Goal: Information Seeking & Learning: Learn about a topic

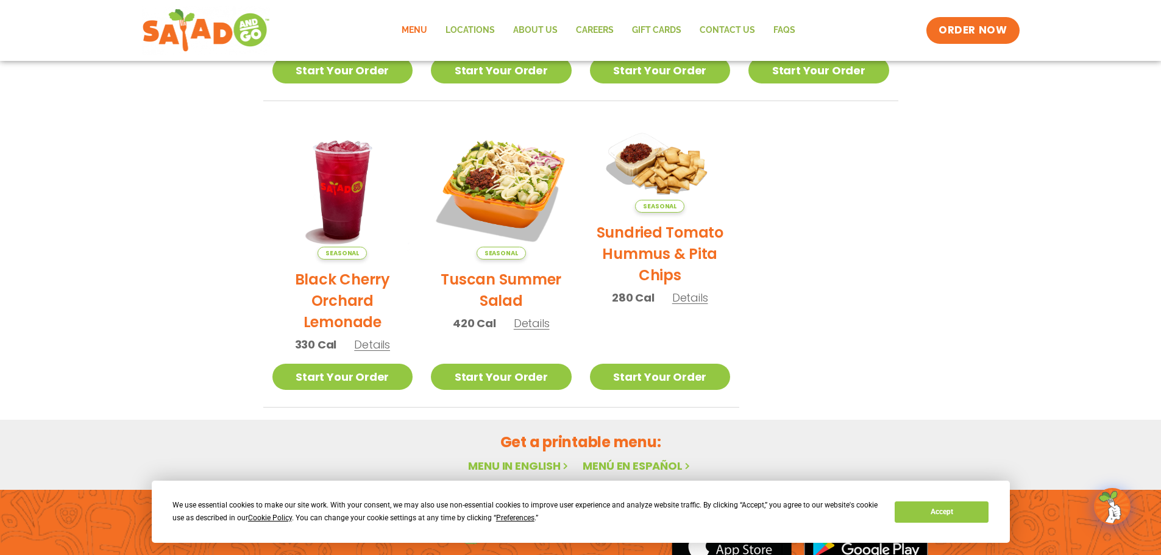
scroll to position [531, 0]
click at [498, 285] on h2 "Tuscan Summer Salad" at bounding box center [501, 290] width 141 height 43
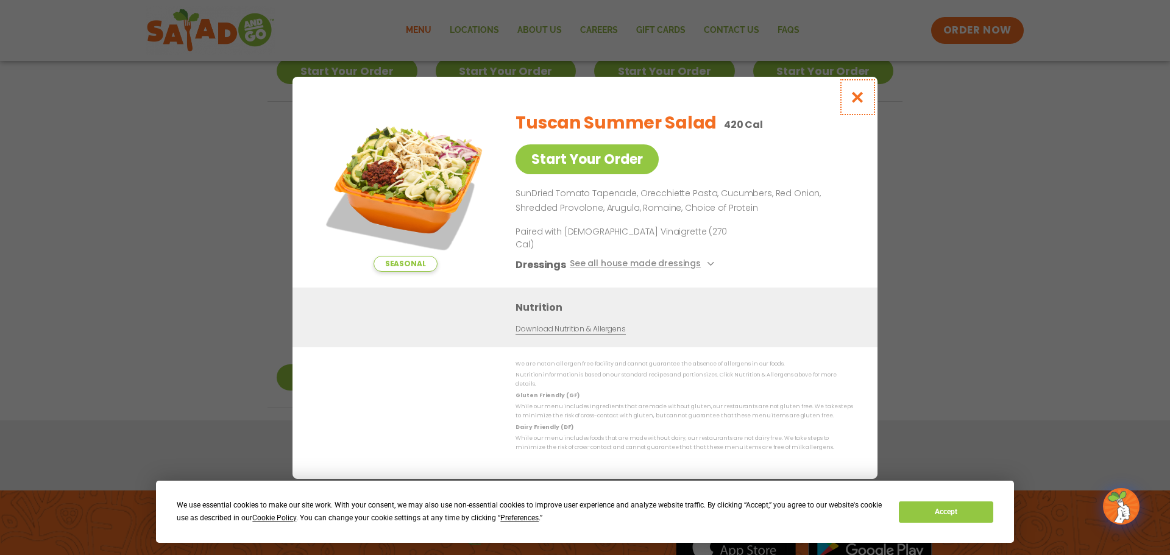
click at [857, 104] on icon "Close modal" at bounding box center [857, 97] width 15 height 13
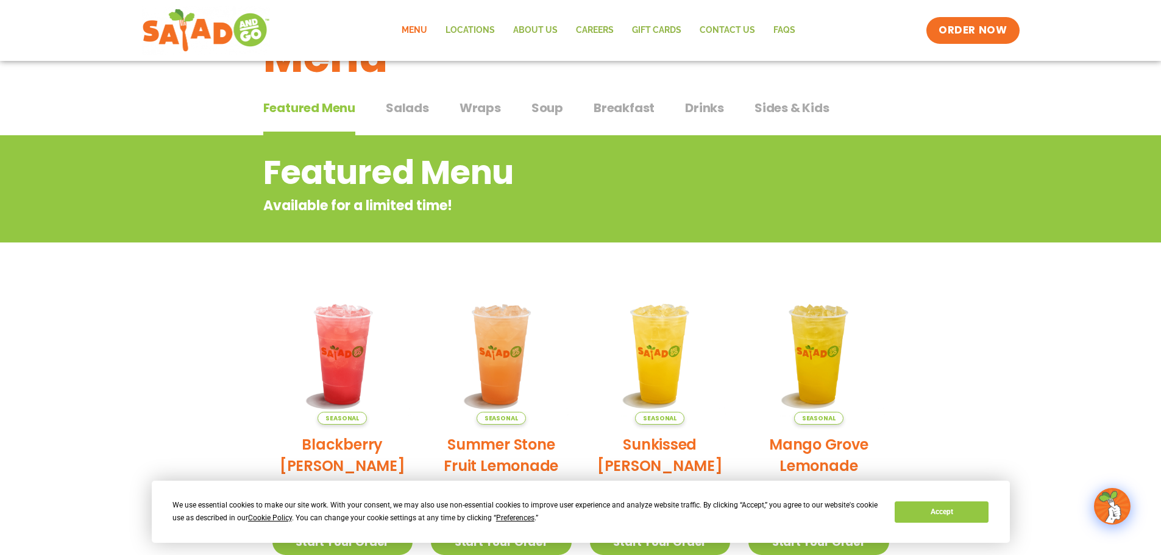
scroll to position [0, 0]
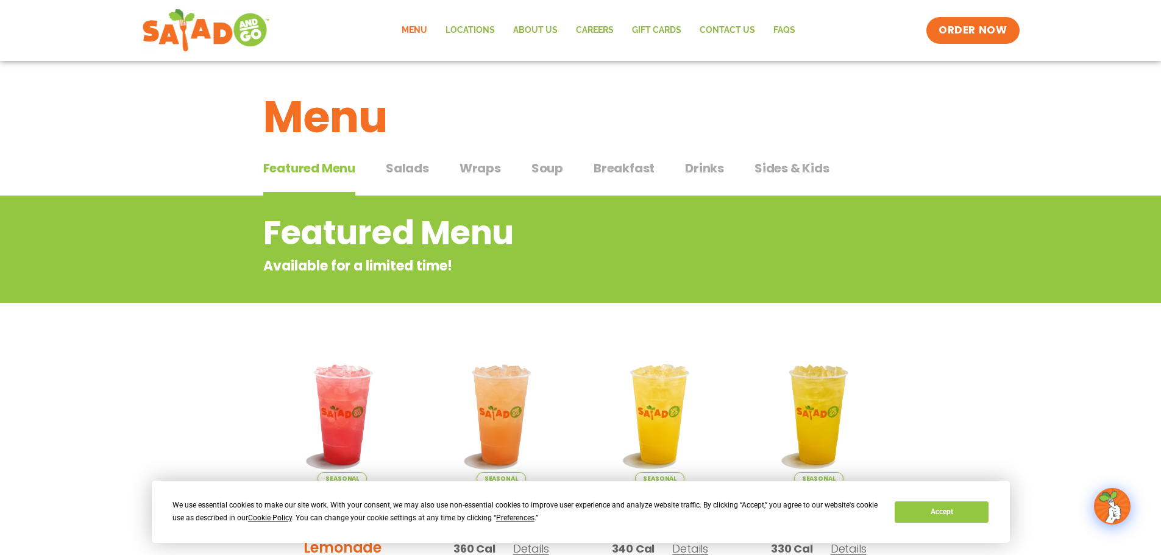
click at [634, 166] on span "Breakfast" at bounding box center [623, 168] width 61 height 18
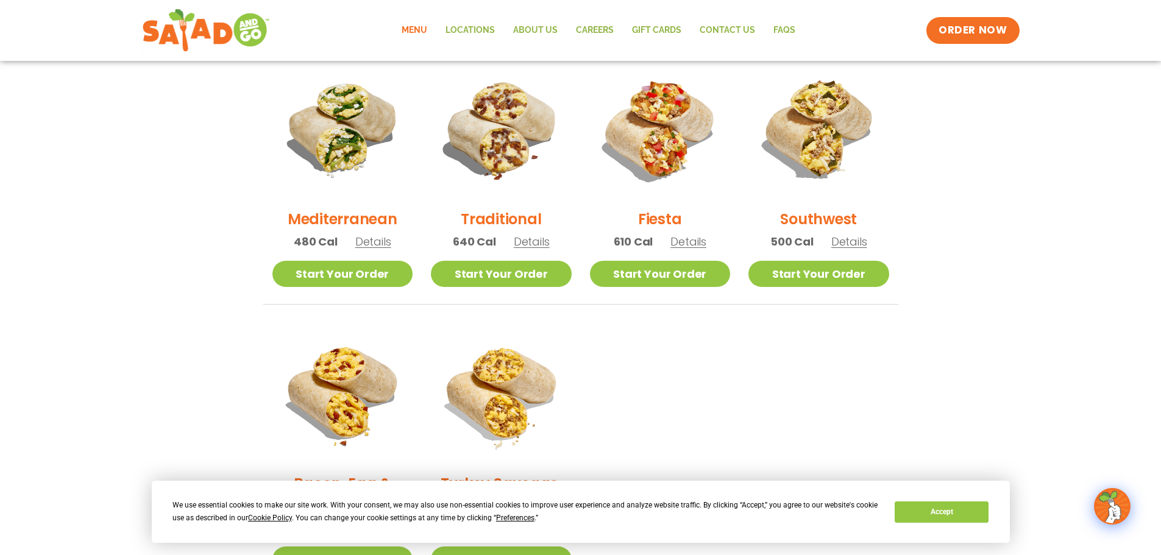
scroll to position [305, 0]
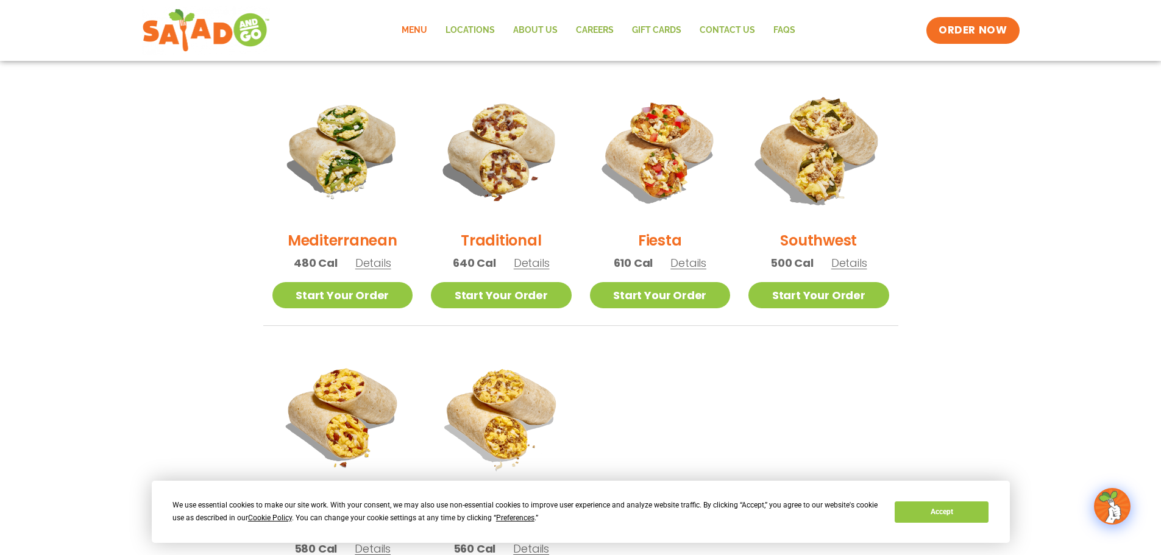
click at [812, 150] on img at bounding box center [818, 150] width 165 height 165
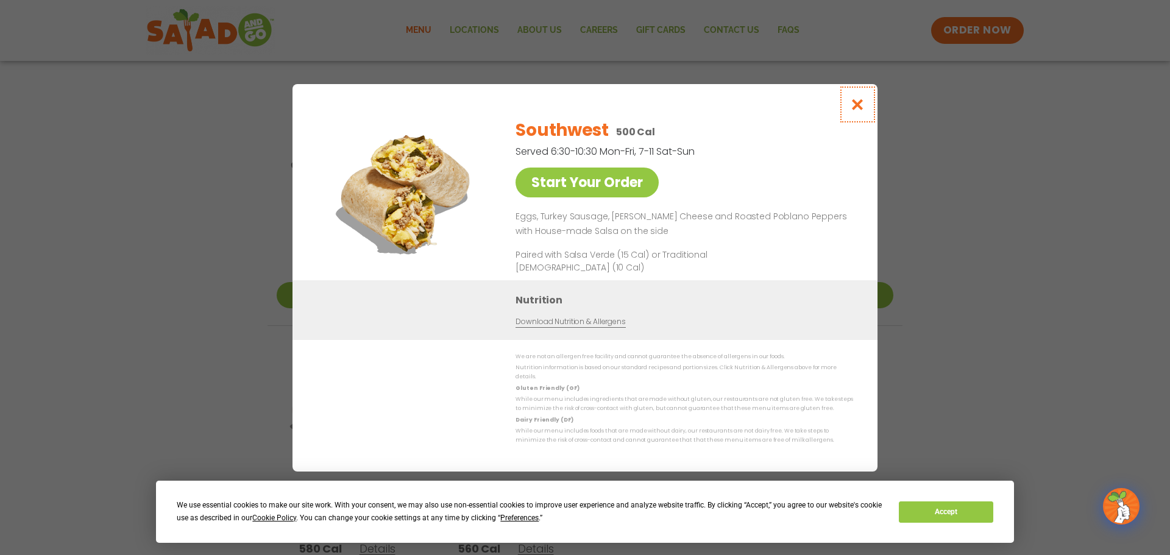
click at [857, 111] on icon "Close modal" at bounding box center [857, 104] width 15 height 13
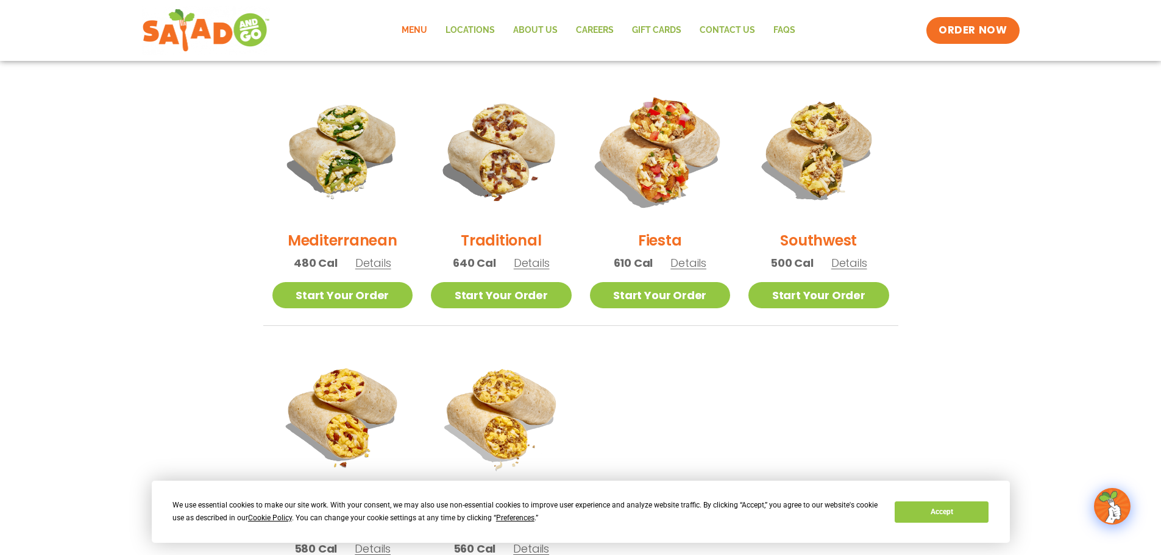
click at [667, 149] on img at bounding box center [659, 150] width 165 height 165
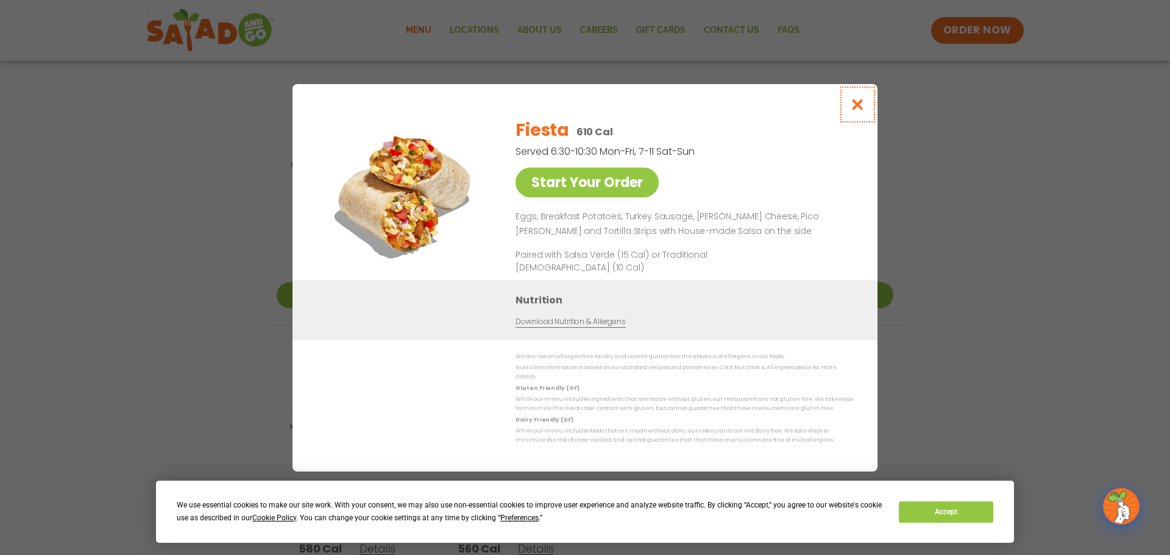
click at [854, 109] on icon "Close modal" at bounding box center [857, 104] width 15 height 13
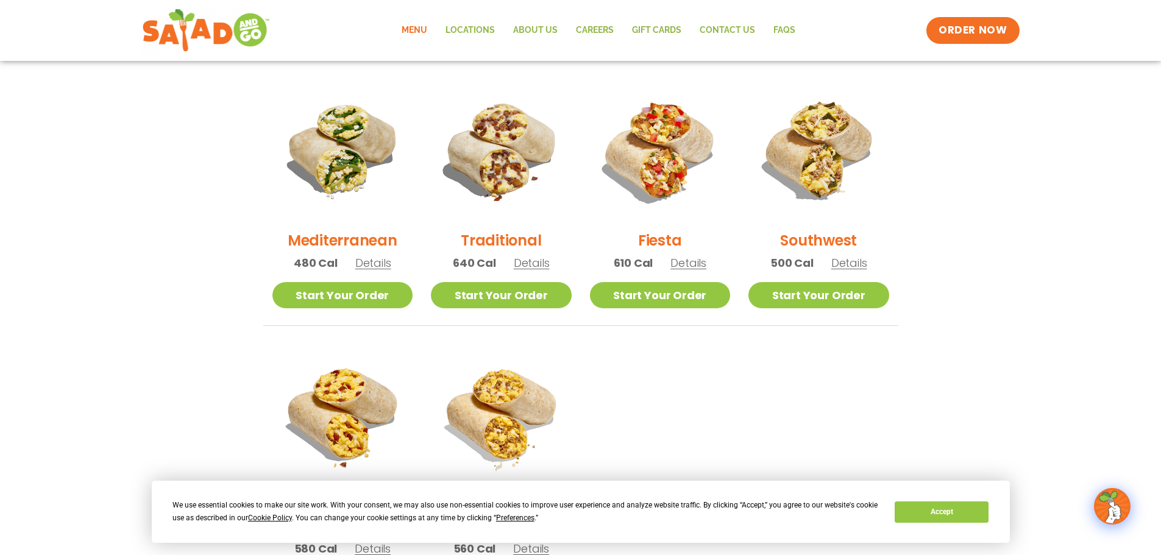
click at [811, 235] on h2 "Southwest" at bounding box center [818, 240] width 77 height 21
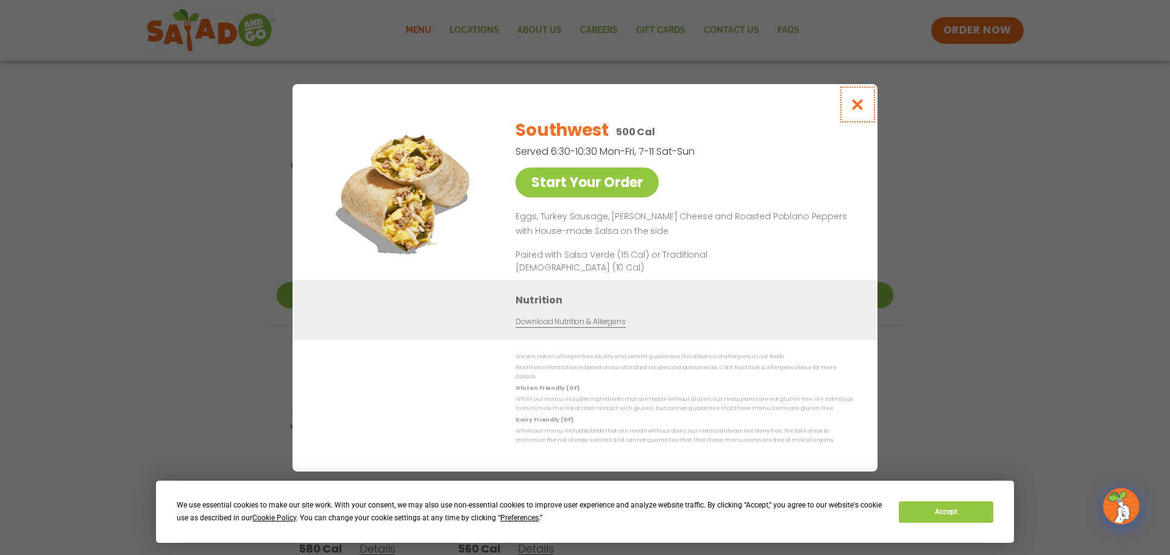
click at [854, 111] on icon "Close modal" at bounding box center [857, 104] width 15 height 13
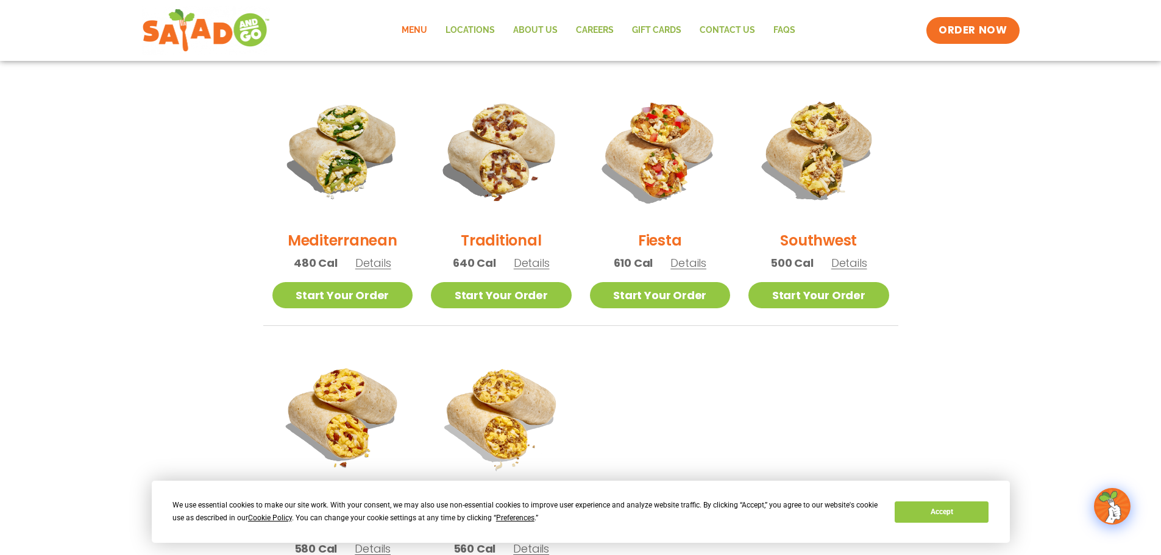
click at [502, 242] on h2 "Traditional" at bounding box center [501, 240] width 80 height 21
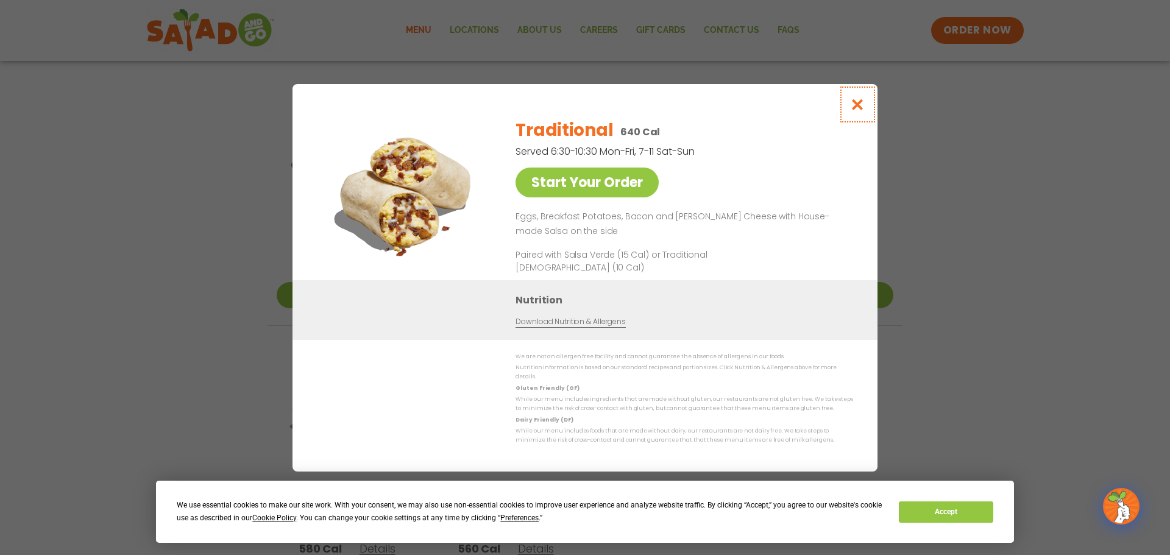
click at [855, 111] on icon "Close modal" at bounding box center [857, 104] width 15 height 13
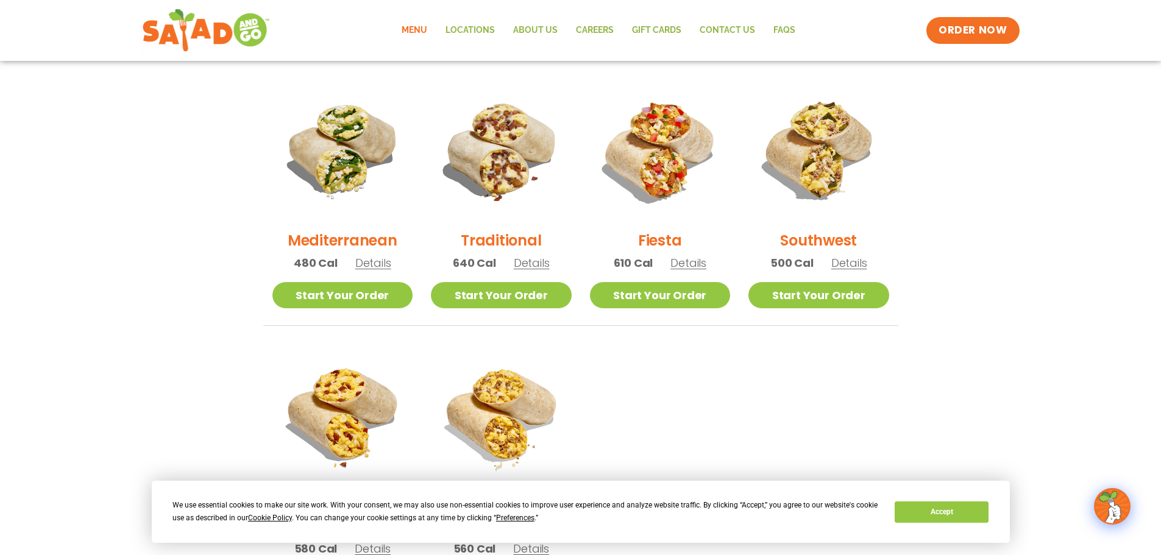
click at [342, 238] on h2 "Mediterranean" at bounding box center [343, 240] width 110 height 21
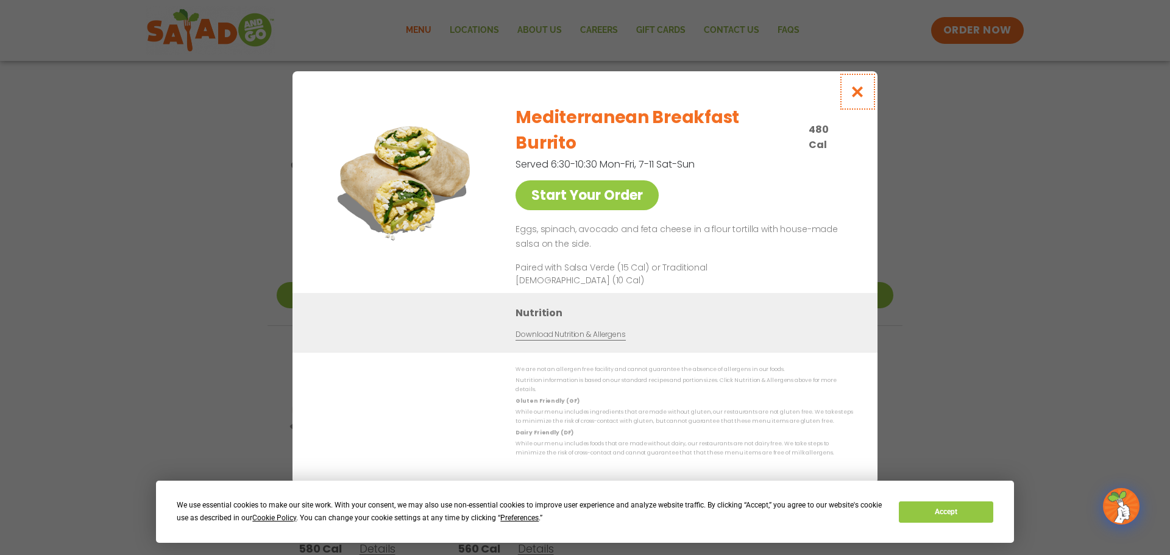
click at [858, 98] on icon "Close modal" at bounding box center [857, 91] width 15 height 13
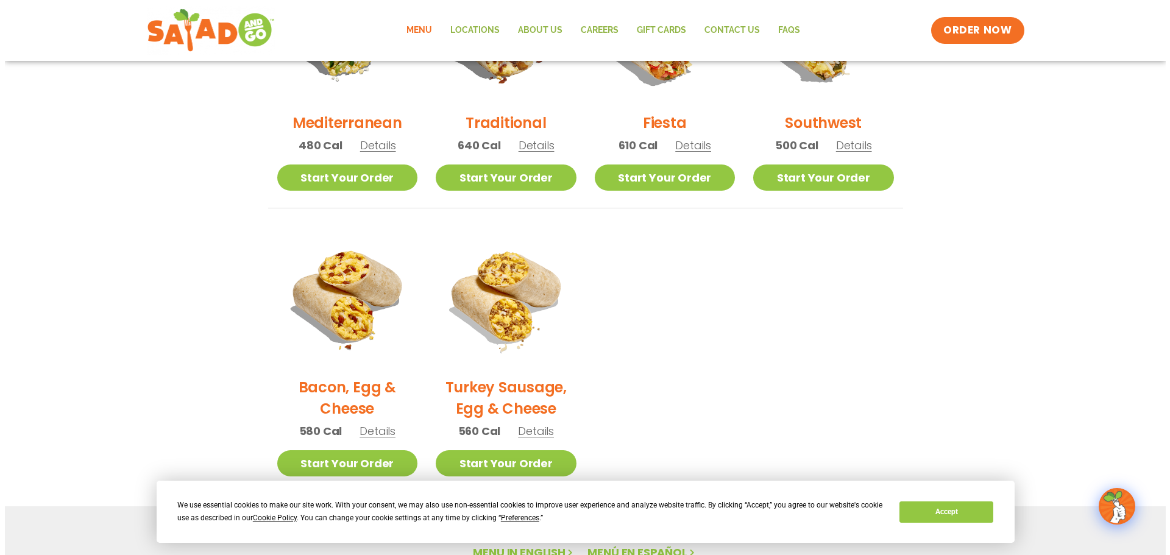
scroll to position [426, 0]
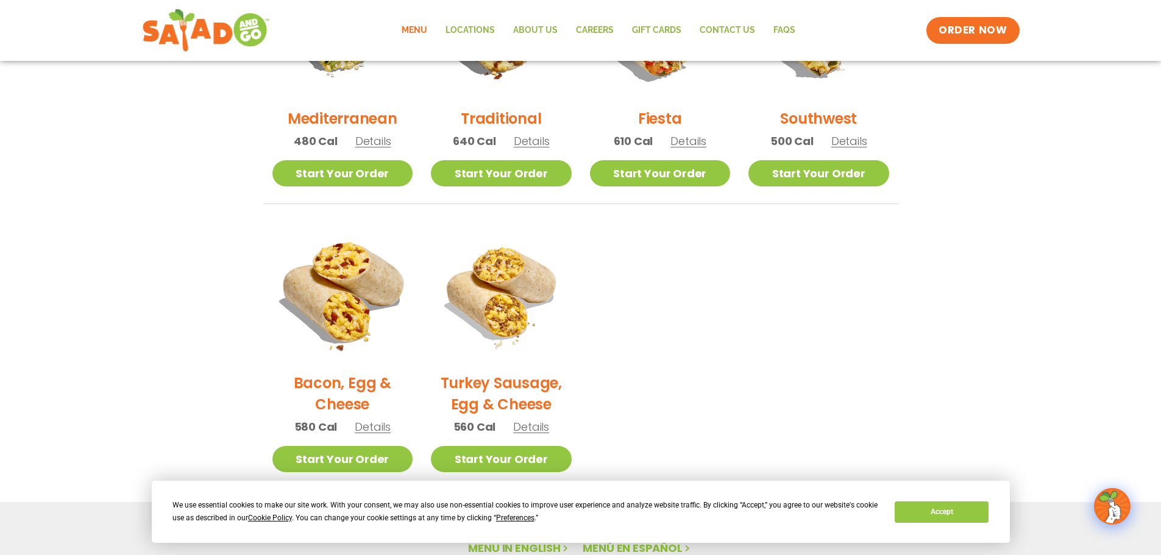
click at [337, 300] on img at bounding box center [342, 292] width 165 height 165
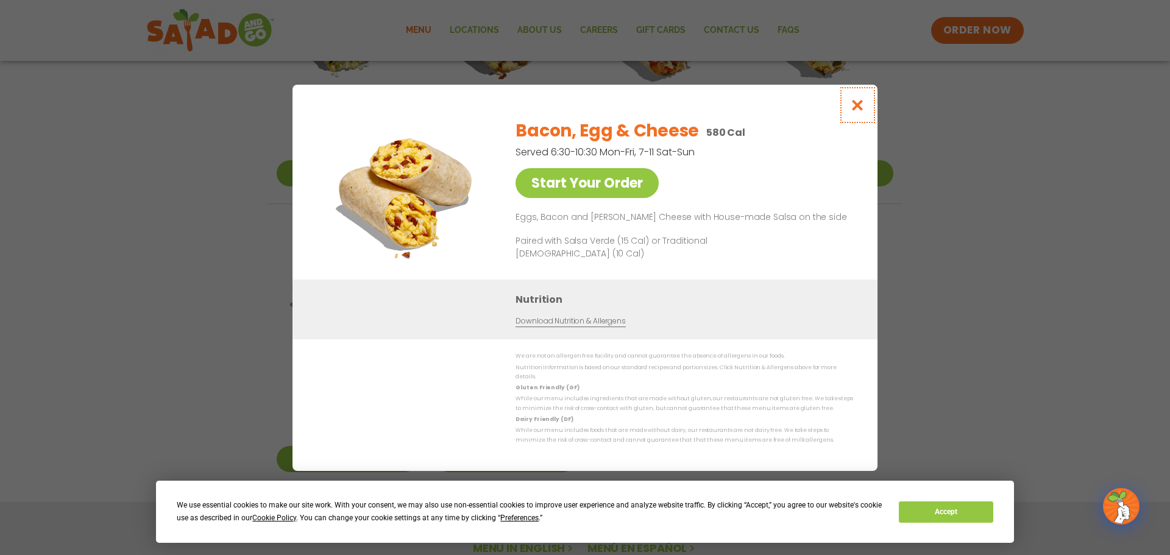
click at [853, 103] on icon "Close modal" at bounding box center [857, 105] width 15 height 13
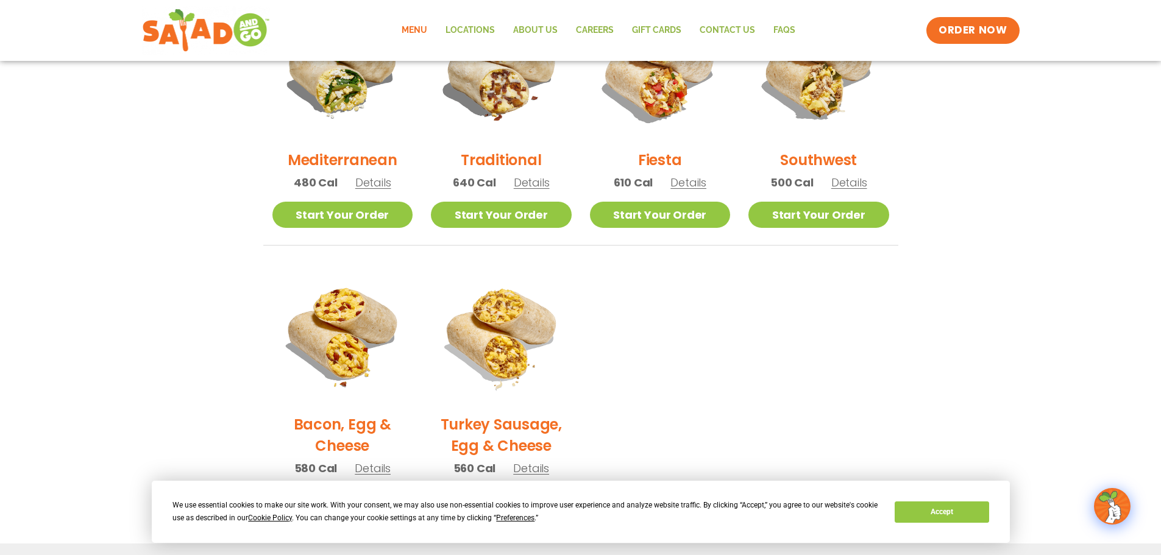
scroll to position [361, 0]
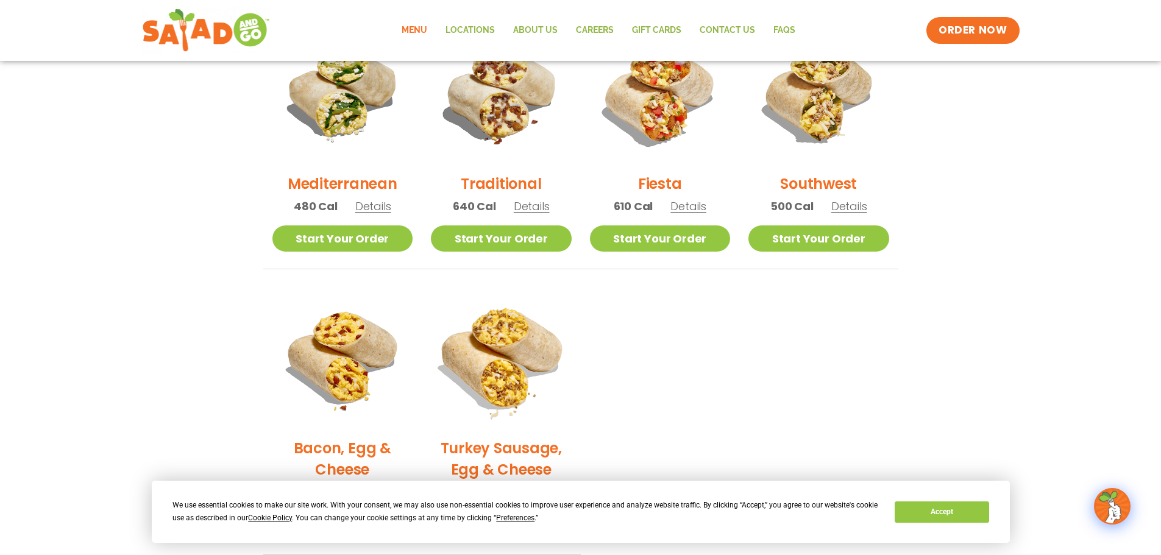
click at [507, 380] on img at bounding box center [501, 357] width 165 height 165
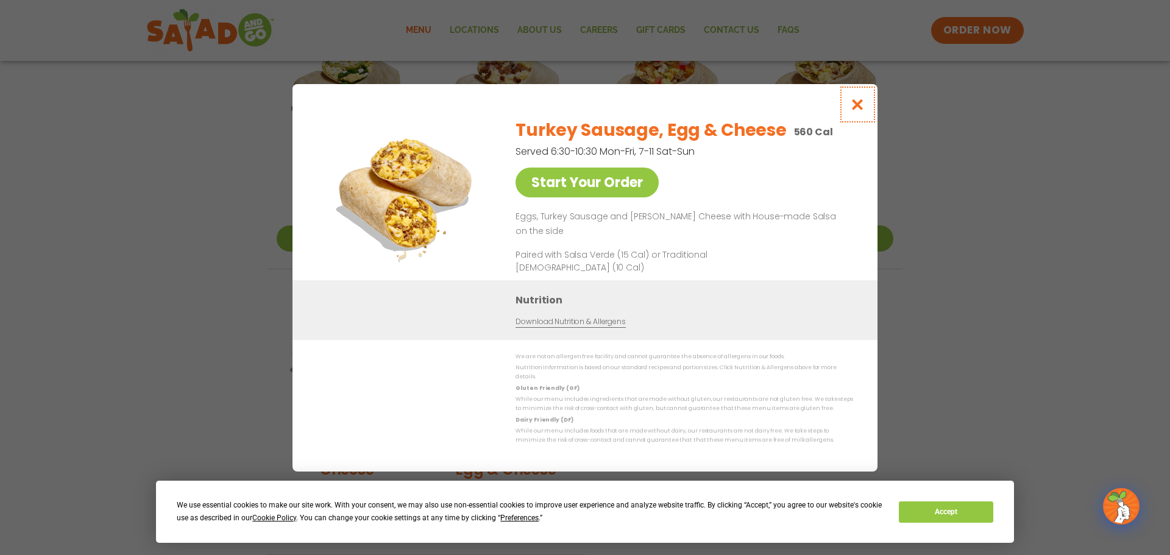
click at [858, 111] on icon "Close modal" at bounding box center [857, 104] width 15 height 13
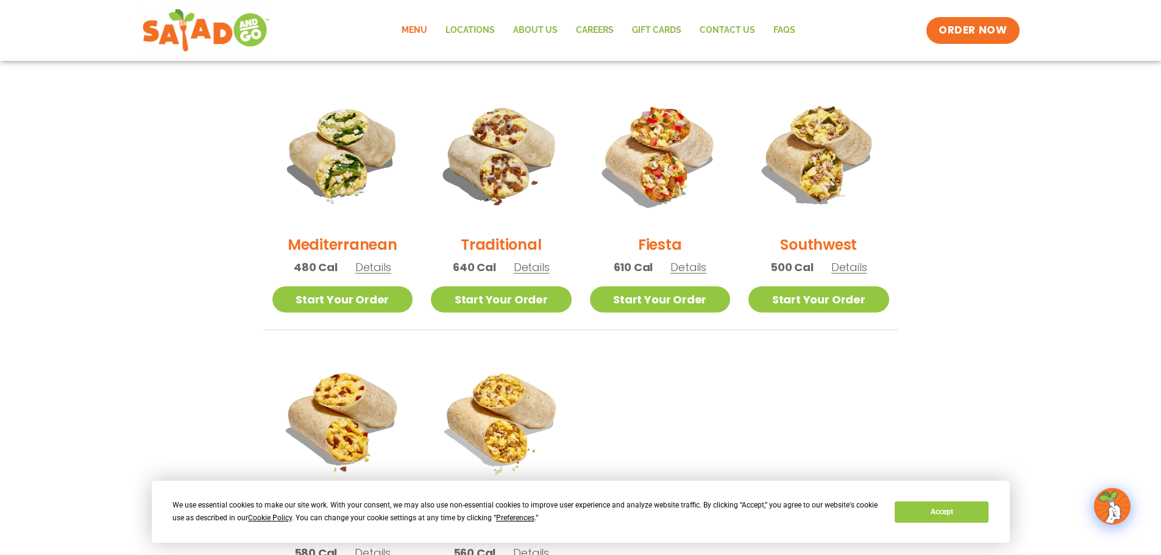
scroll to position [239, 0]
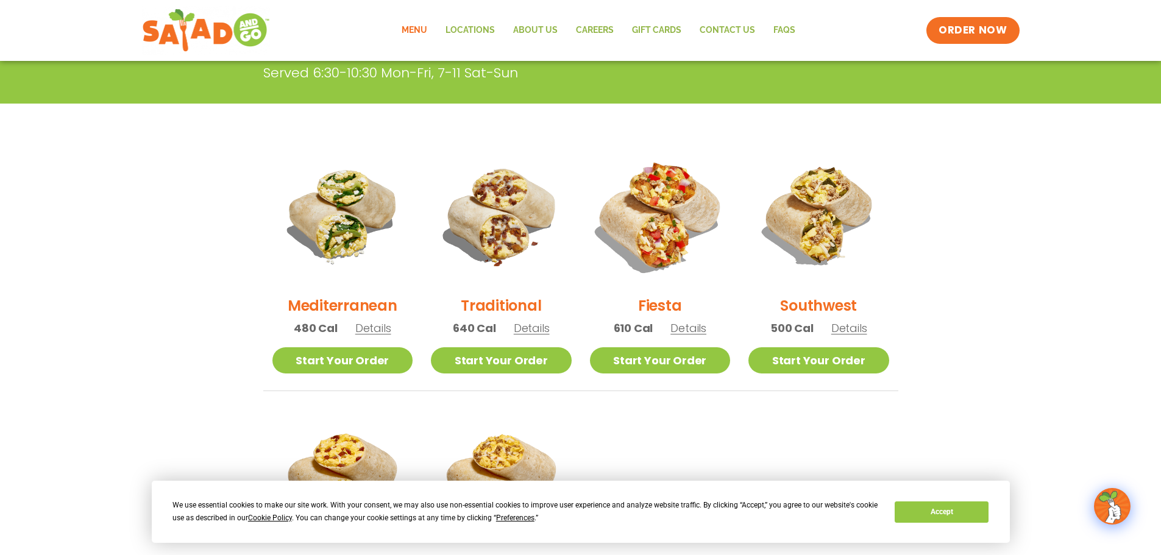
click at [661, 224] on img at bounding box center [659, 215] width 165 height 165
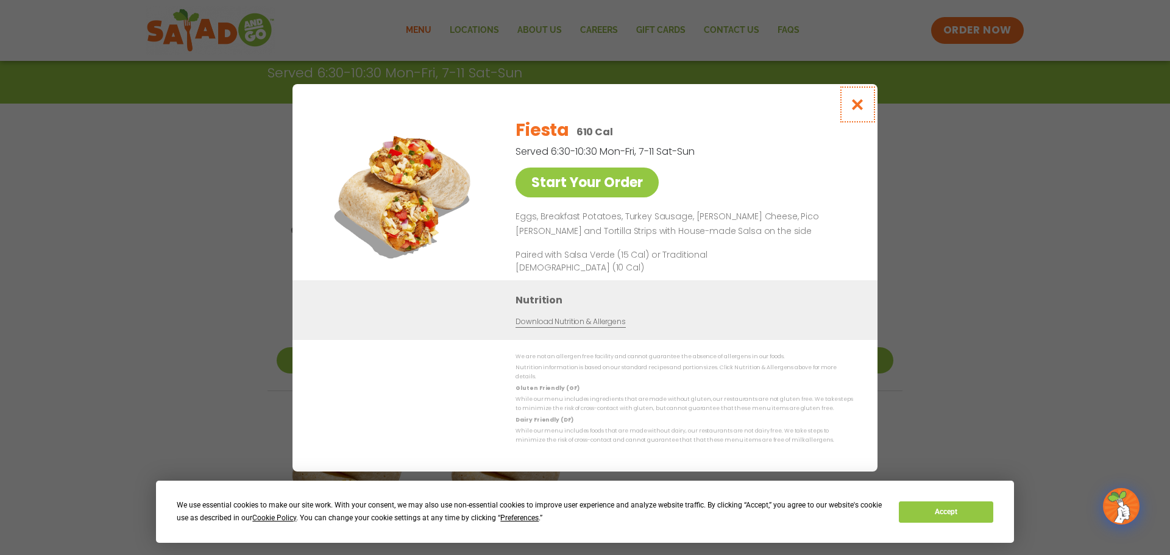
click at [858, 108] on icon "Close modal" at bounding box center [857, 104] width 15 height 13
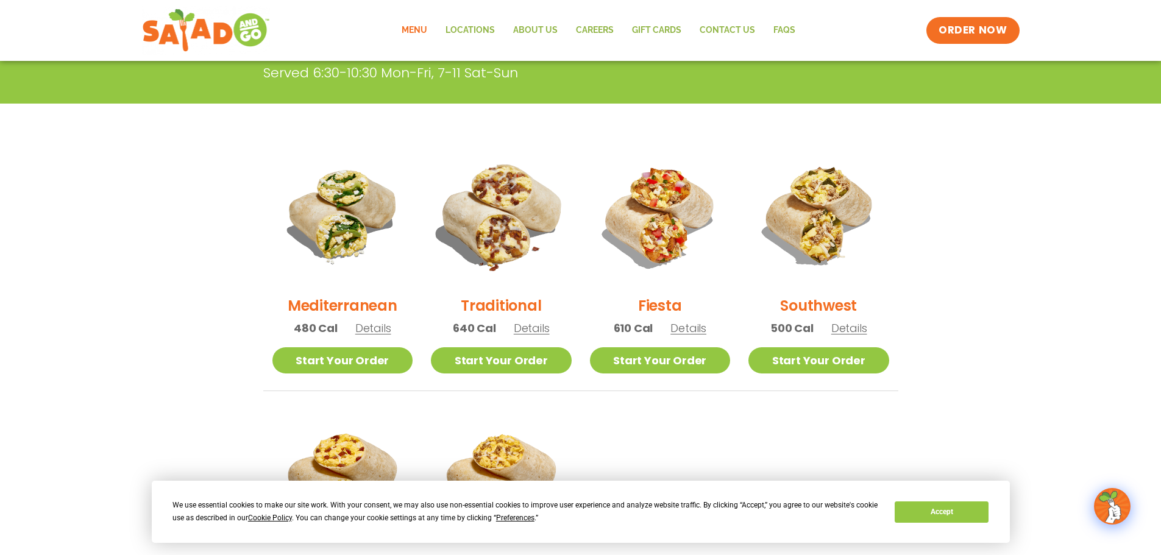
click at [501, 221] on img at bounding box center [501, 215] width 165 height 165
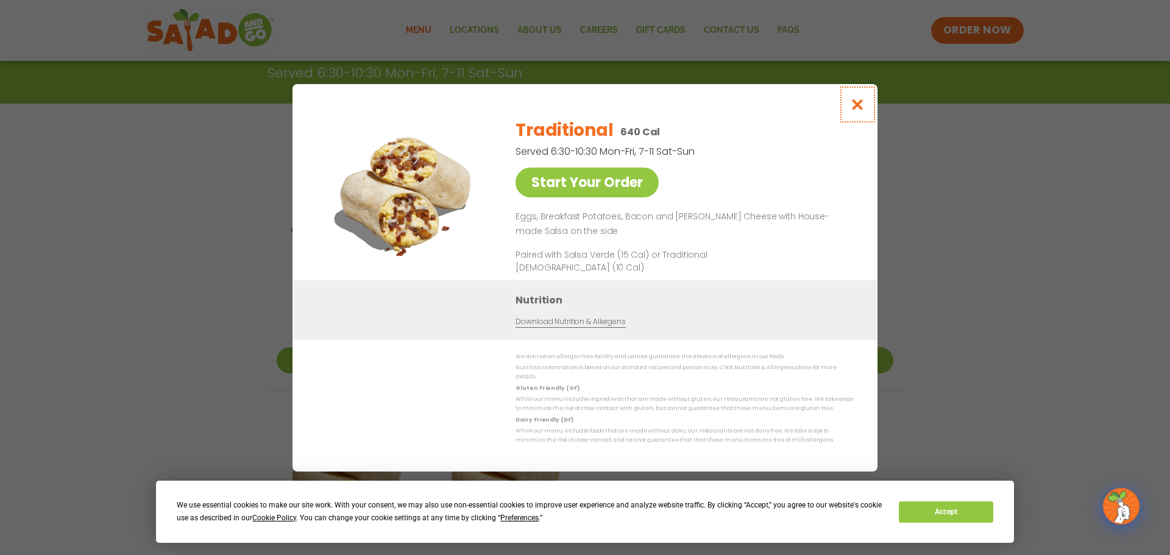
click at [857, 110] on icon "Close modal" at bounding box center [857, 104] width 15 height 13
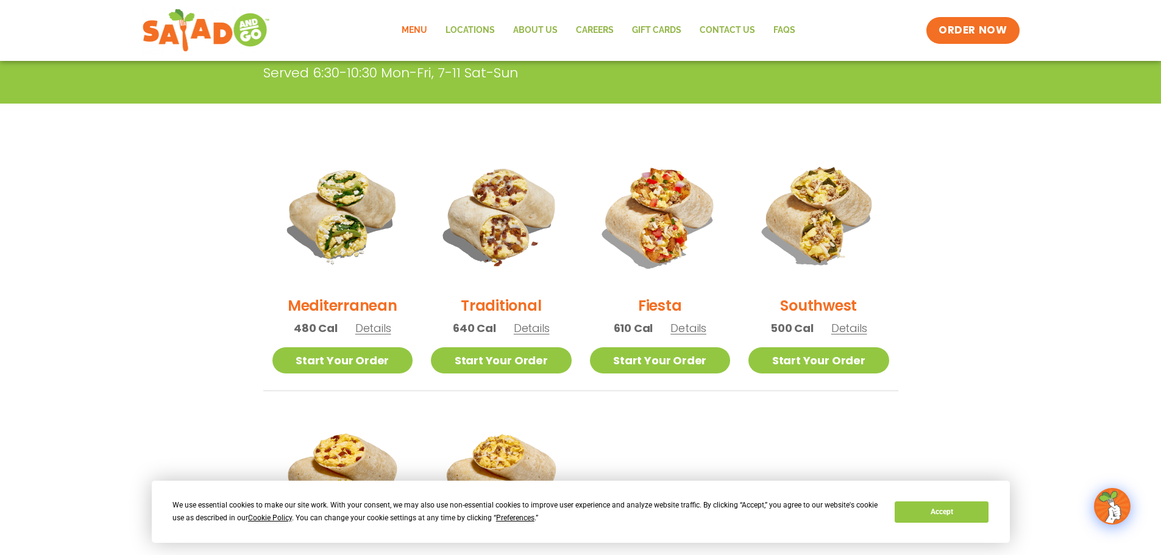
click at [833, 305] on h2 "Southwest" at bounding box center [818, 305] width 77 height 21
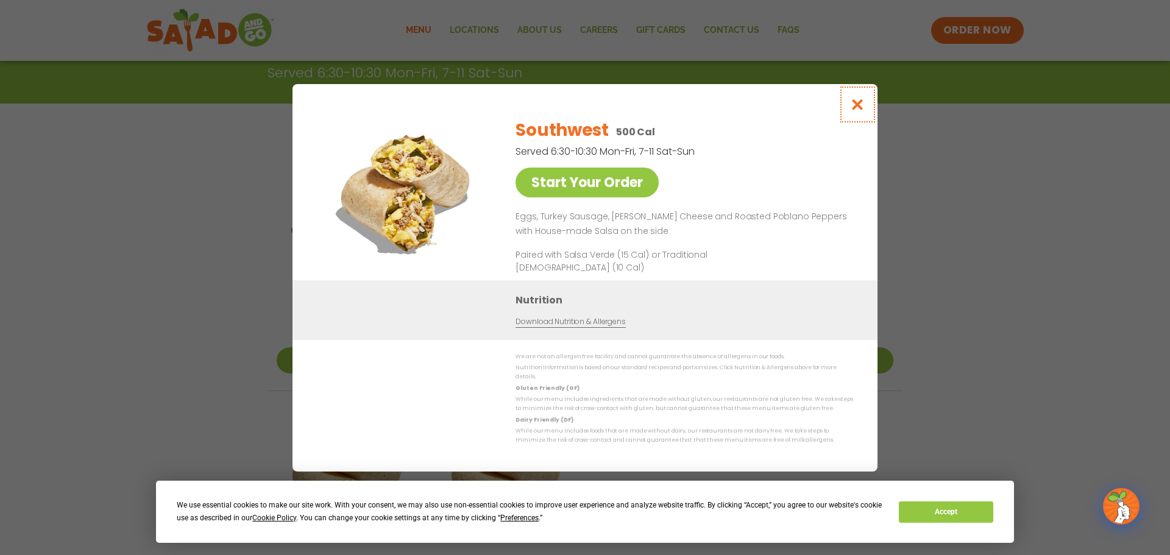
click at [858, 110] on icon "Close modal" at bounding box center [857, 104] width 15 height 13
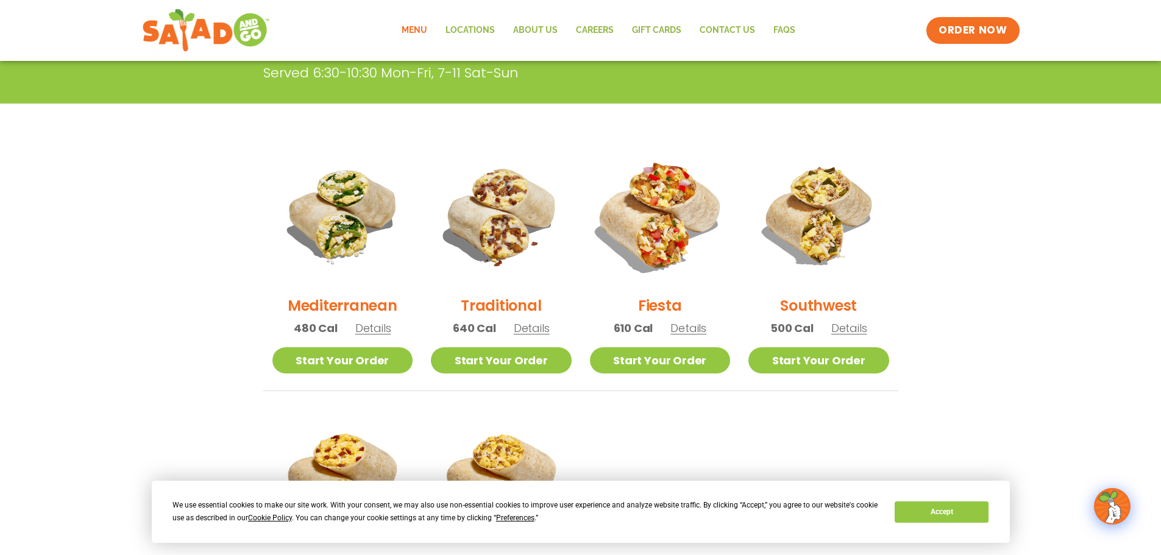
click at [673, 243] on img at bounding box center [659, 215] width 165 height 165
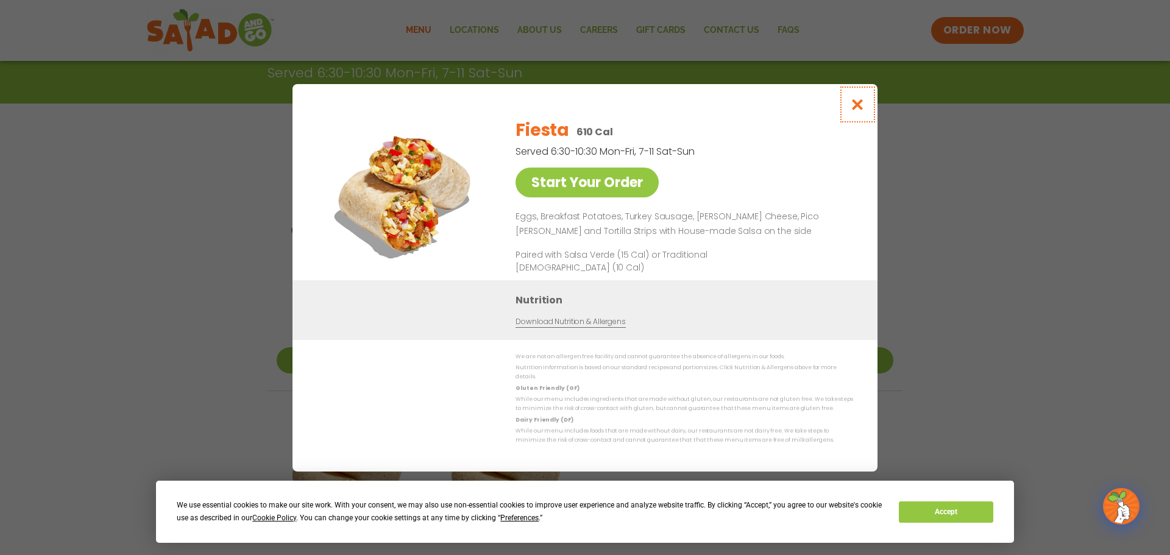
click at [858, 111] on icon "Close modal" at bounding box center [857, 104] width 15 height 13
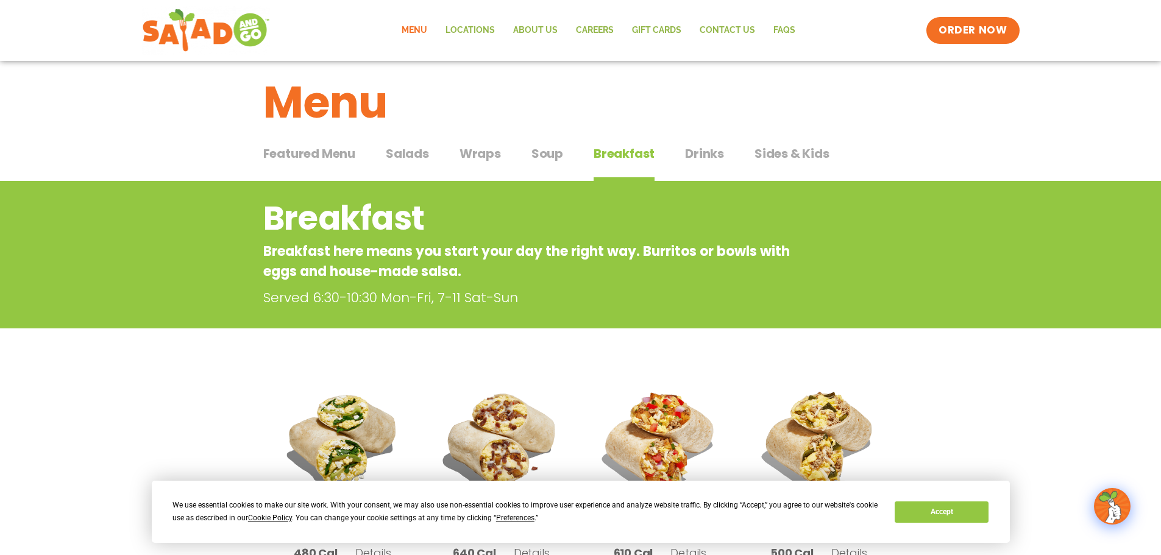
scroll to position [0, 0]
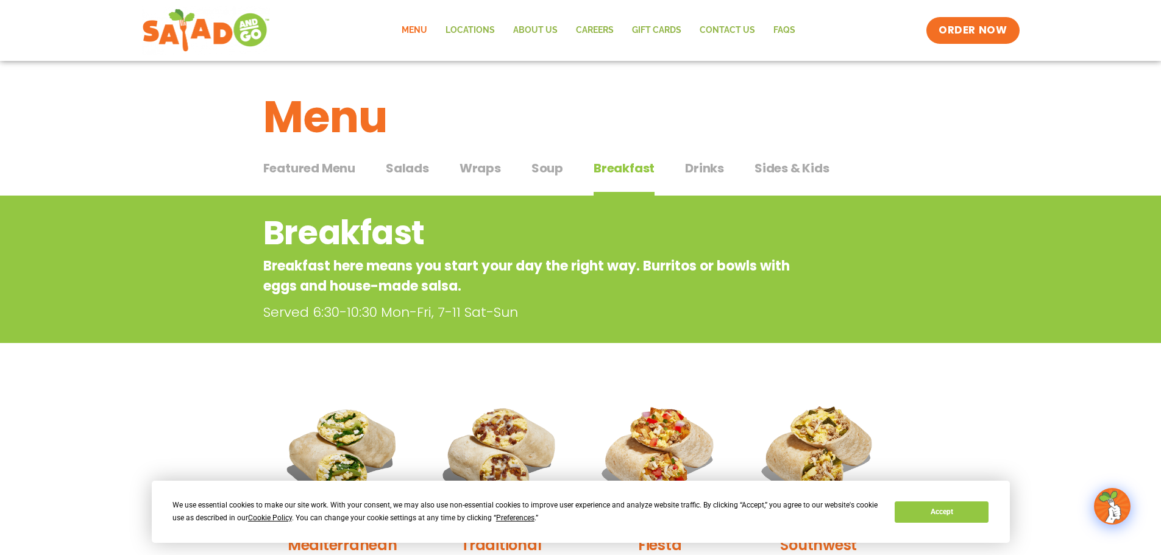
click at [415, 168] on span "Salads" at bounding box center [407, 168] width 43 height 18
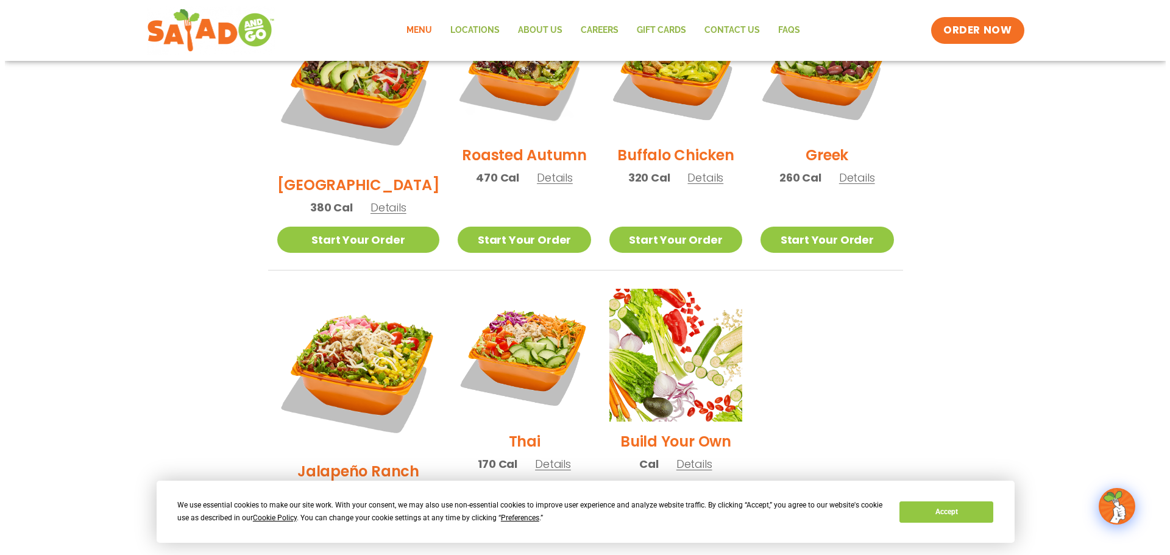
scroll to position [731, 0]
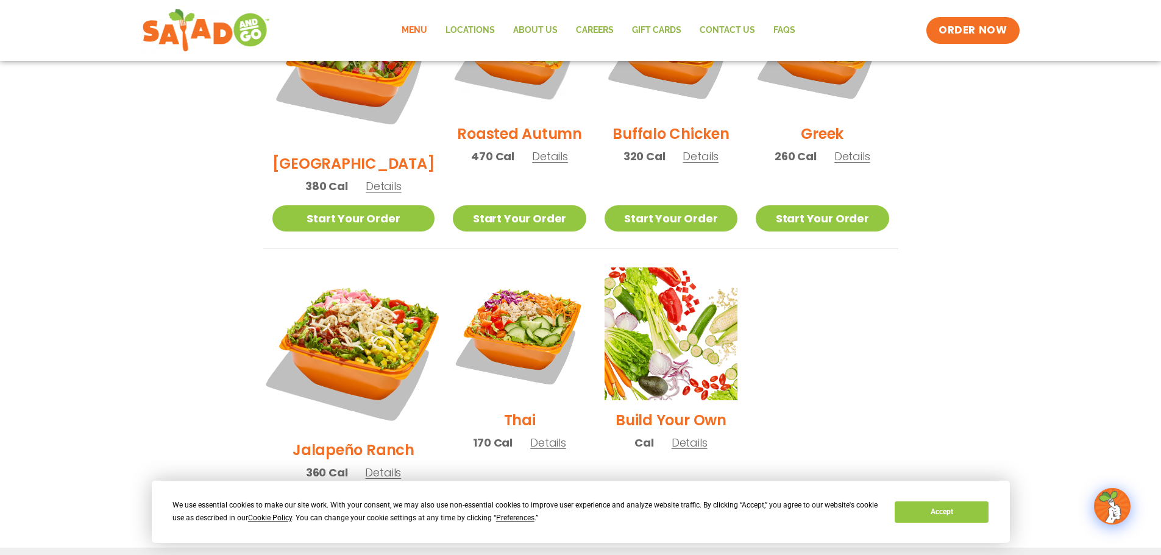
click at [356, 326] on img at bounding box center [353, 348] width 191 height 191
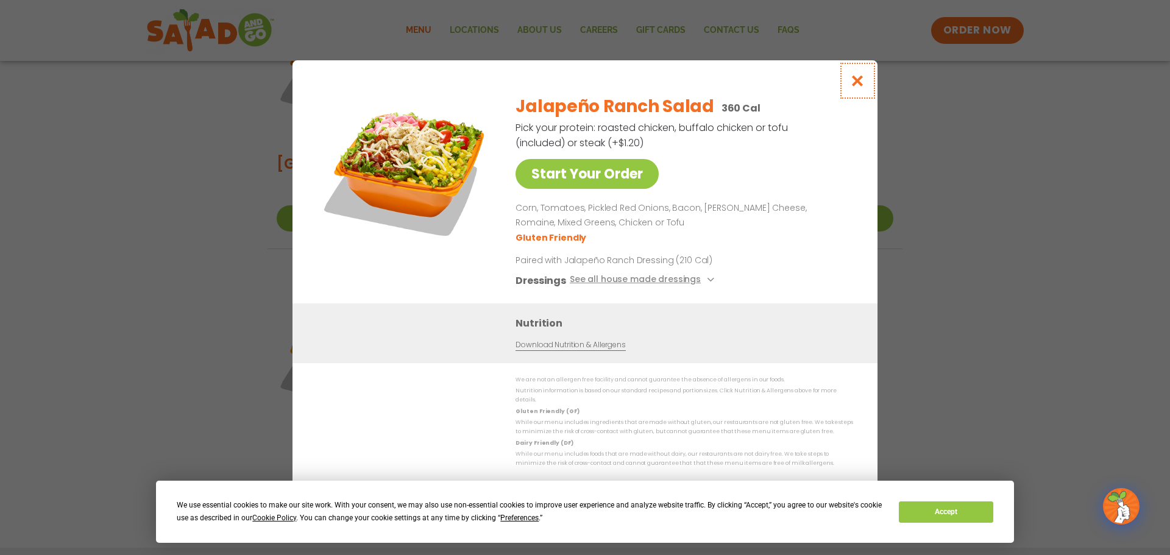
click at [854, 87] on icon "Close modal" at bounding box center [857, 80] width 15 height 13
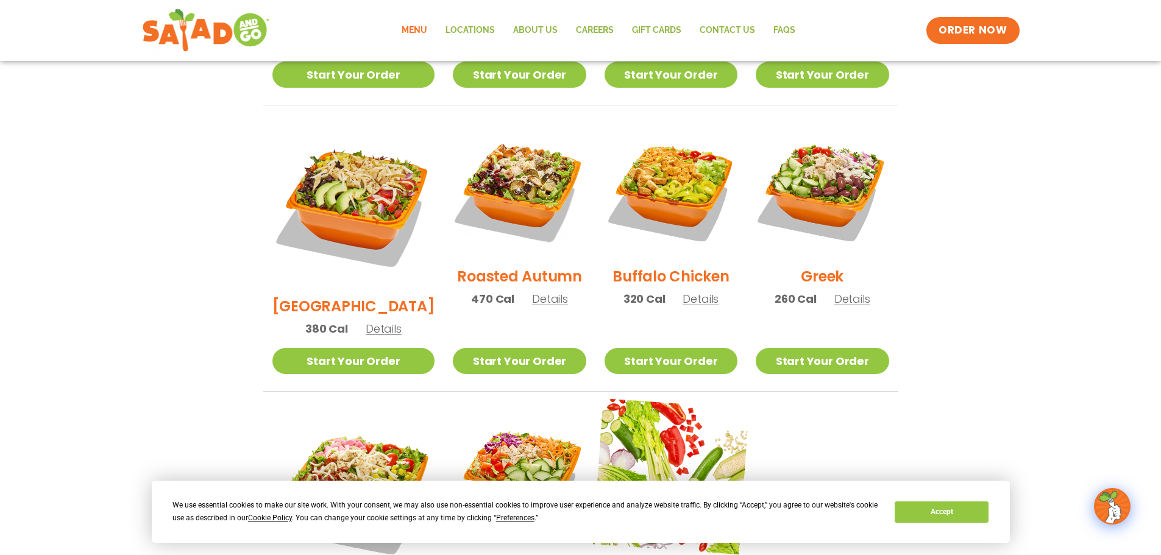
scroll to position [584, 0]
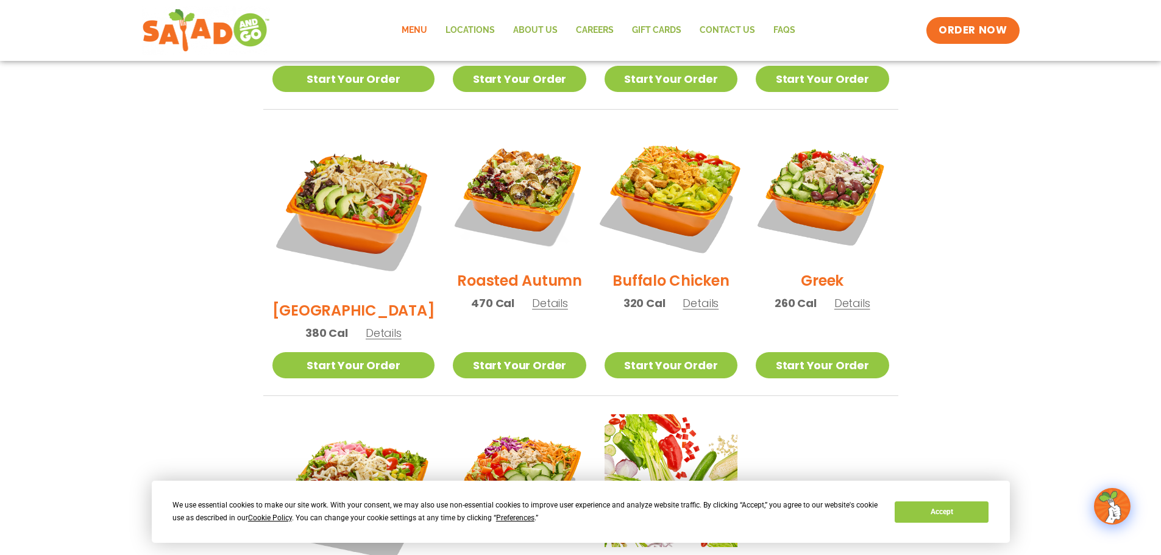
click at [661, 199] on img at bounding box center [671, 194] width 156 height 156
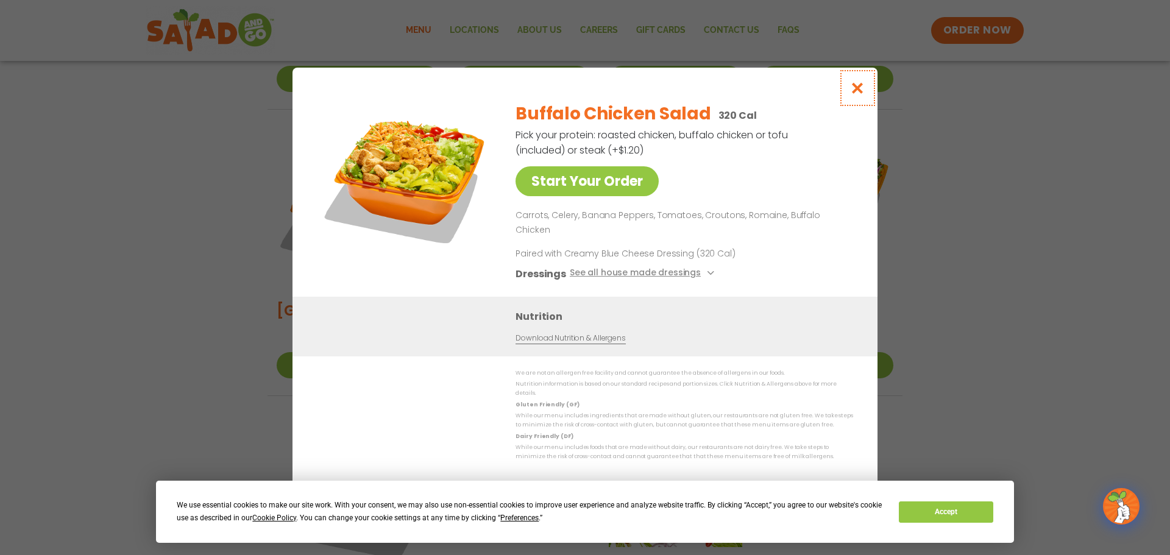
click at [858, 94] on icon "Close modal" at bounding box center [857, 88] width 15 height 13
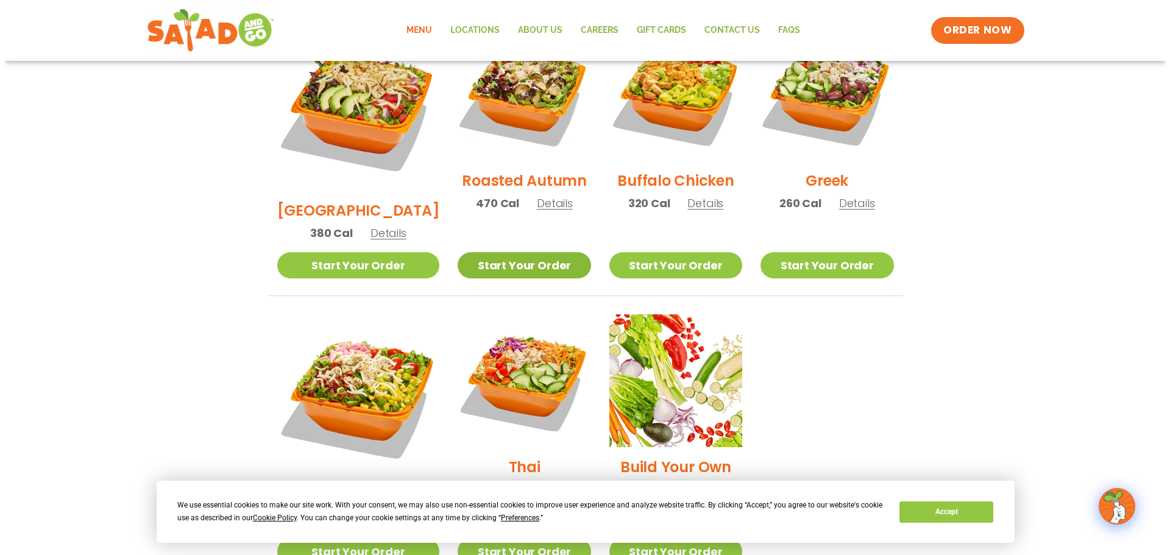
scroll to position [706, 0]
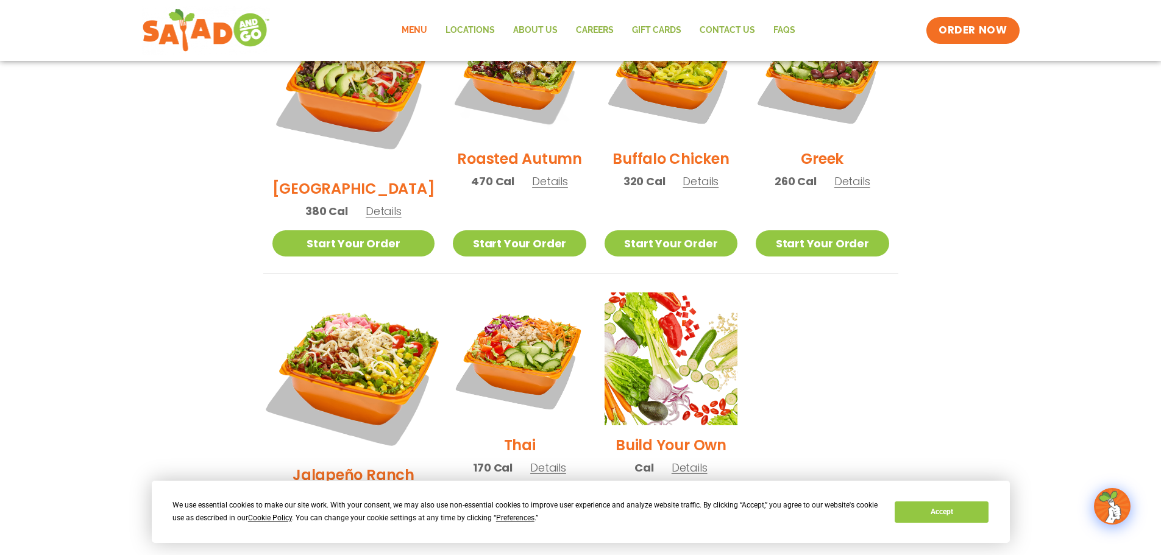
click at [340, 331] on img at bounding box center [353, 373] width 191 height 191
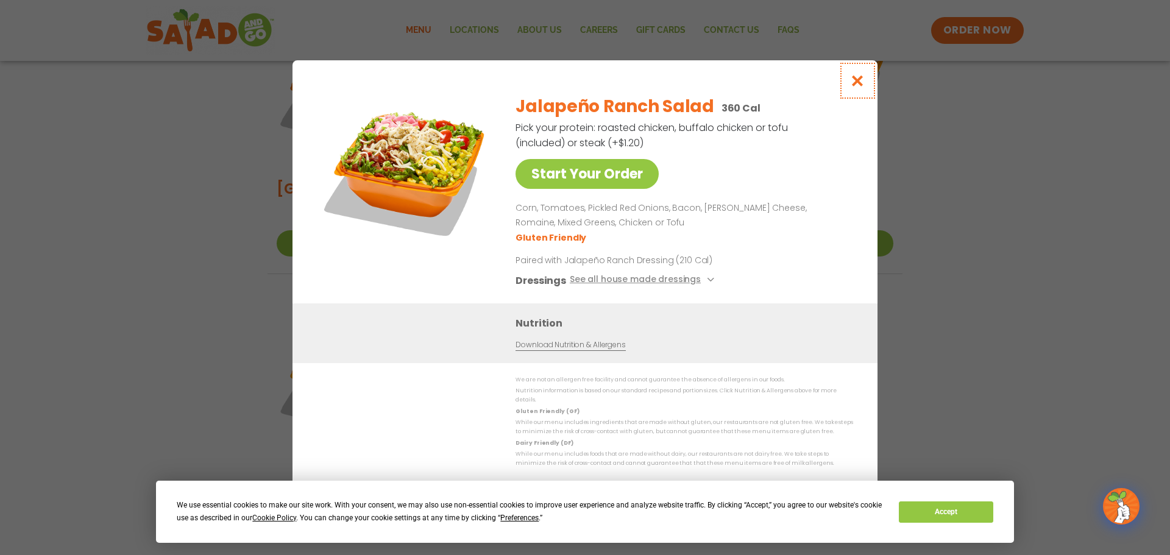
click at [857, 87] on icon "Close modal" at bounding box center [857, 80] width 15 height 13
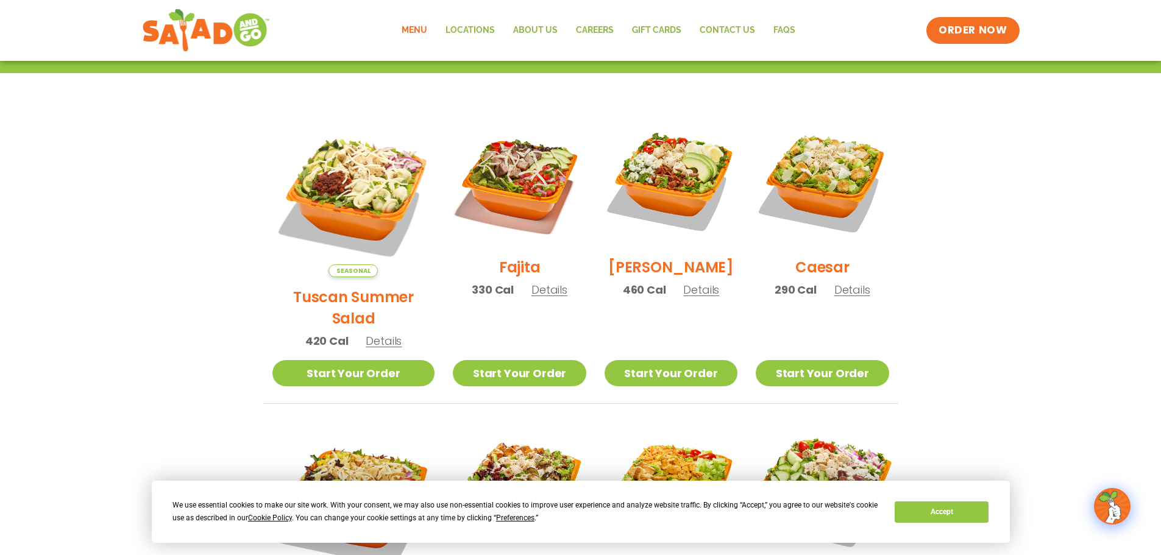
scroll to position [280, 0]
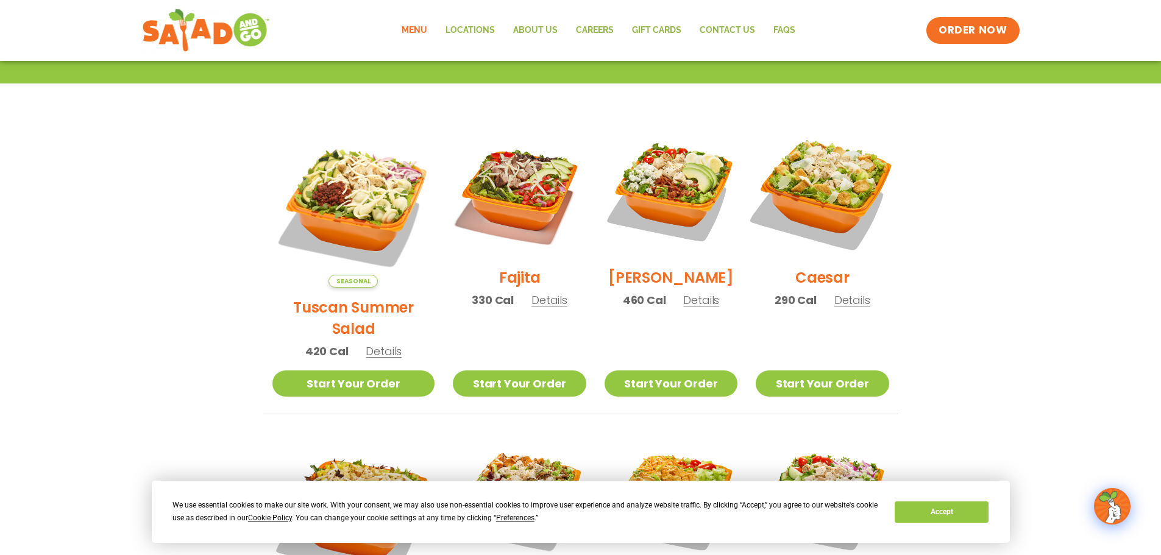
click at [839, 181] on img at bounding box center [822, 191] width 156 height 156
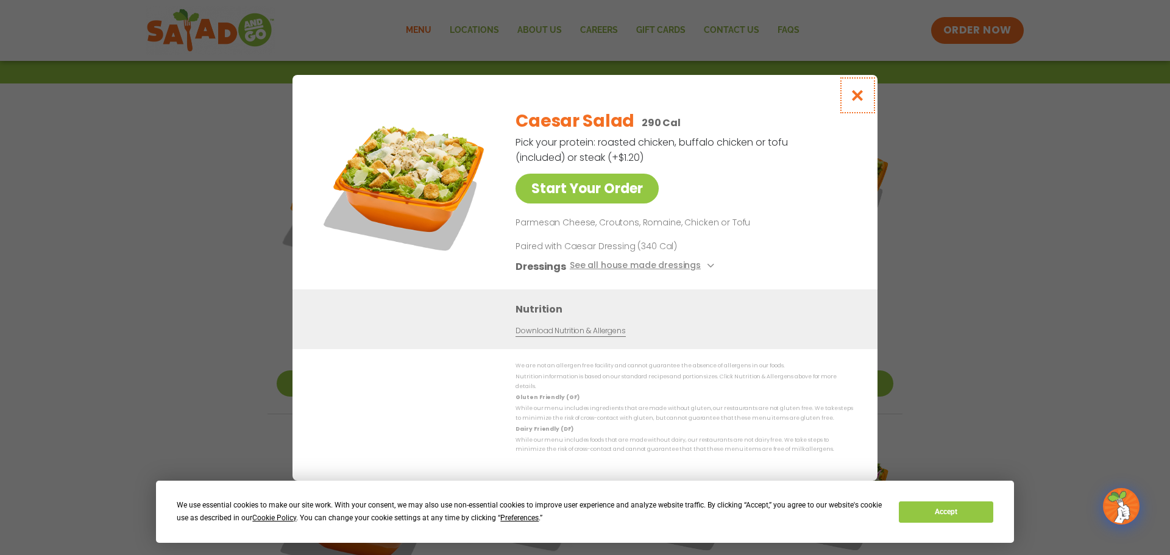
click at [855, 101] on icon "Close modal" at bounding box center [857, 95] width 15 height 13
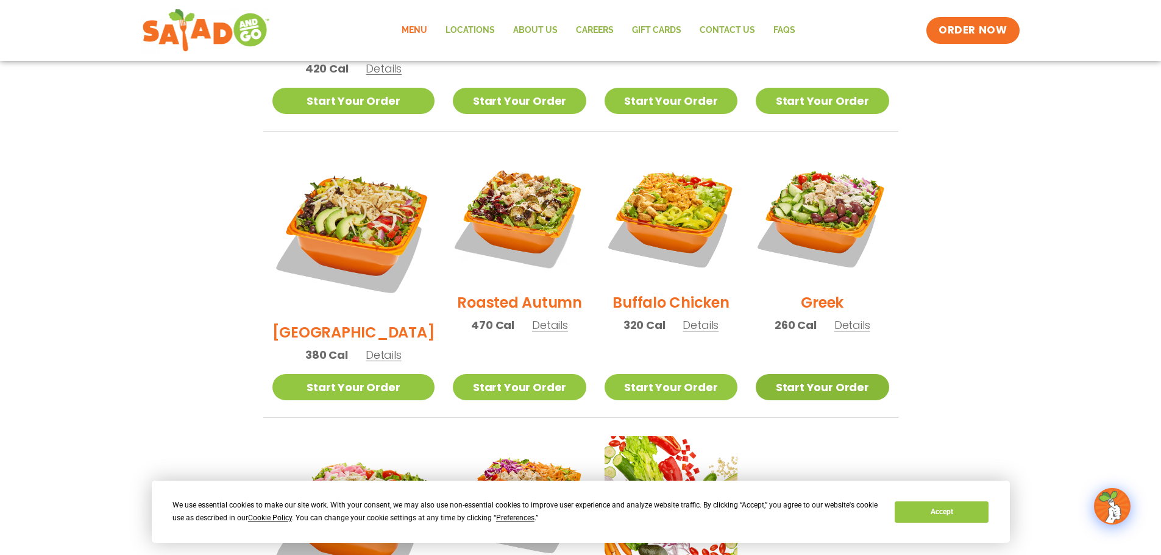
scroll to position [584, 0]
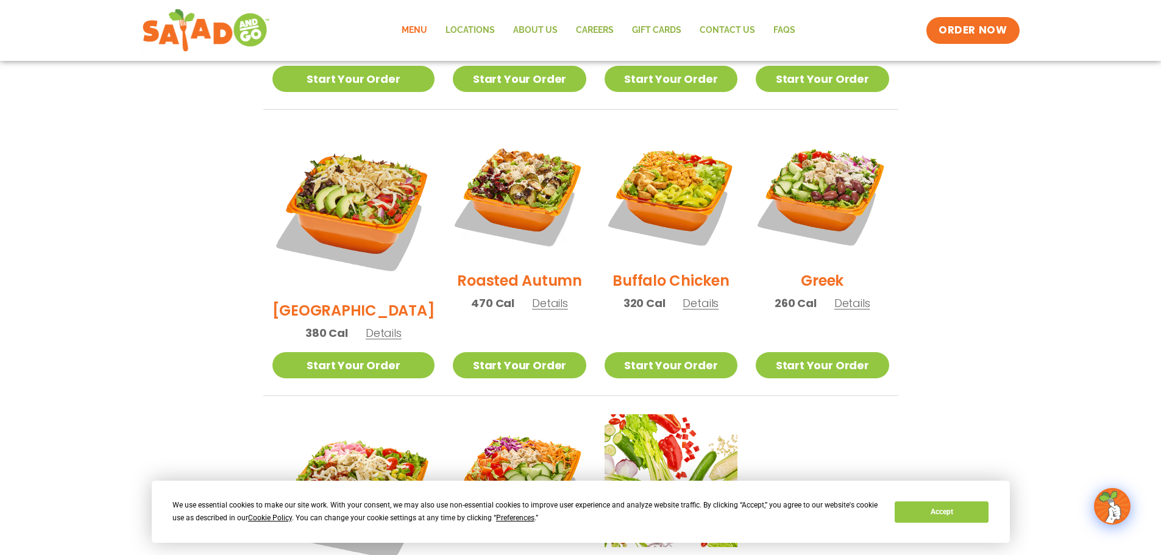
click at [510, 270] on h2 "Roasted Autumn" at bounding box center [519, 280] width 125 height 21
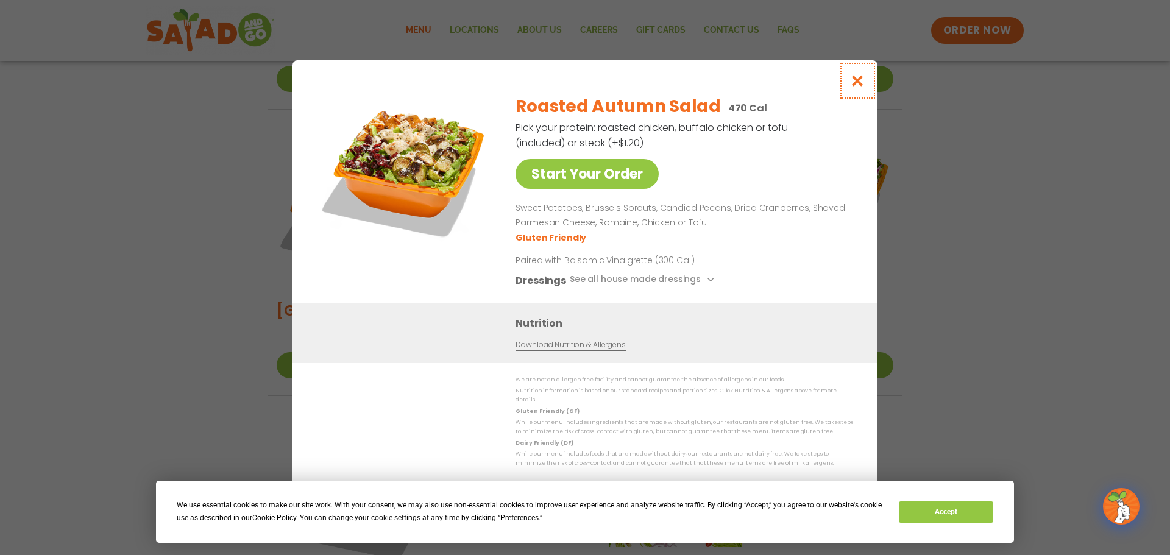
click at [851, 87] on icon "Close modal" at bounding box center [857, 80] width 15 height 13
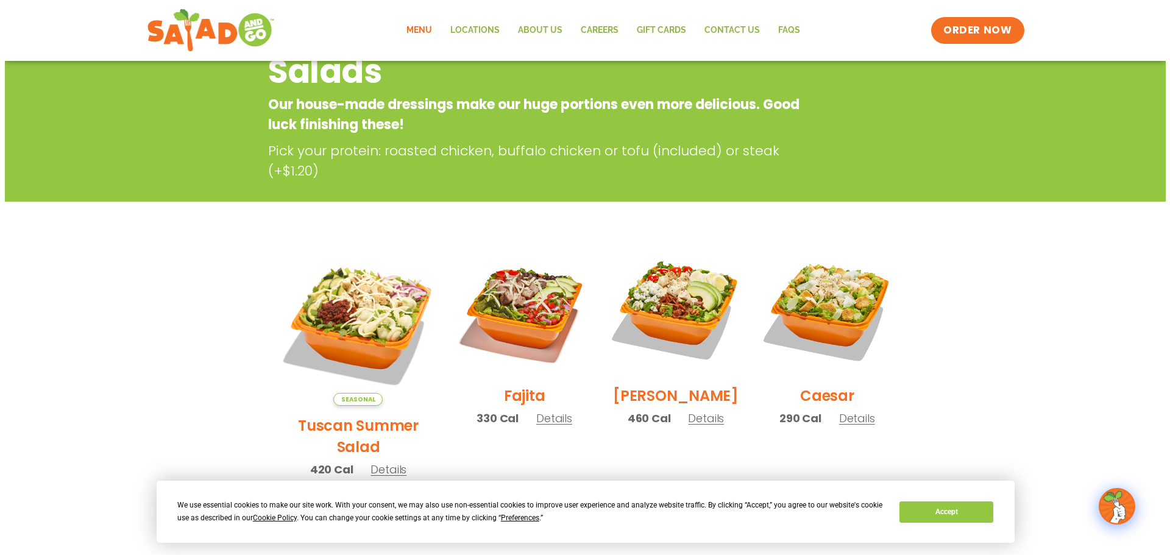
scroll to position [158, 0]
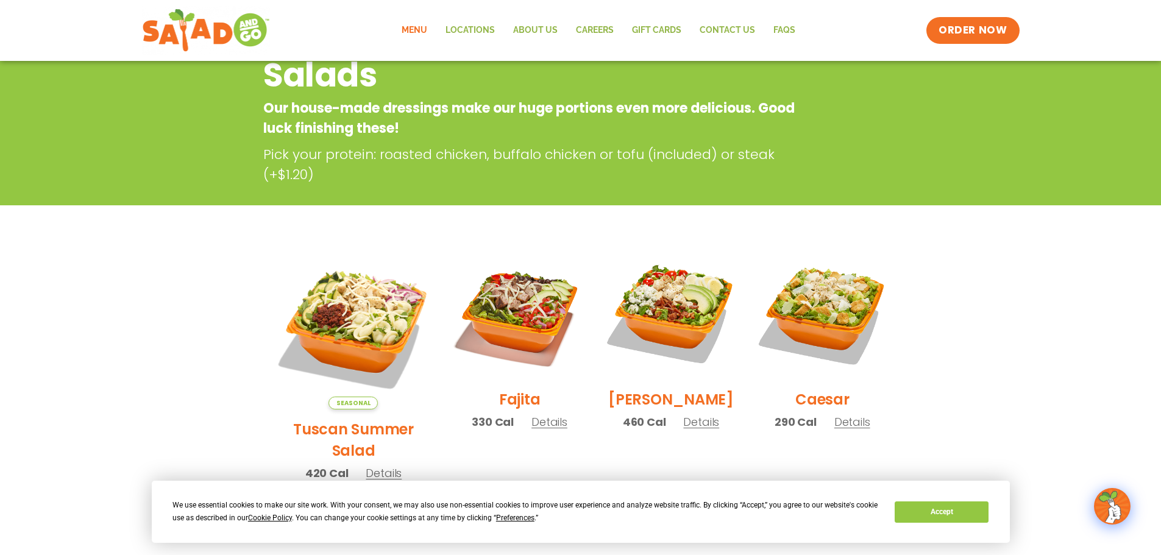
click at [341, 419] on h2 "Tuscan Summer Salad" at bounding box center [353, 440] width 163 height 43
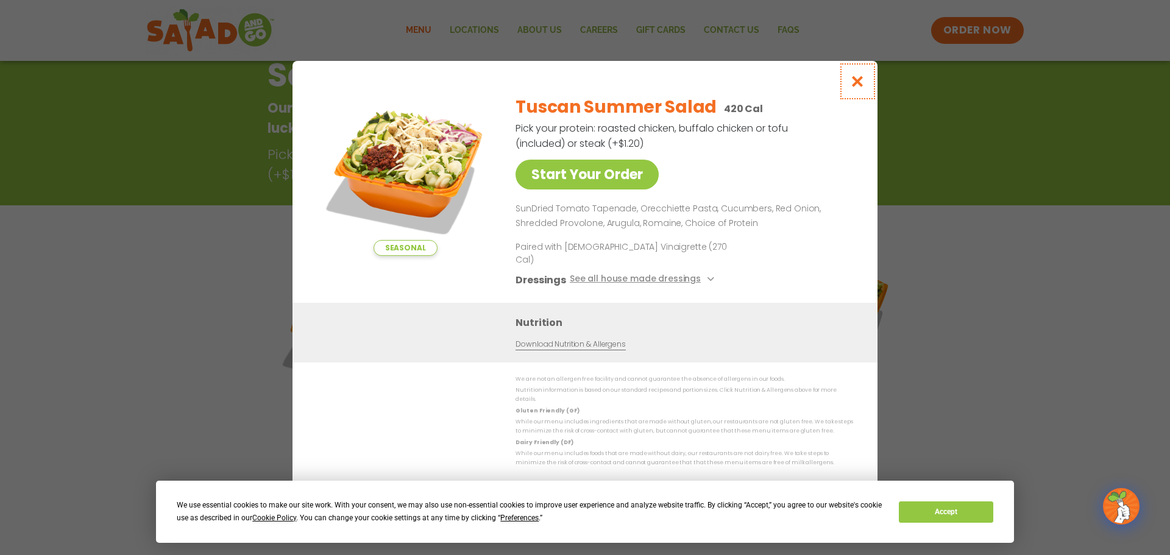
click at [853, 88] on icon "Close modal" at bounding box center [857, 81] width 15 height 13
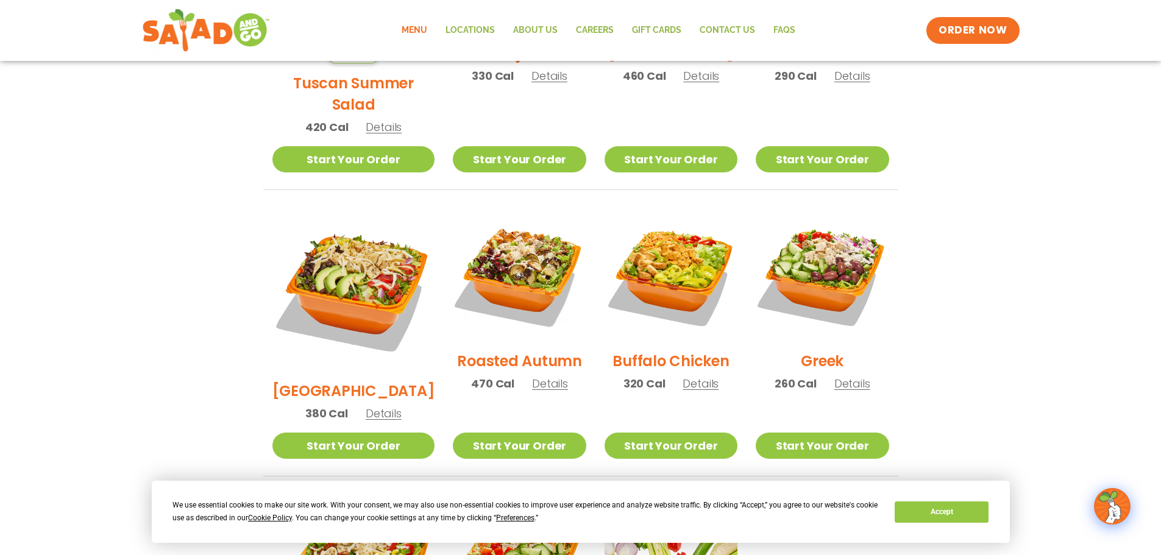
scroll to position [500, 0]
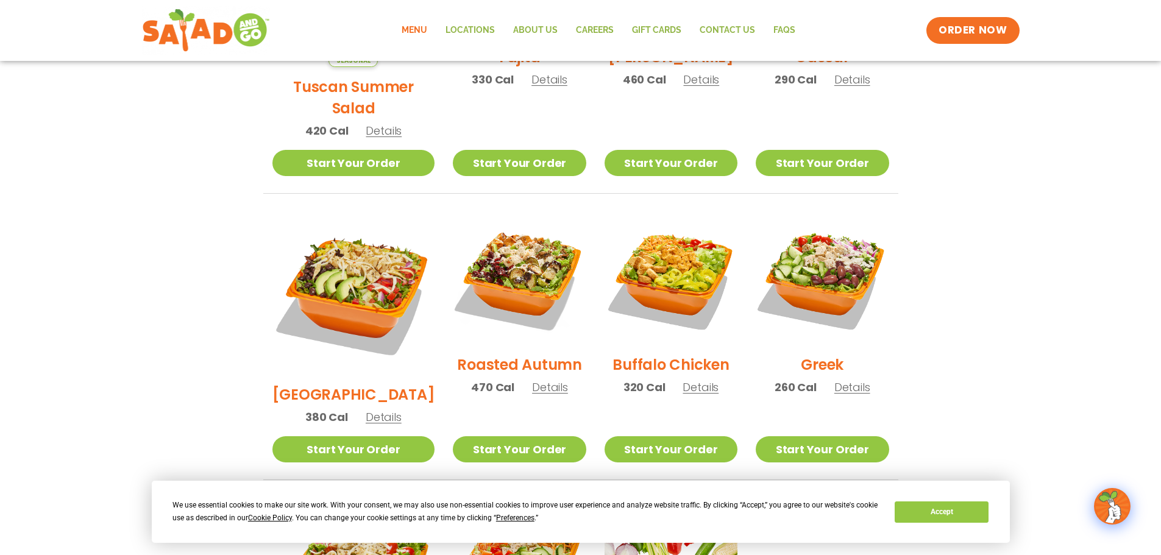
click at [366, 384] on h2 "[GEOGRAPHIC_DATA]" at bounding box center [353, 394] width 163 height 21
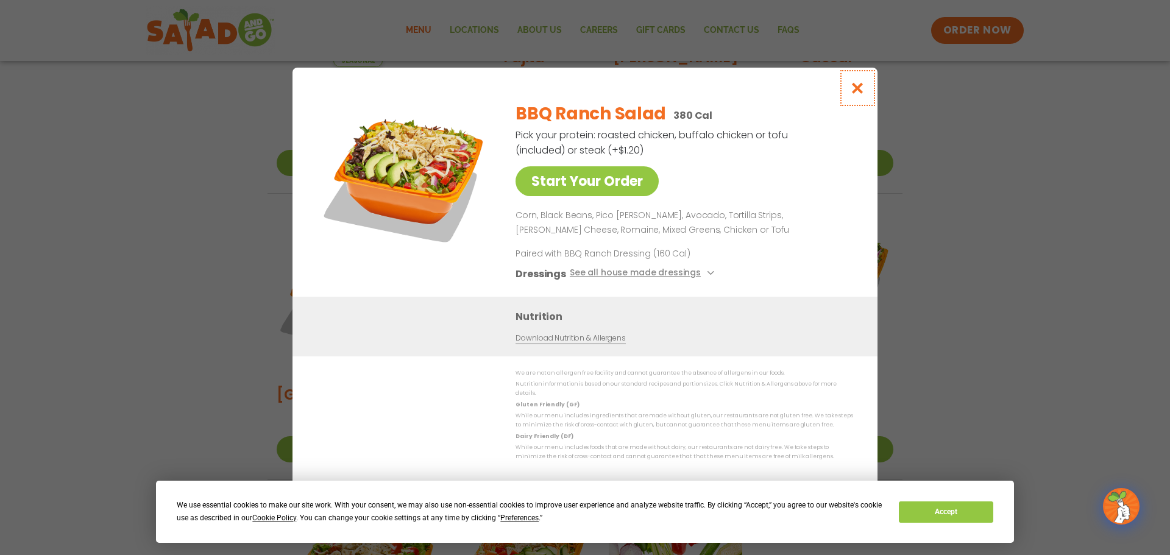
click at [856, 94] on icon "Close modal" at bounding box center [857, 88] width 15 height 13
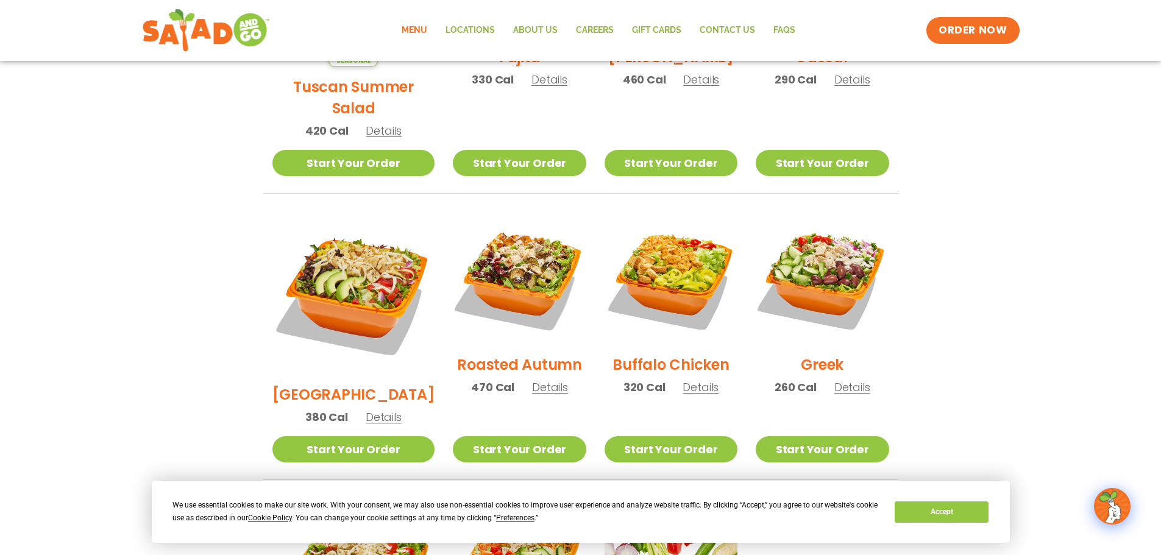
click at [648, 354] on h2 "Buffalo Chicken" at bounding box center [670, 364] width 116 height 21
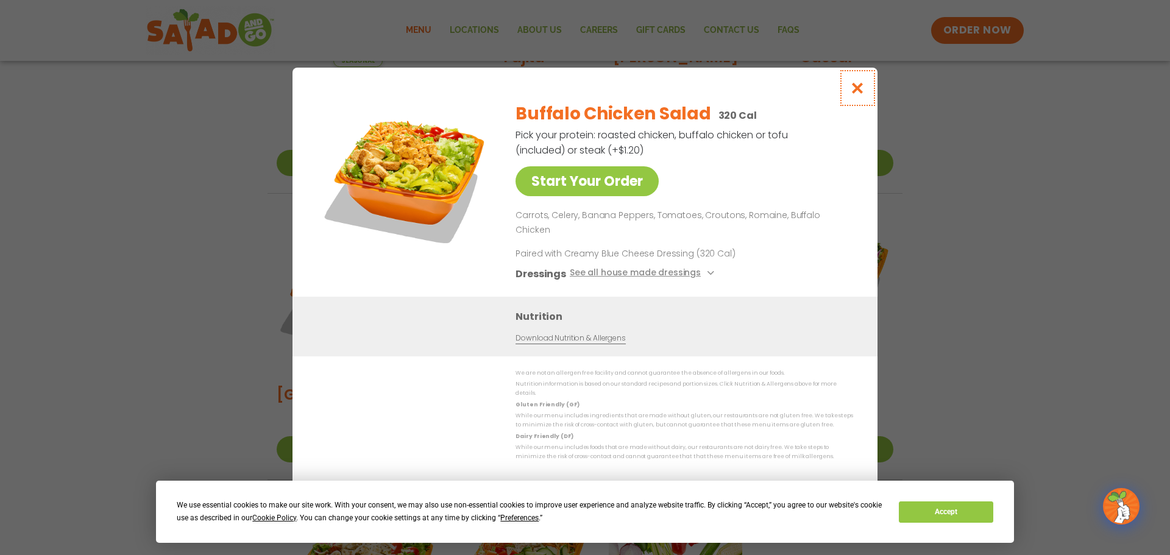
click at [860, 94] on icon "Close modal" at bounding box center [857, 88] width 15 height 13
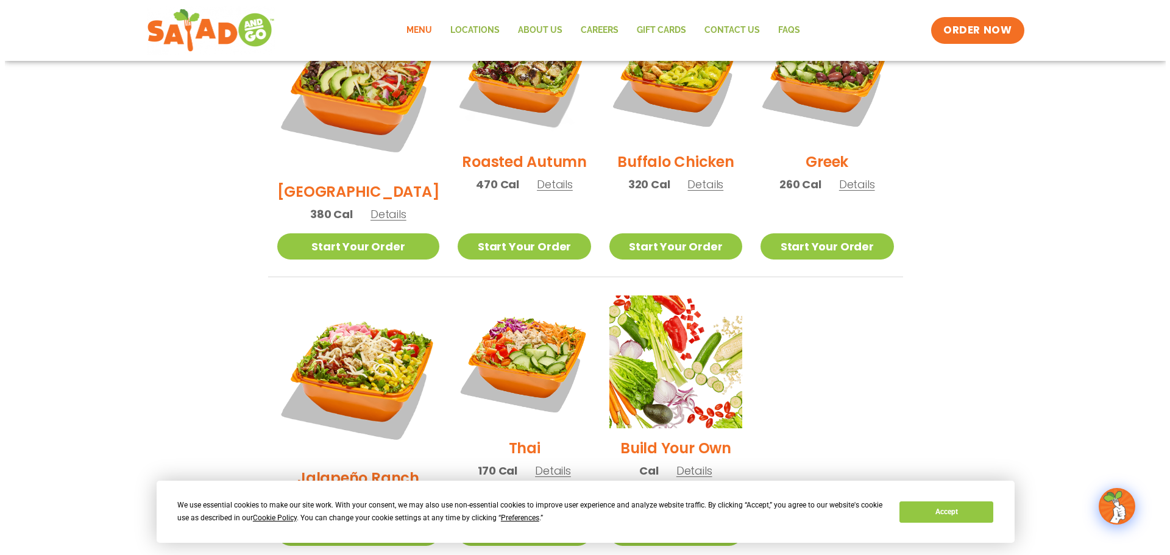
scroll to position [683, 0]
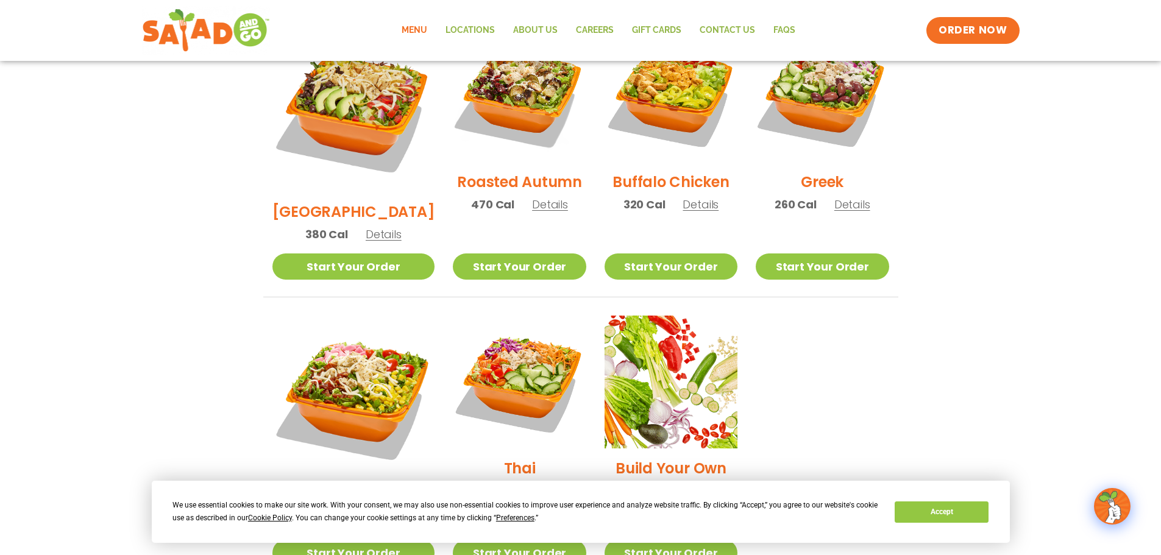
click at [339, 487] on h2 "Jalapeño Ranch" at bounding box center [353, 497] width 122 height 21
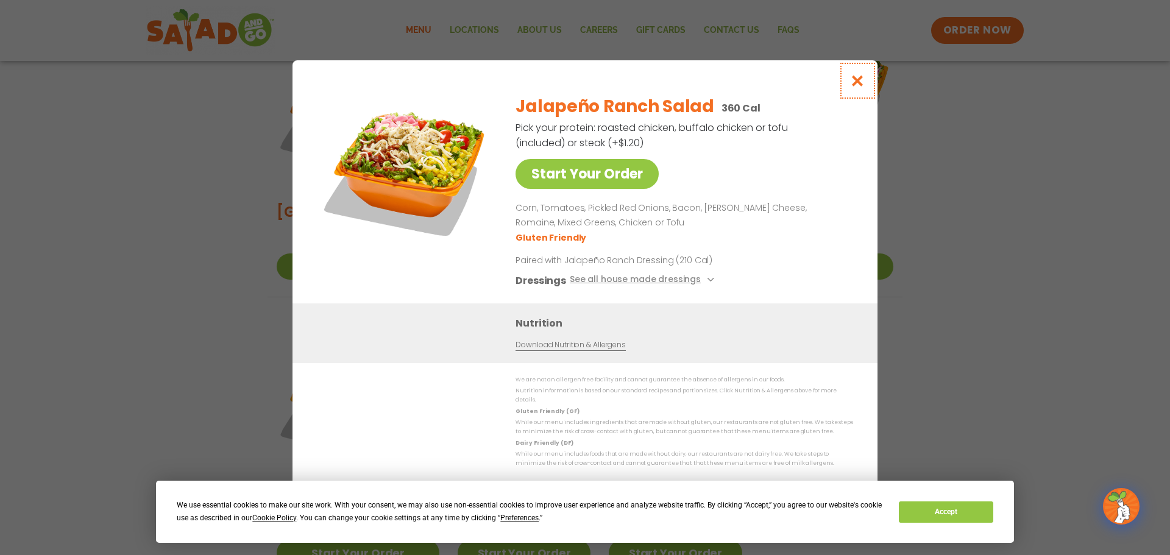
click at [857, 87] on icon "Close modal" at bounding box center [857, 80] width 15 height 13
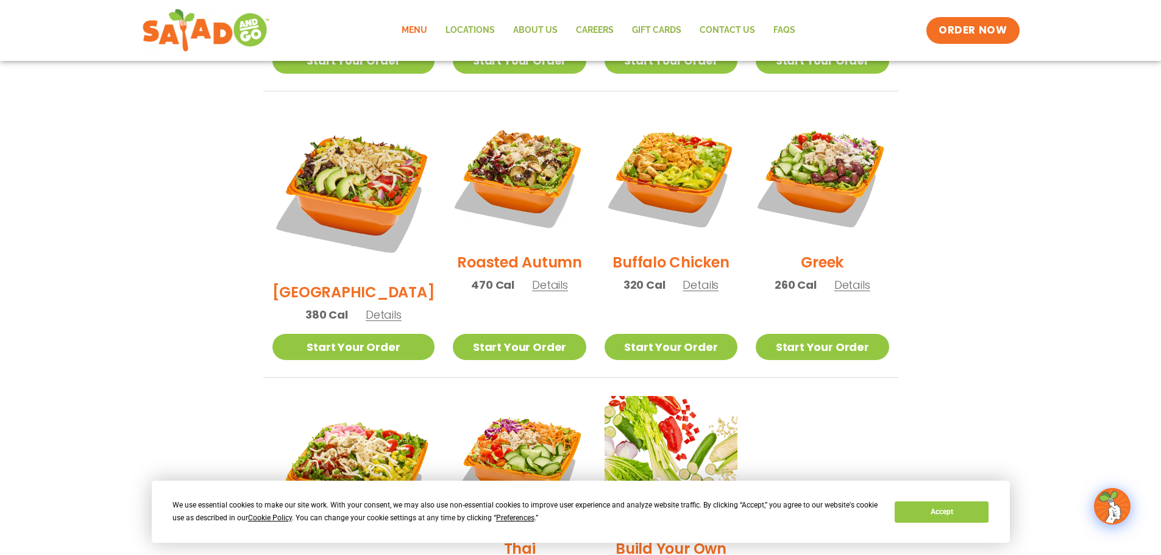
scroll to position [584, 0]
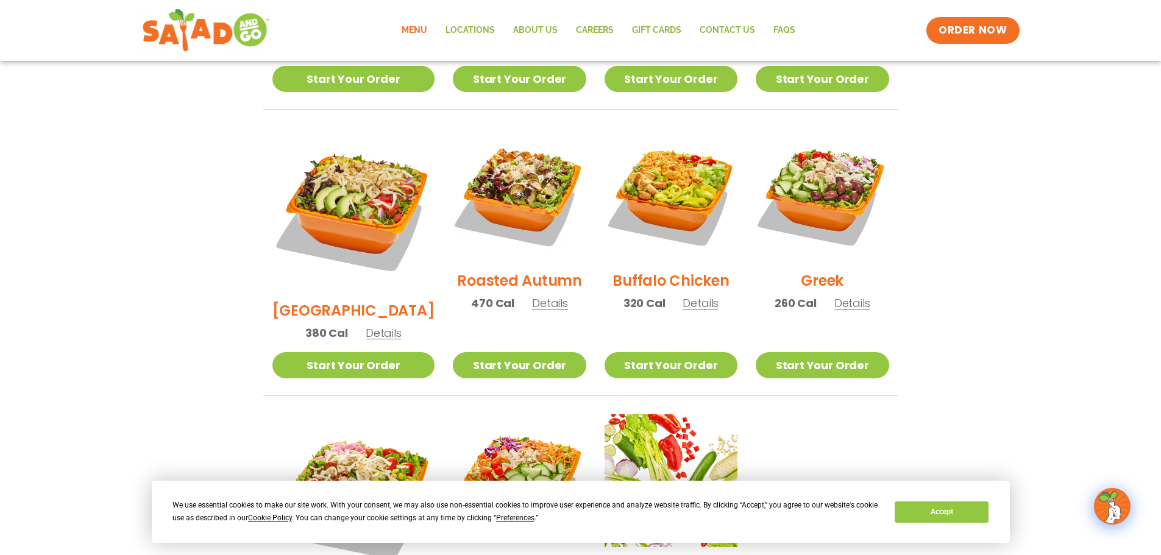
click at [700, 270] on h2 "Buffalo Chicken" at bounding box center [670, 280] width 116 height 21
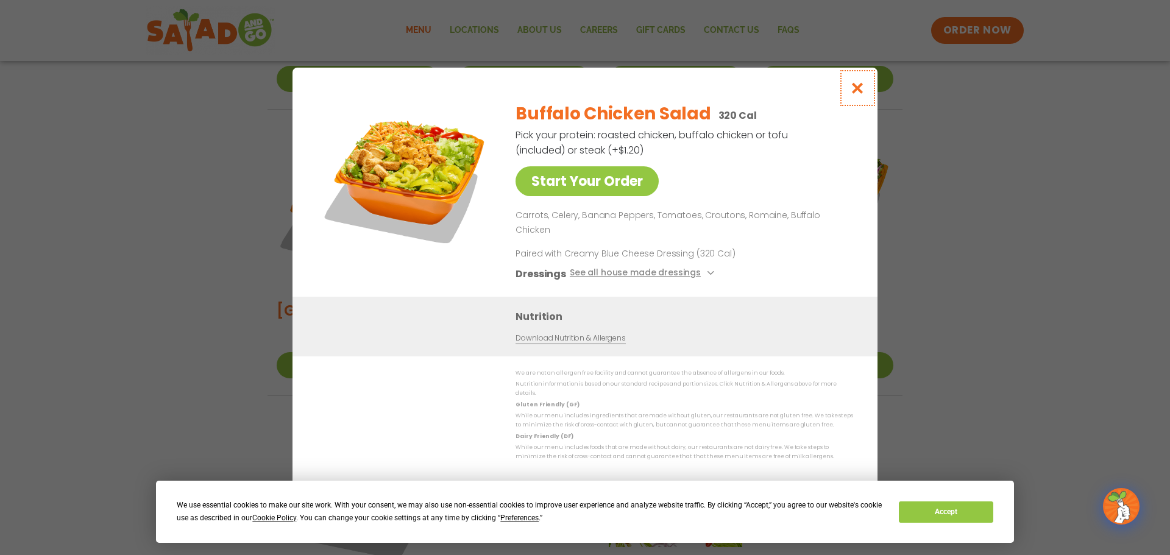
click at [857, 94] on icon "Close modal" at bounding box center [857, 88] width 15 height 13
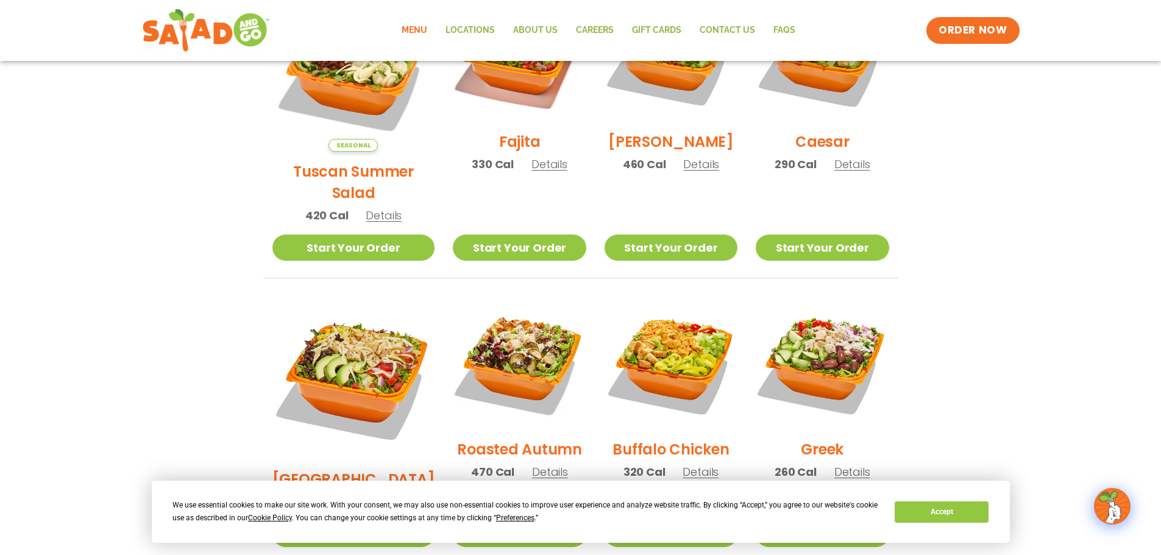
scroll to position [341, 0]
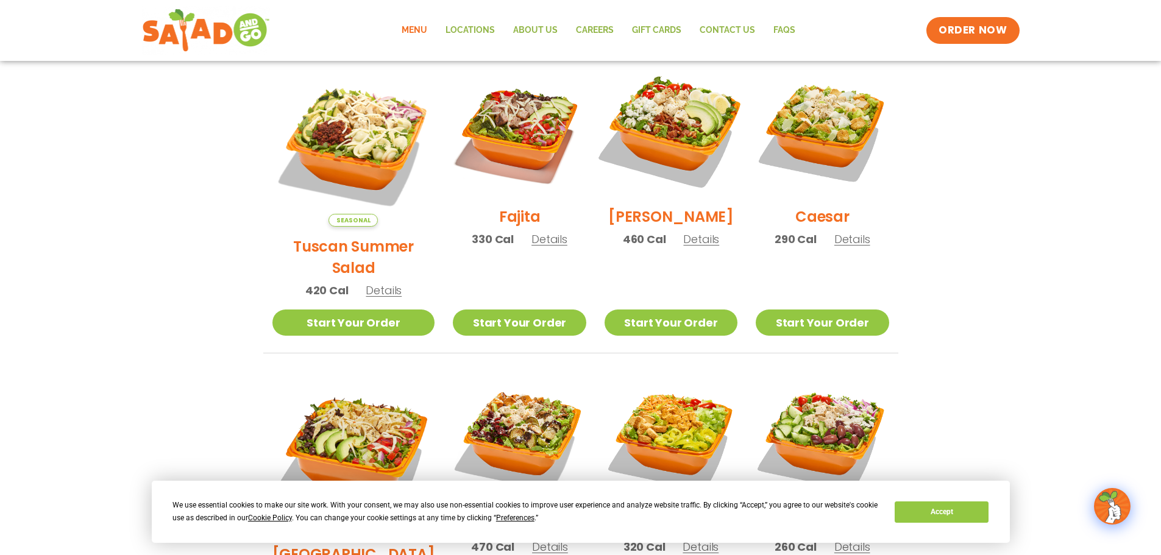
click at [647, 157] on img at bounding box center [671, 130] width 156 height 156
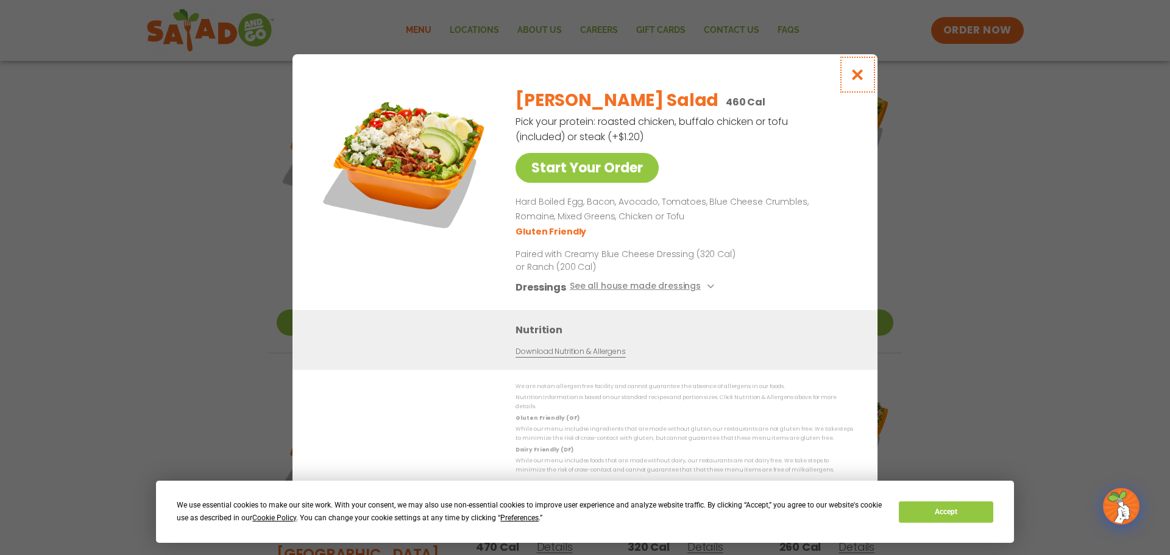
click at [858, 76] on icon "Close modal" at bounding box center [857, 74] width 15 height 13
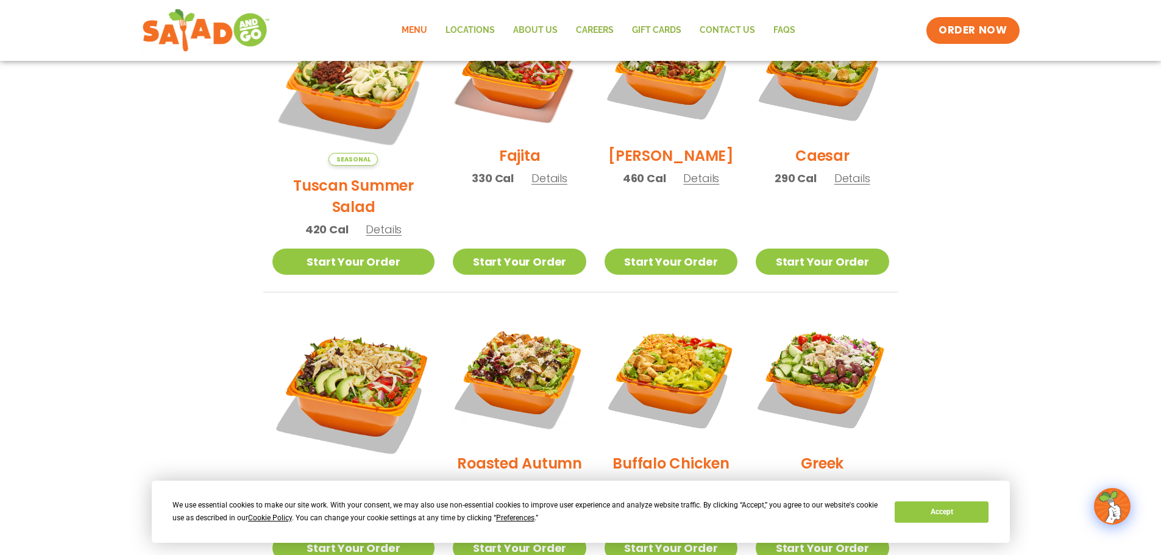
scroll to position [462, 0]
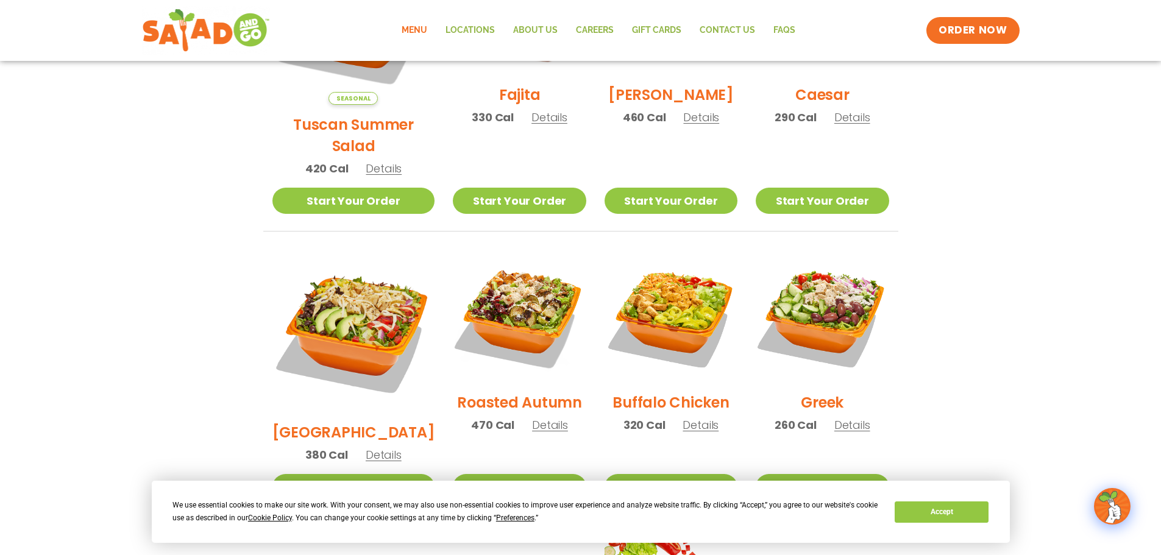
click at [344, 422] on h2 "[GEOGRAPHIC_DATA]" at bounding box center [353, 432] width 163 height 21
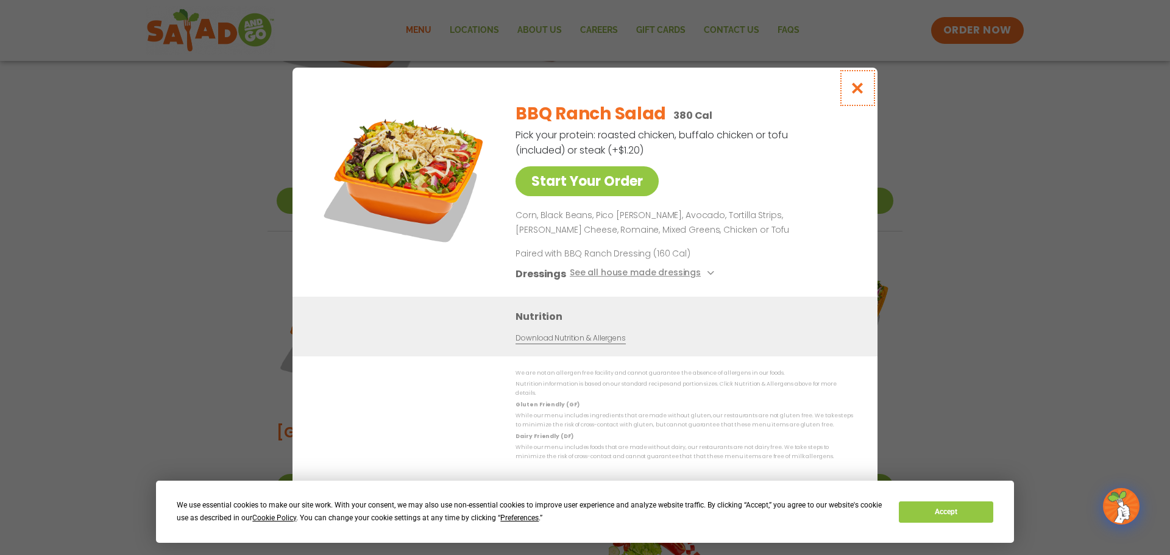
click at [857, 93] on icon "Close modal" at bounding box center [857, 88] width 15 height 13
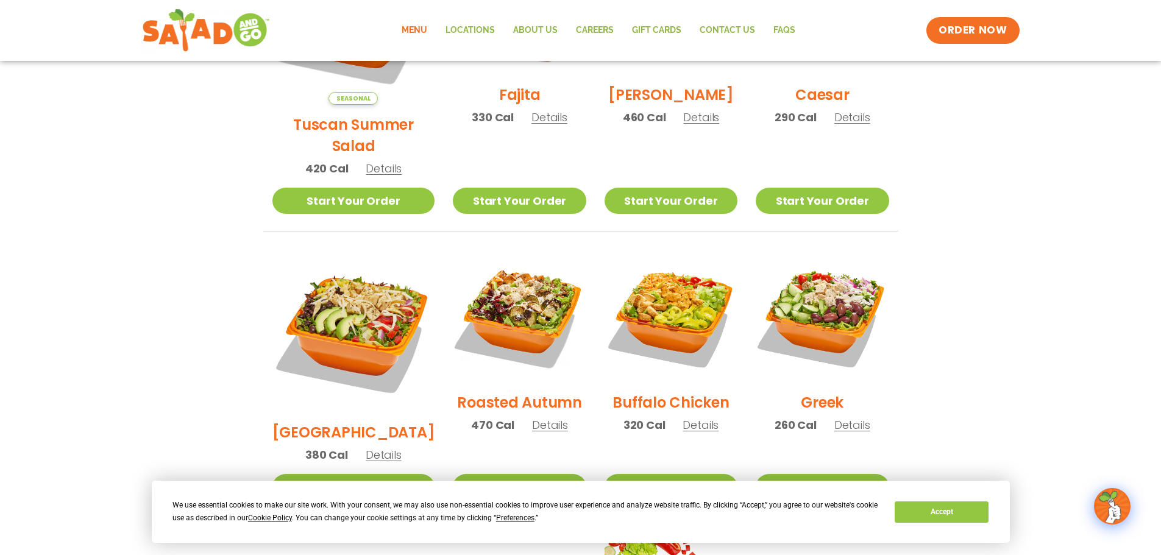
click at [683, 392] on h2 "Buffalo Chicken" at bounding box center [670, 402] width 116 height 21
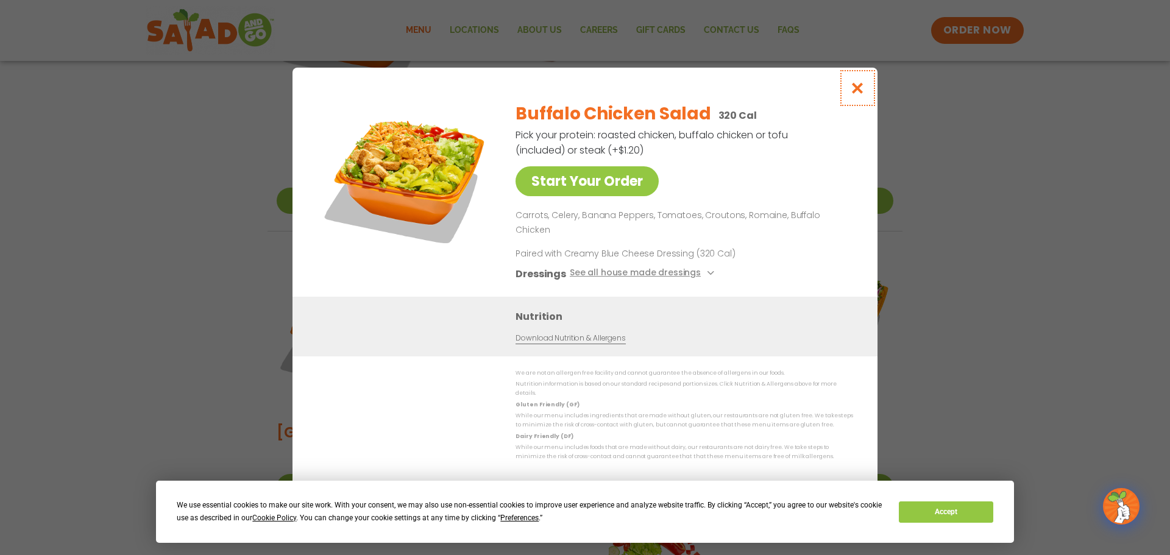
click at [854, 94] on icon "Close modal" at bounding box center [857, 88] width 15 height 13
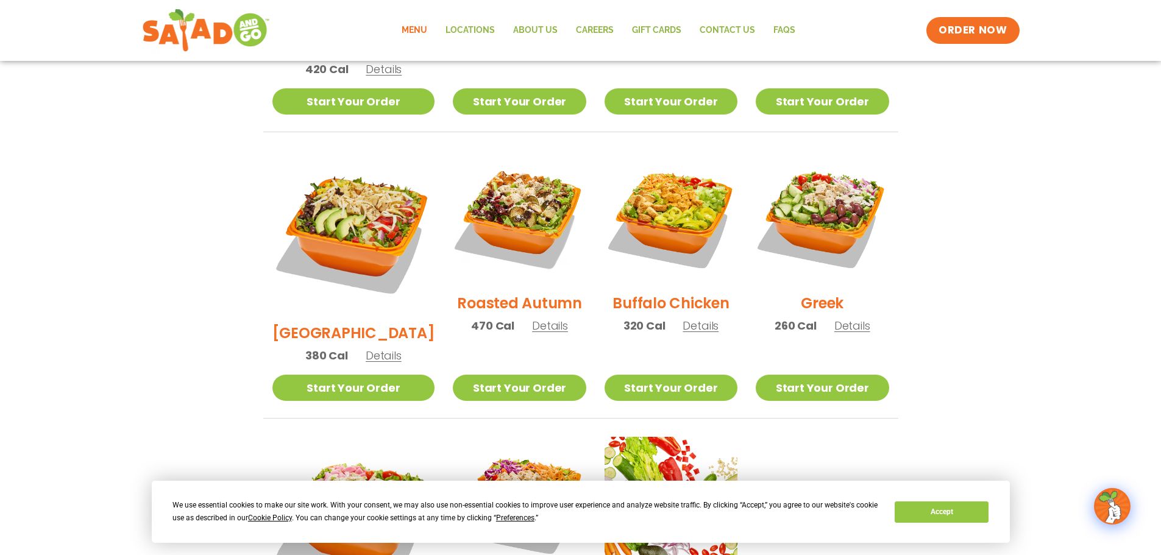
scroll to position [584, 0]
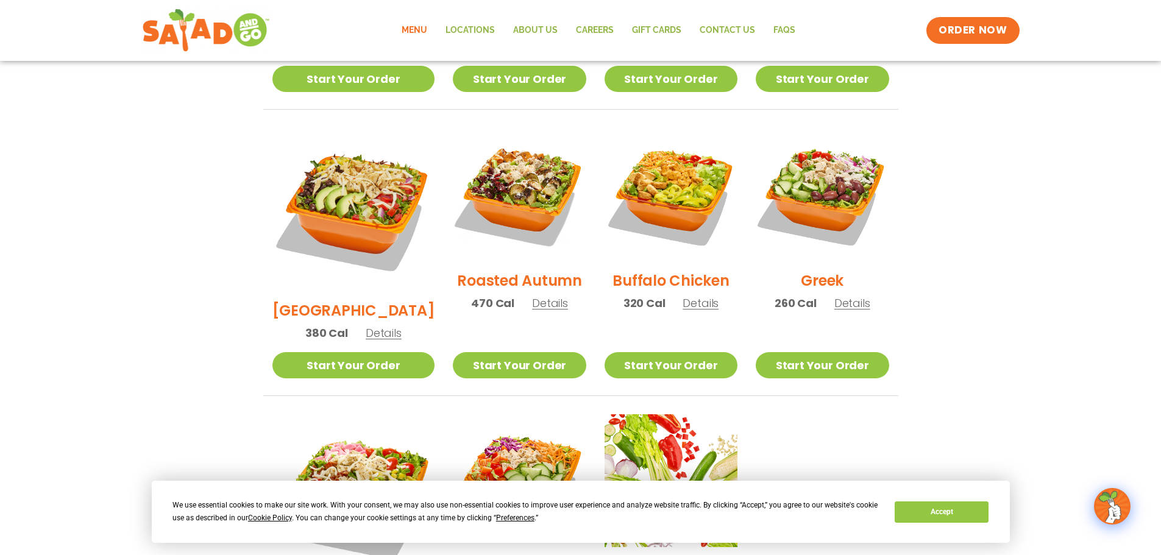
click at [341, 300] on h2 "[GEOGRAPHIC_DATA]" at bounding box center [353, 310] width 163 height 21
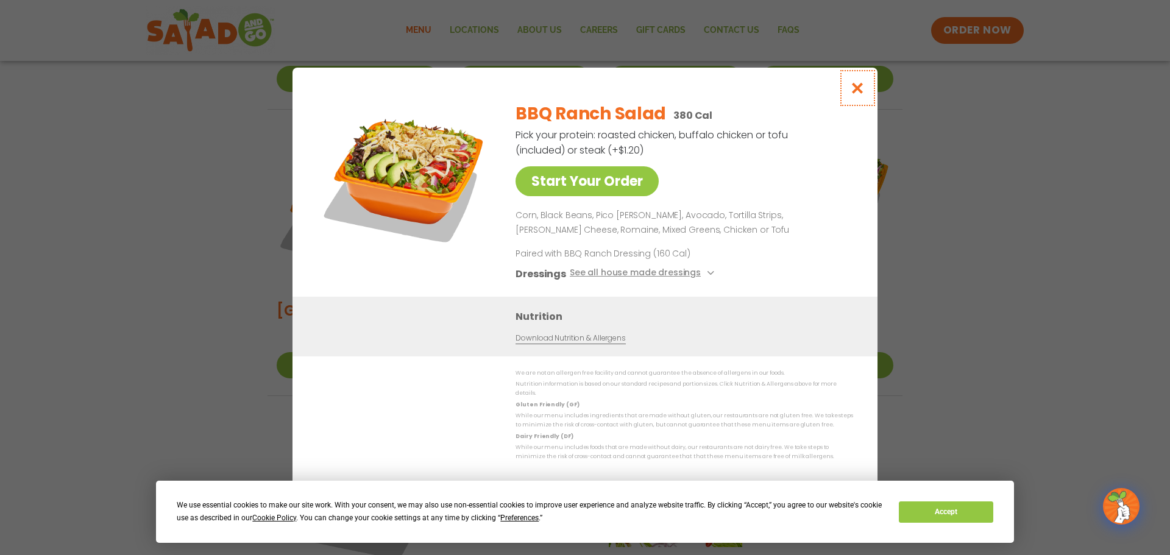
click at [855, 90] on icon "Close modal" at bounding box center [857, 88] width 15 height 13
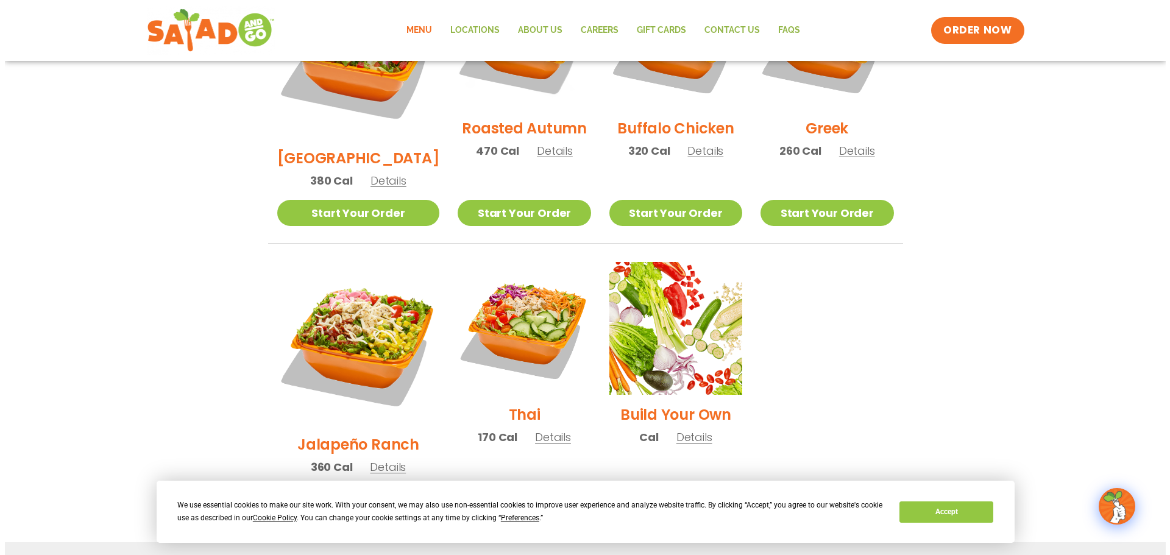
scroll to position [767, 0]
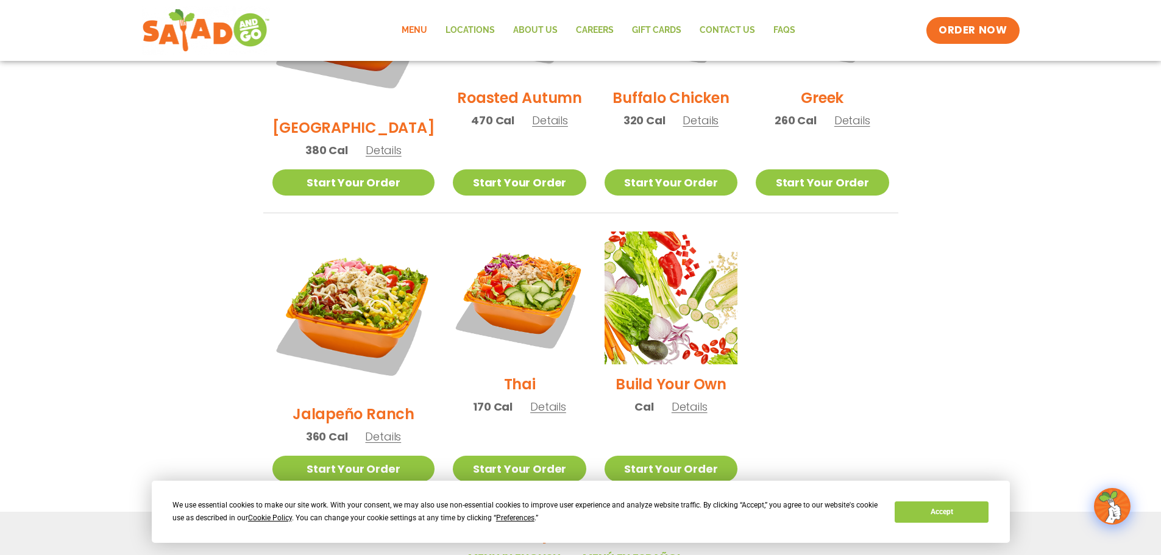
click at [347, 403] on h2 "Jalapeño Ranch" at bounding box center [353, 413] width 122 height 21
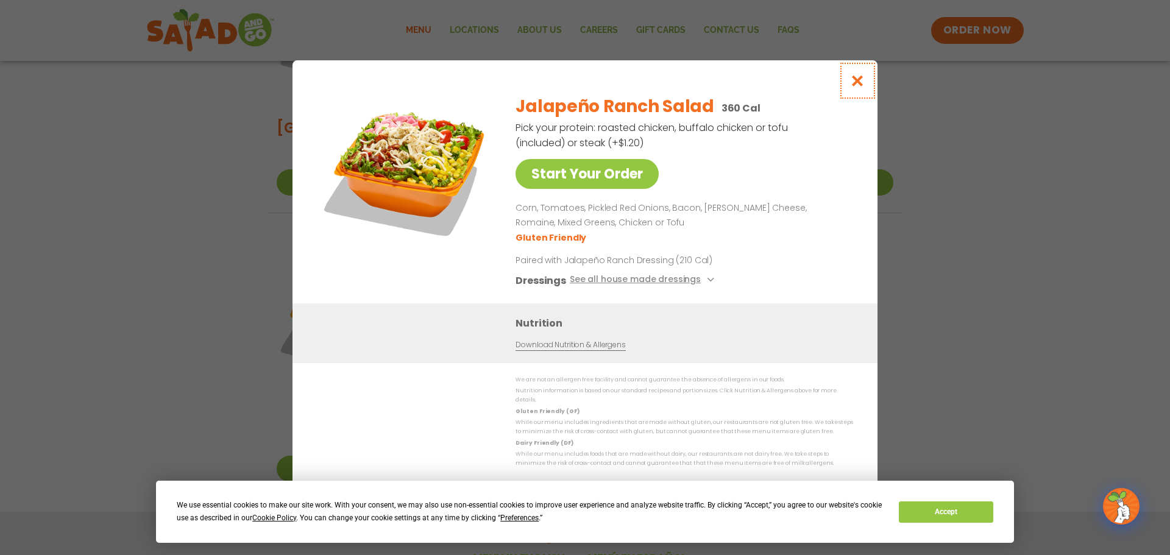
click at [858, 80] on icon "Close modal" at bounding box center [857, 80] width 15 height 13
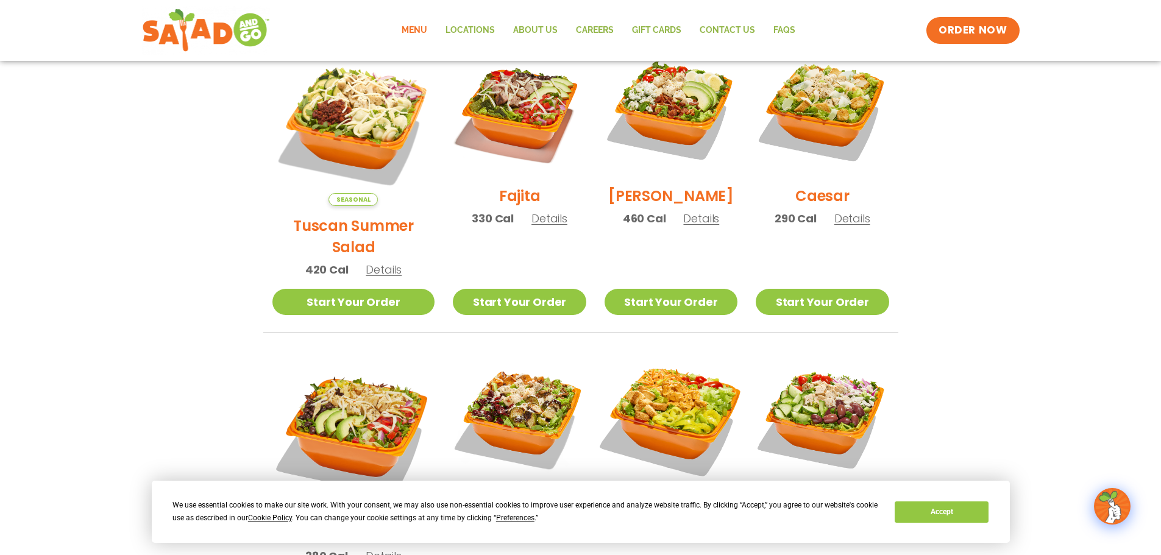
scroll to position [341, 0]
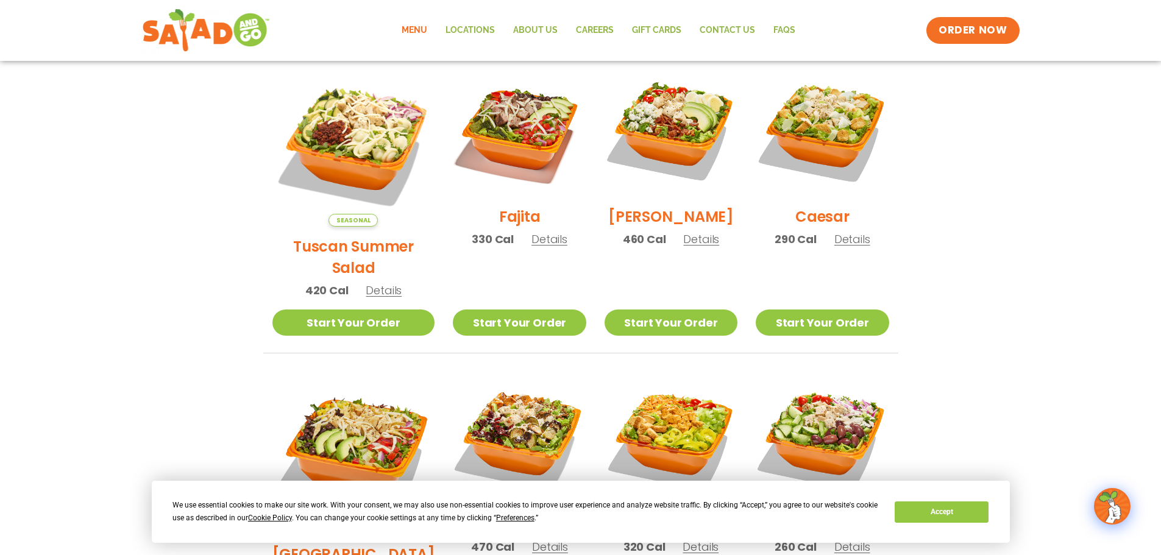
click at [816, 226] on h2 "Caesar" at bounding box center [822, 216] width 54 height 21
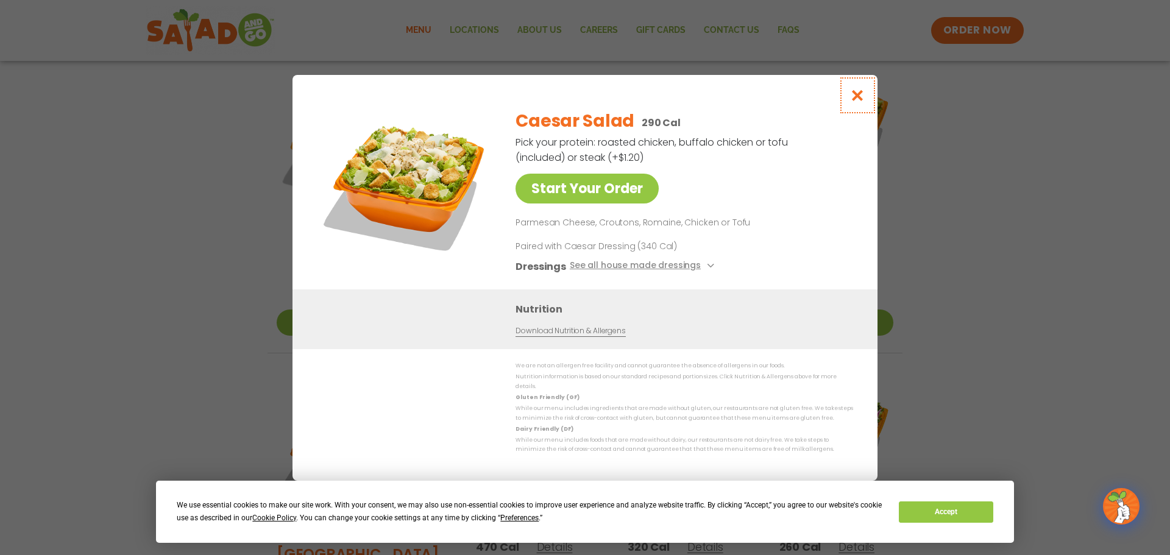
click at [857, 99] on icon "Close modal" at bounding box center [857, 95] width 15 height 13
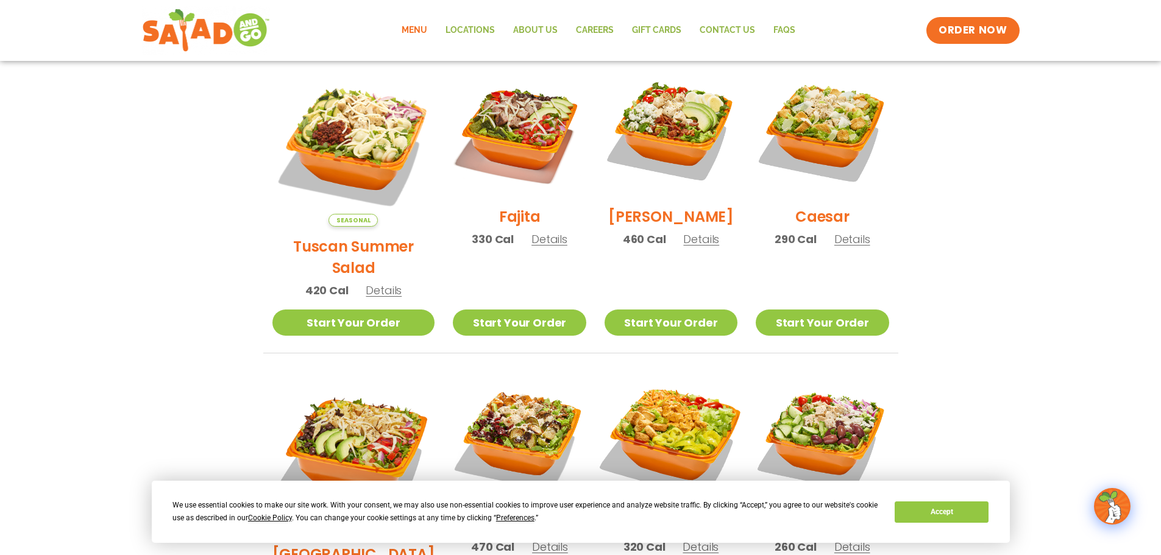
click at [664, 387] on img at bounding box center [671, 438] width 156 height 156
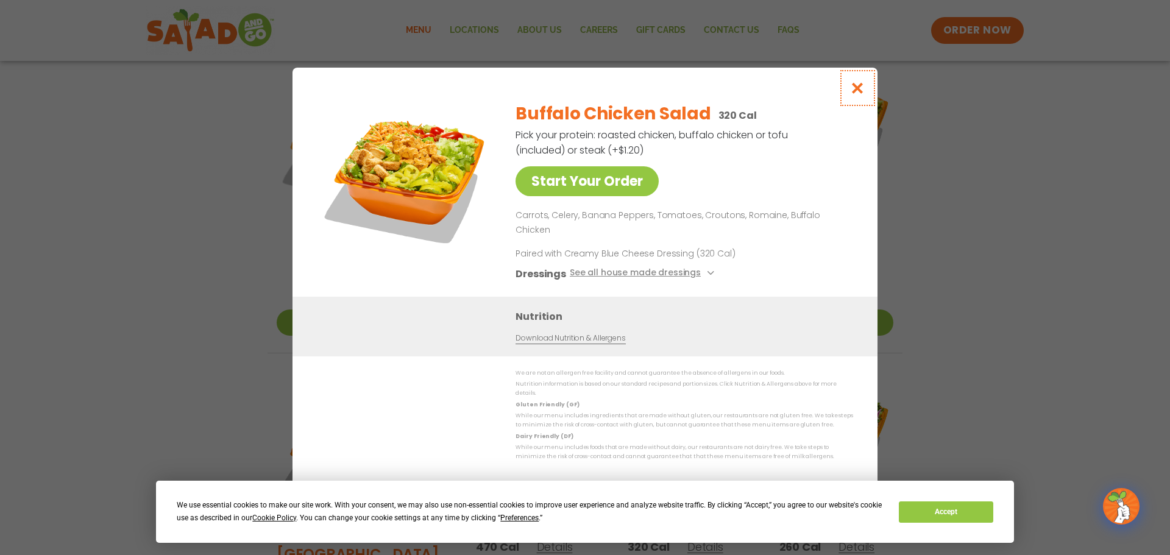
click at [857, 94] on icon "Close modal" at bounding box center [857, 88] width 15 height 13
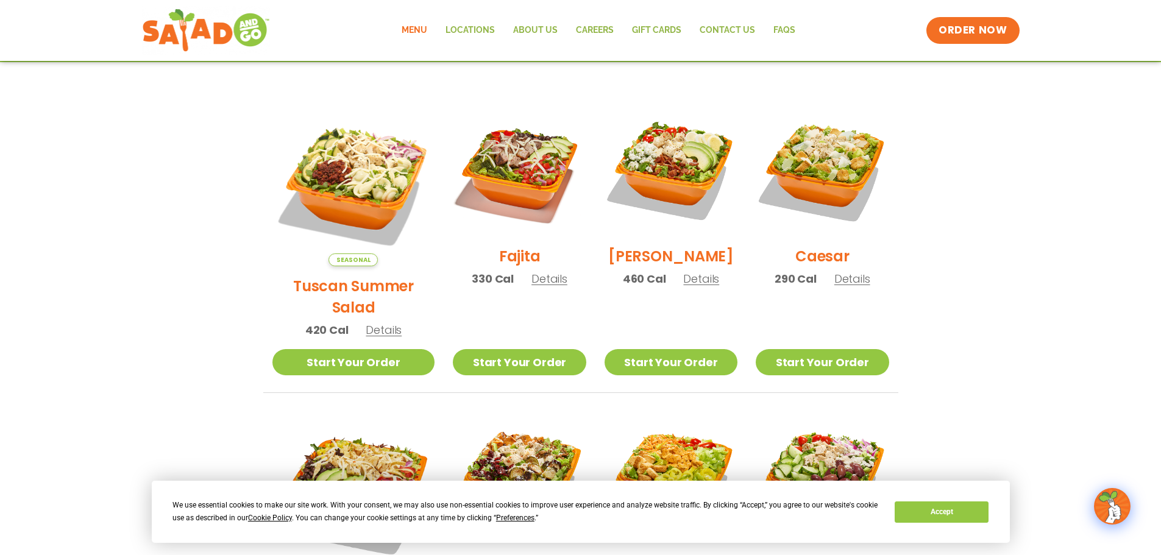
scroll to position [280, 0]
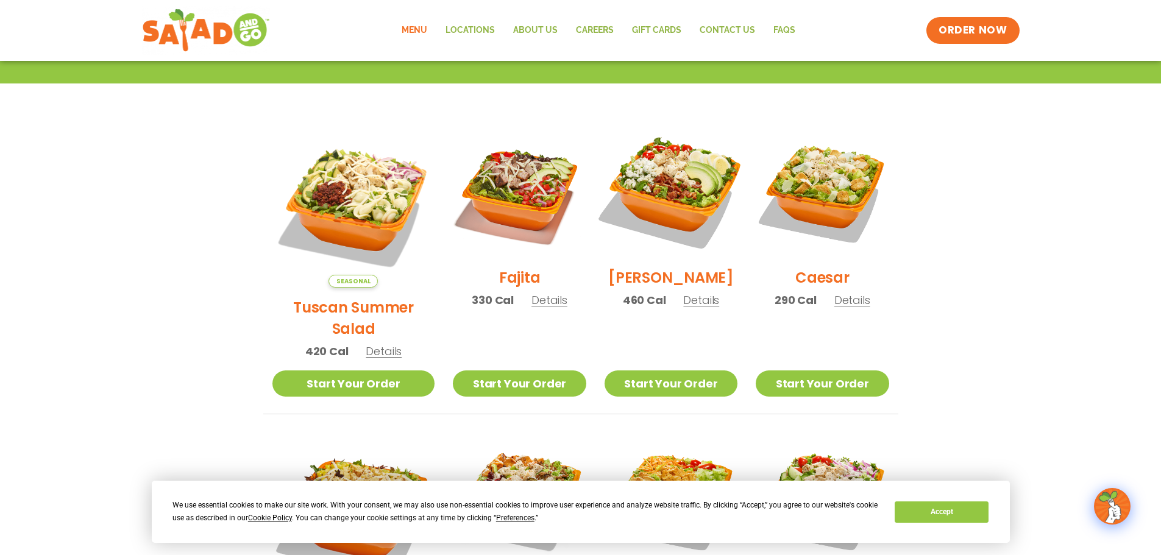
click at [654, 197] on img at bounding box center [671, 191] width 156 height 156
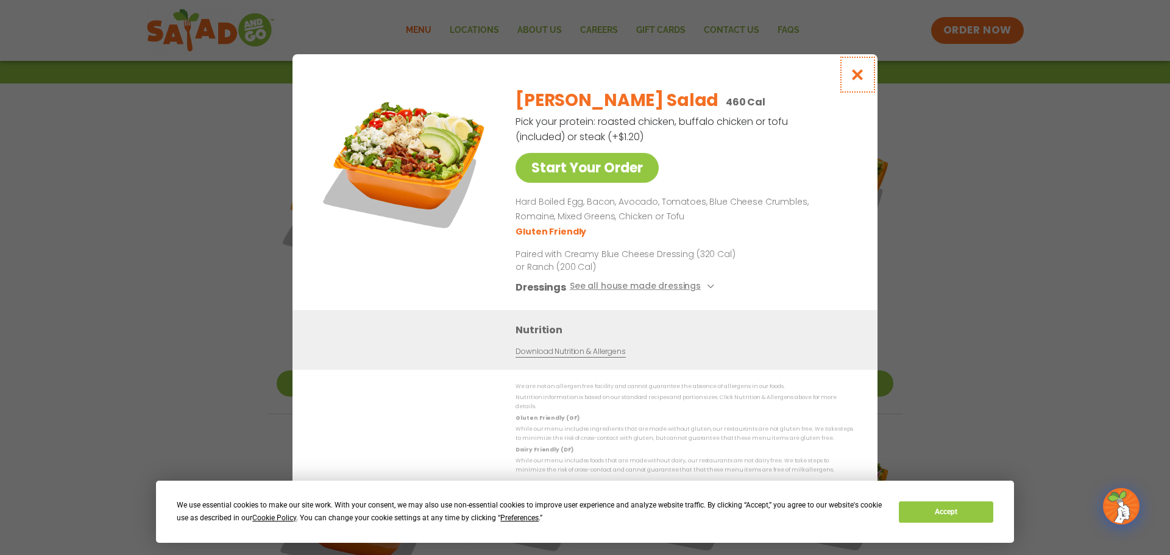
click at [857, 81] on icon "Close modal" at bounding box center [857, 74] width 15 height 13
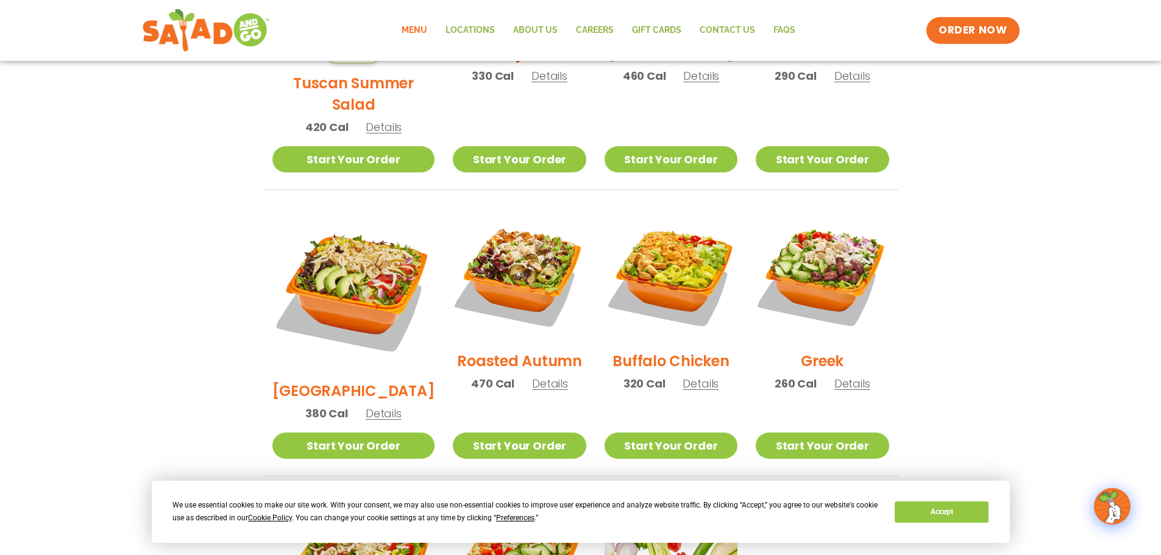
scroll to position [523, 0]
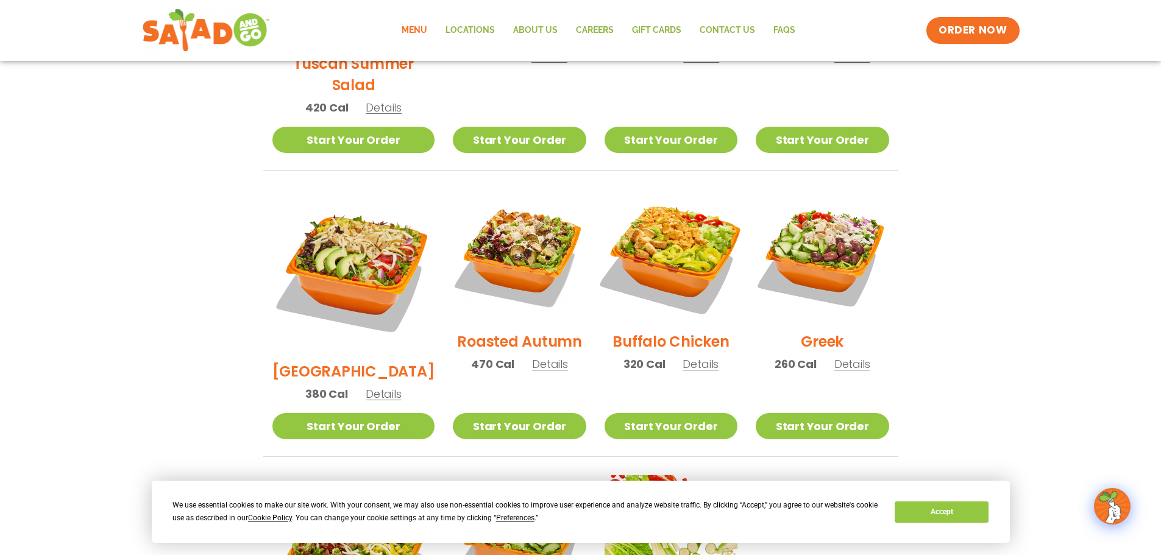
click at [646, 241] on img at bounding box center [671, 255] width 156 height 156
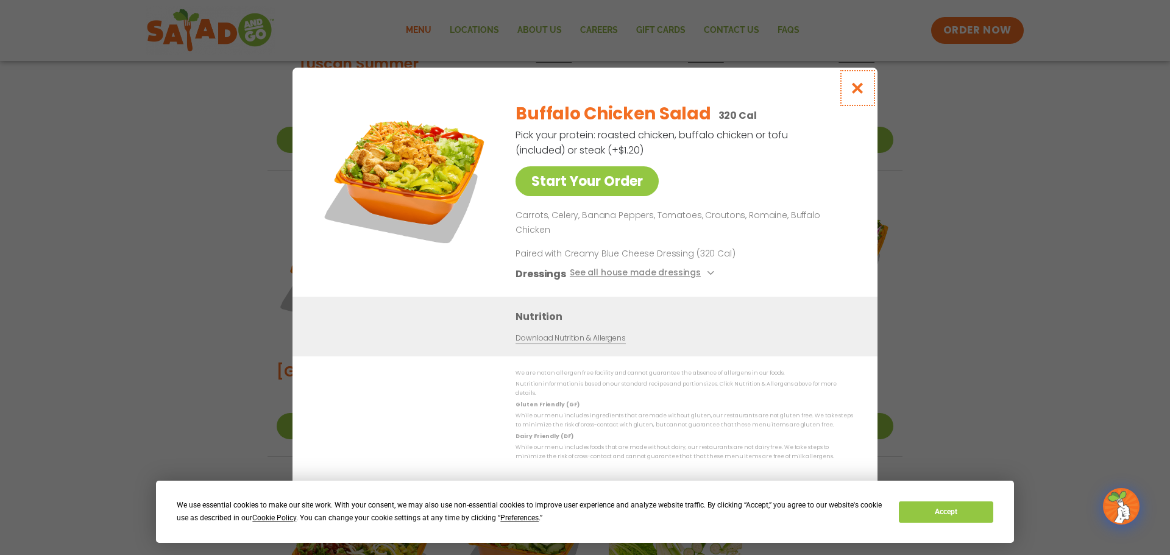
click at [857, 94] on icon "Close modal" at bounding box center [857, 88] width 15 height 13
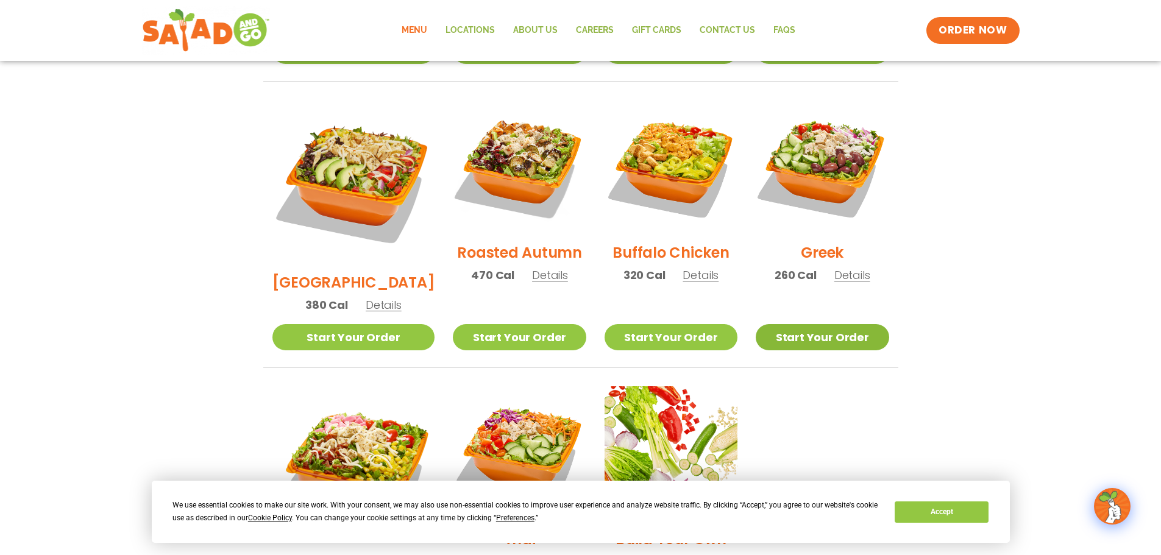
scroll to position [645, 0]
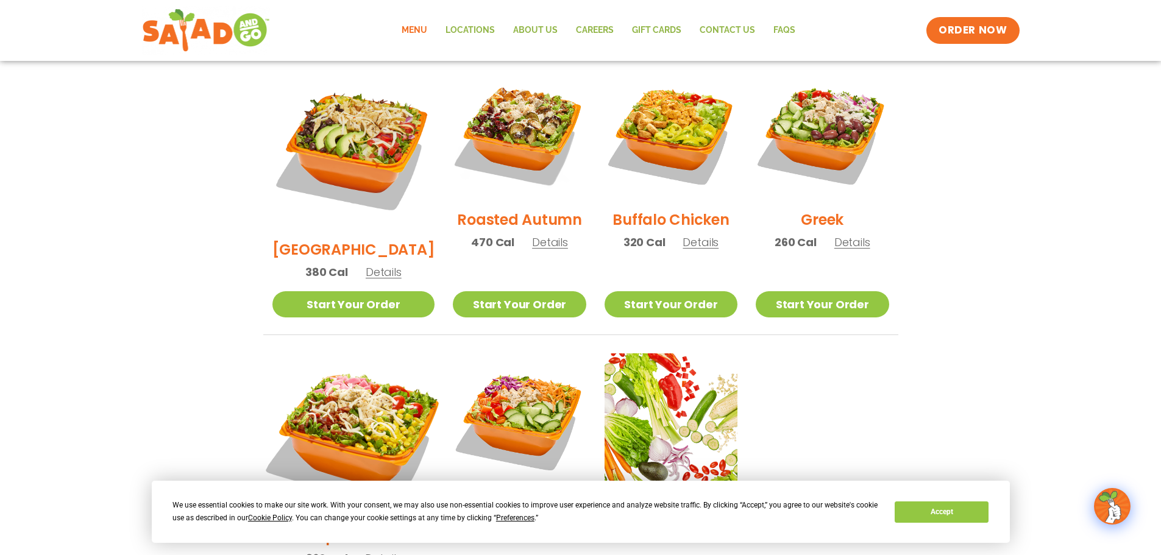
click at [320, 377] on img at bounding box center [353, 434] width 191 height 191
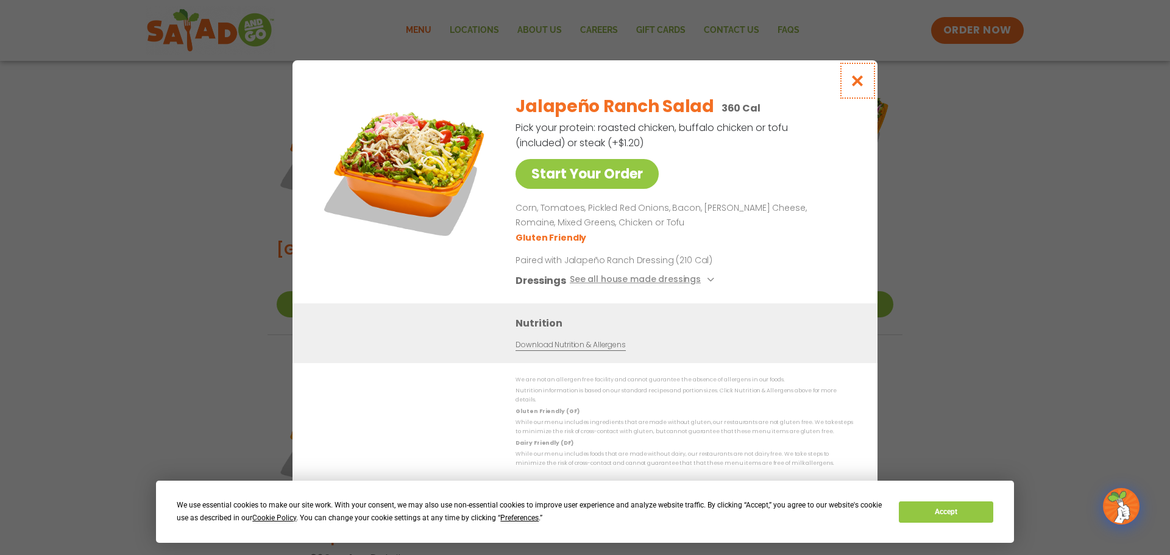
click at [855, 87] on icon "Close modal" at bounding box center [857, 80] width 15 height 13
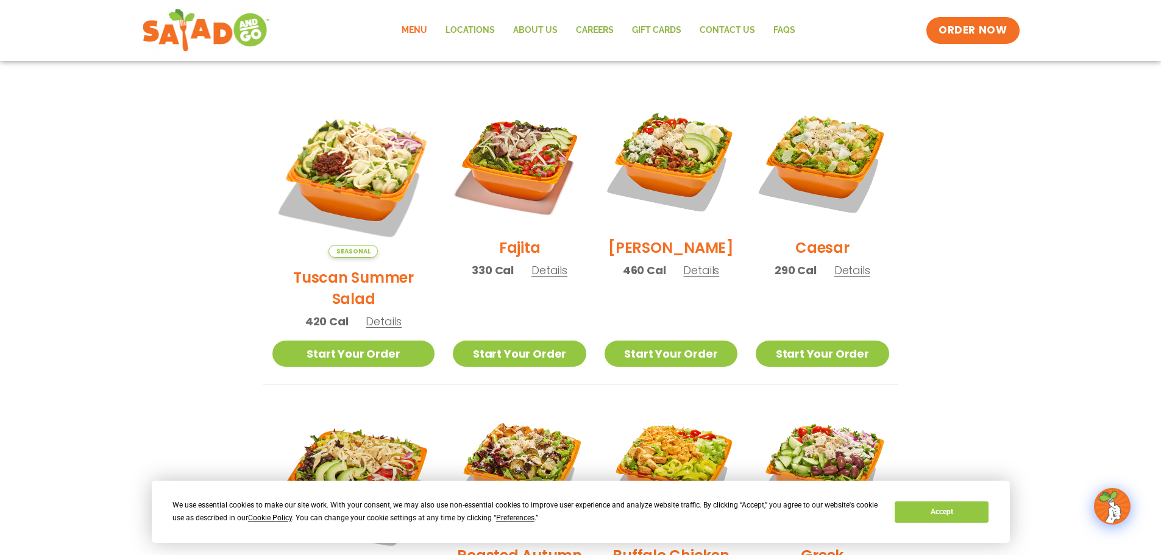
scroll to position [280, 0]
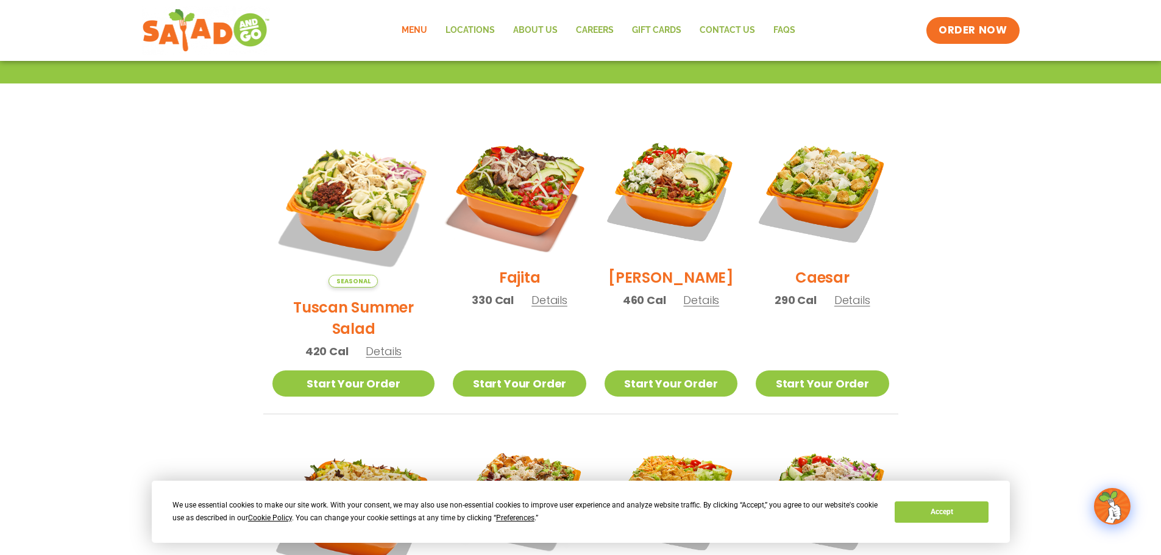
click at [503, 216] on img at bounding box center [519, 191] width 156 height 156
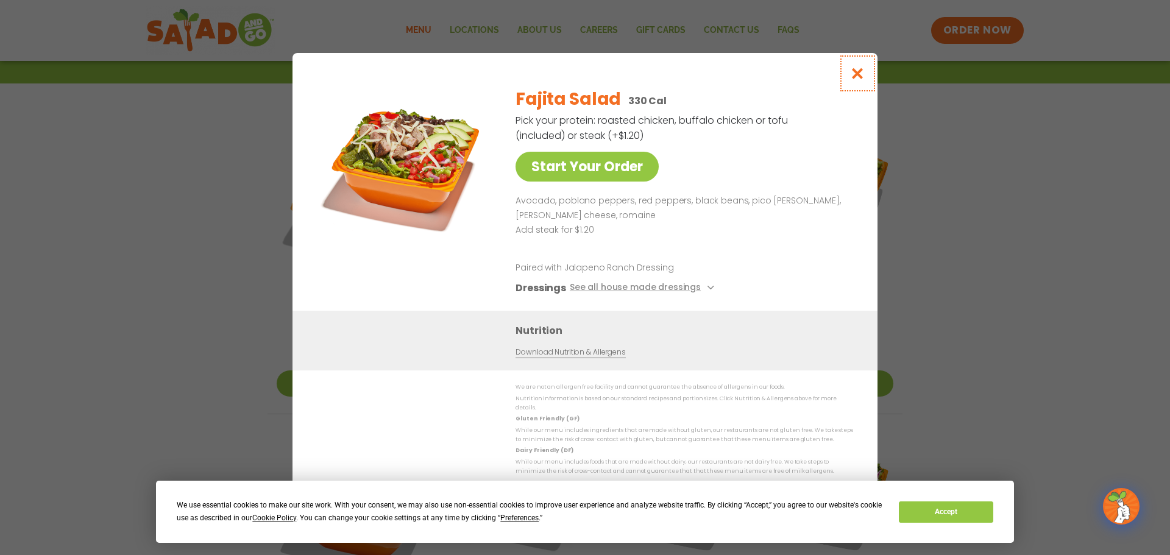
click at [854, 80] on icon "Close modal" at bounding box center [857, 73] width 15 height 13
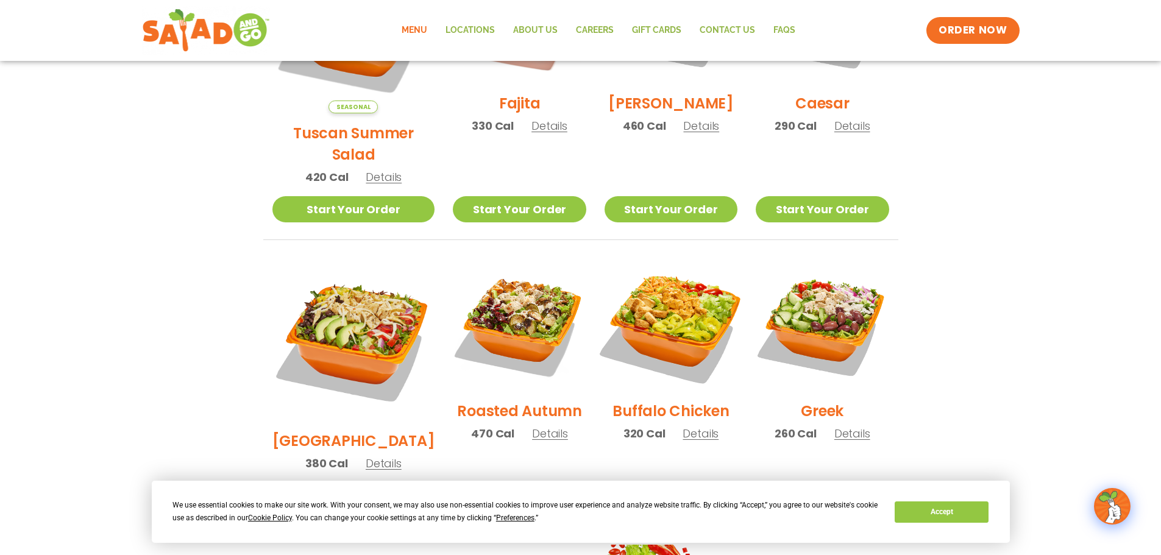
scroll to position [523, 0]
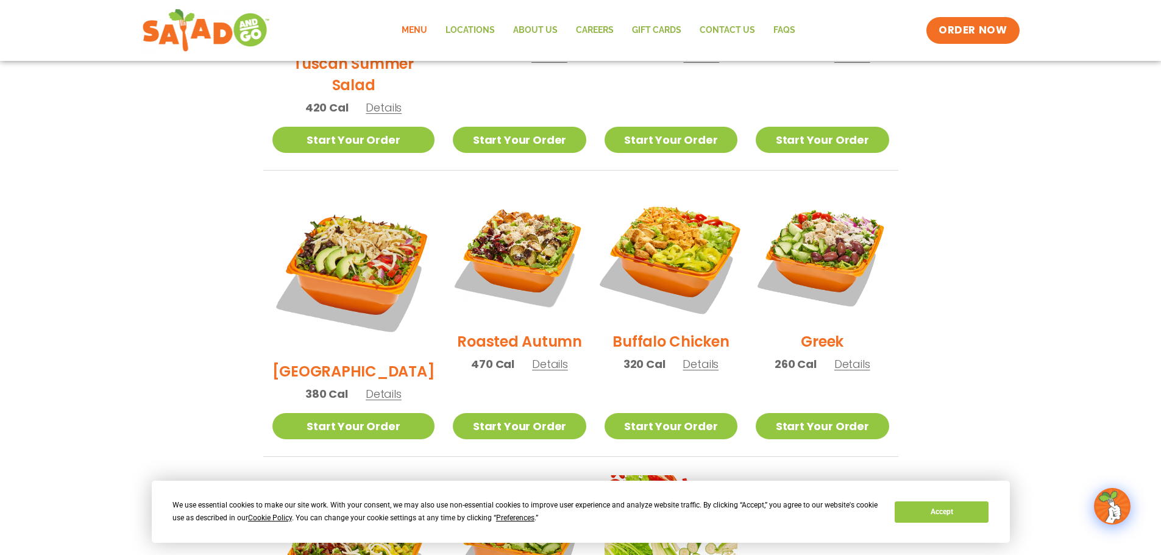
click at [669, 244] on img at bounding box center [671, 255] width 156 height 156
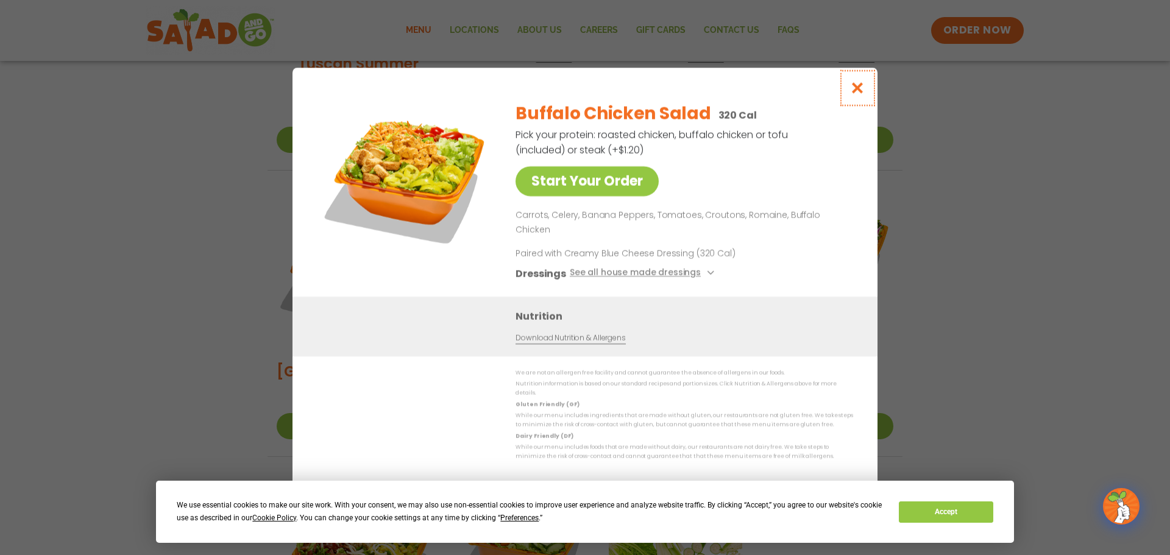
click at [856, 94] on icon "Close modal" at bounding box center [857, 88] width 15 height 13
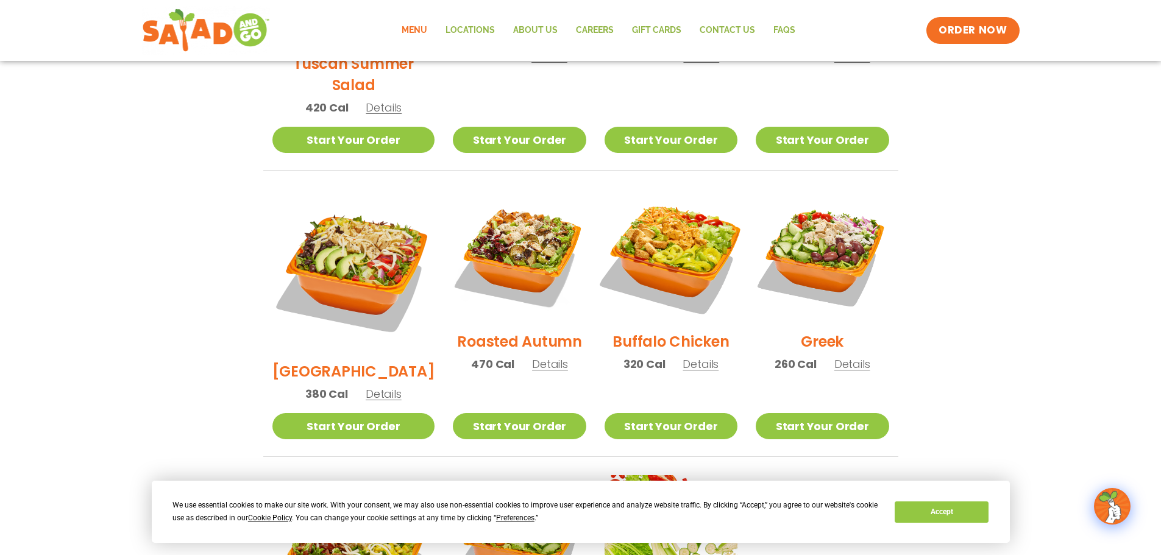
click at [674, 224] on img at bounding box center [671, 255] width 156 height 156
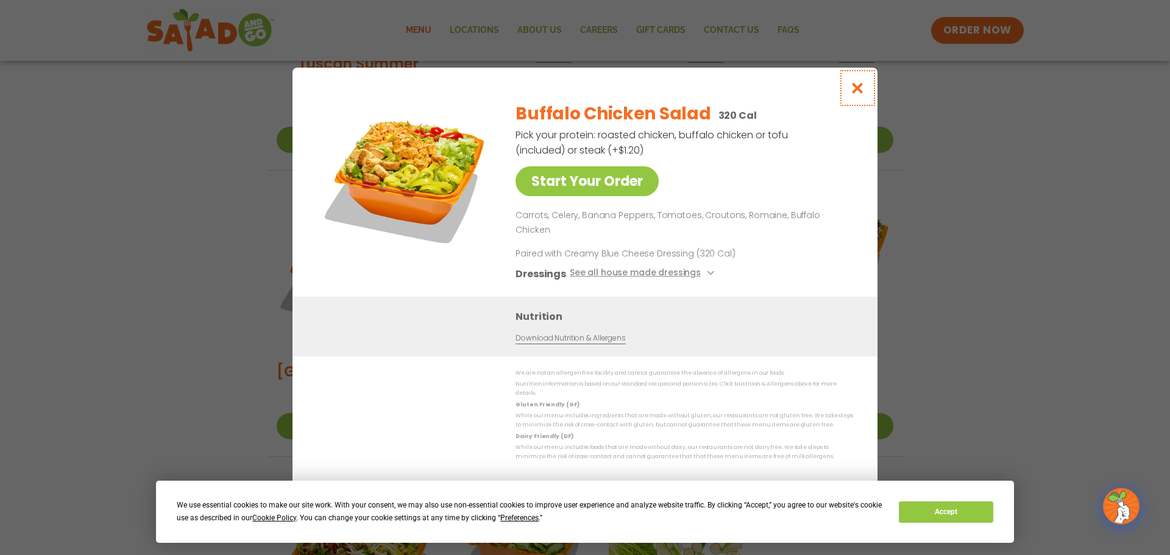
click at [856, 94] on icon "Close modal" at bounding box center [857, 88] width 15 height 13
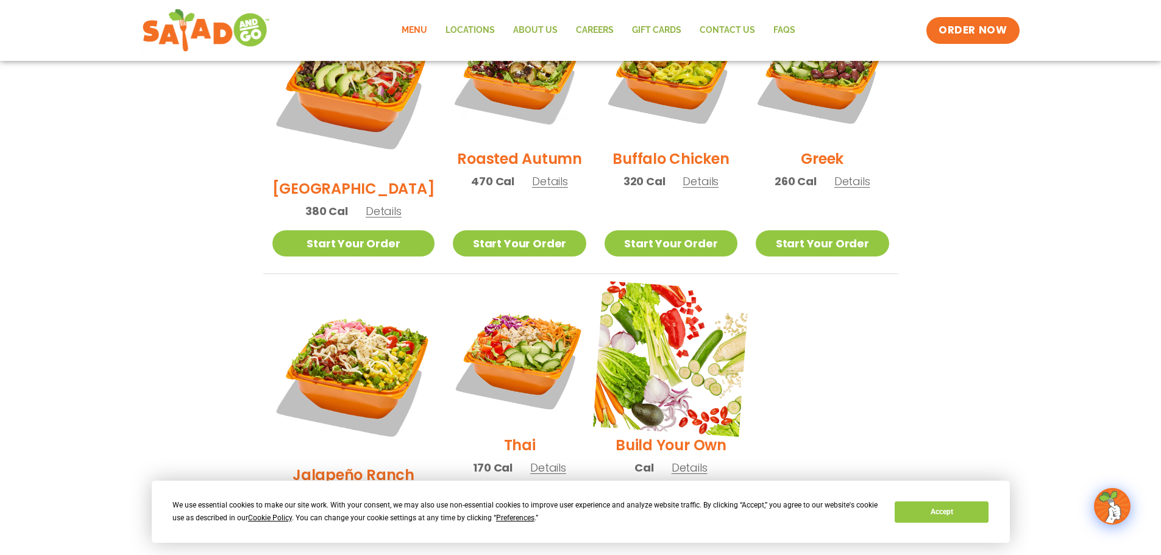
scroll to position [645, 0]
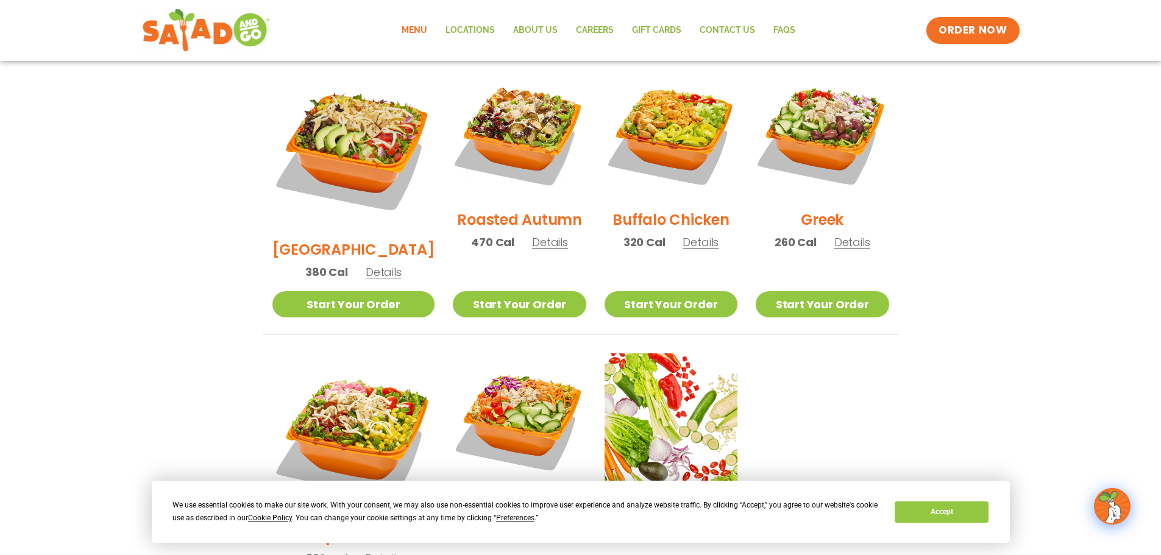
click at [684, 209] on h2 "Buffalo Chicken" at bounding box center [670, 219] width 116 height 21
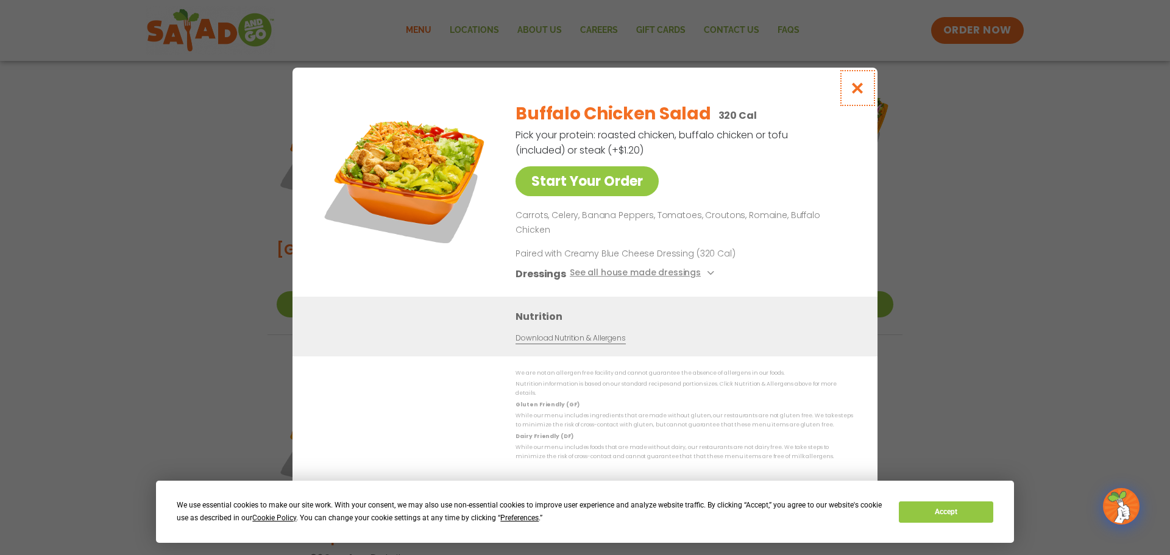
click at [847, 99] on button "Close modal" at bounding box center [858, 88] width 40 height 41
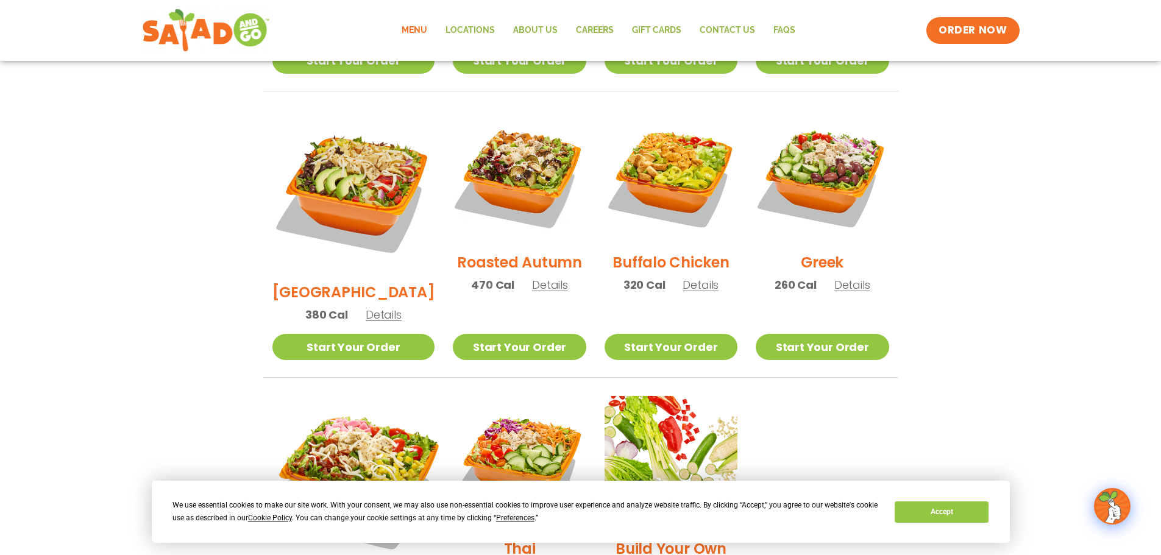
scroll to position [584, 0]
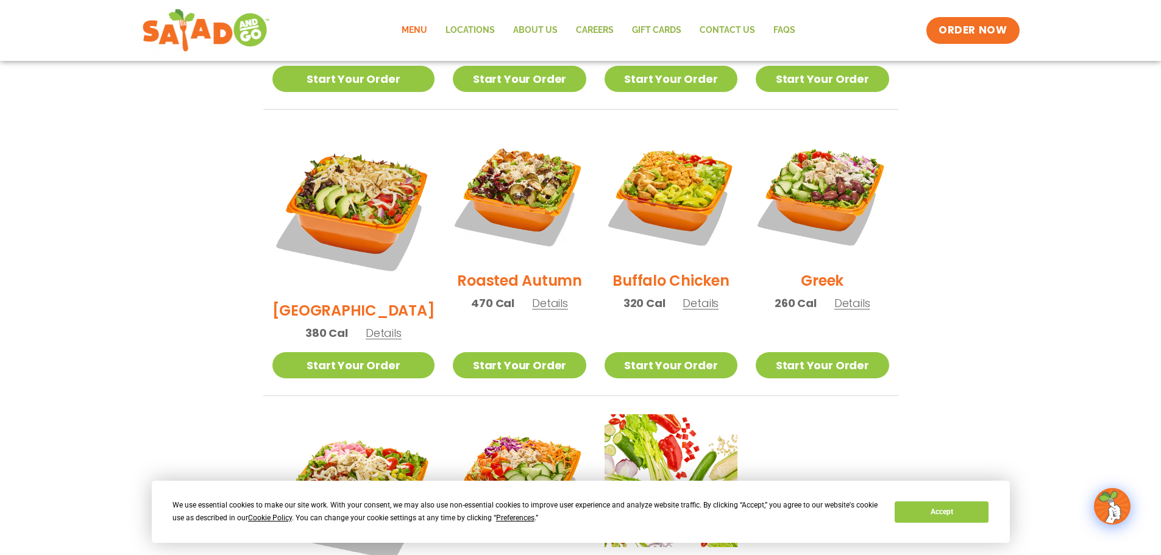
click at [359, 300] on h2 "[GEOGRAPHIC_DATA]" at bounding box center [353, 310] width 163 height 21
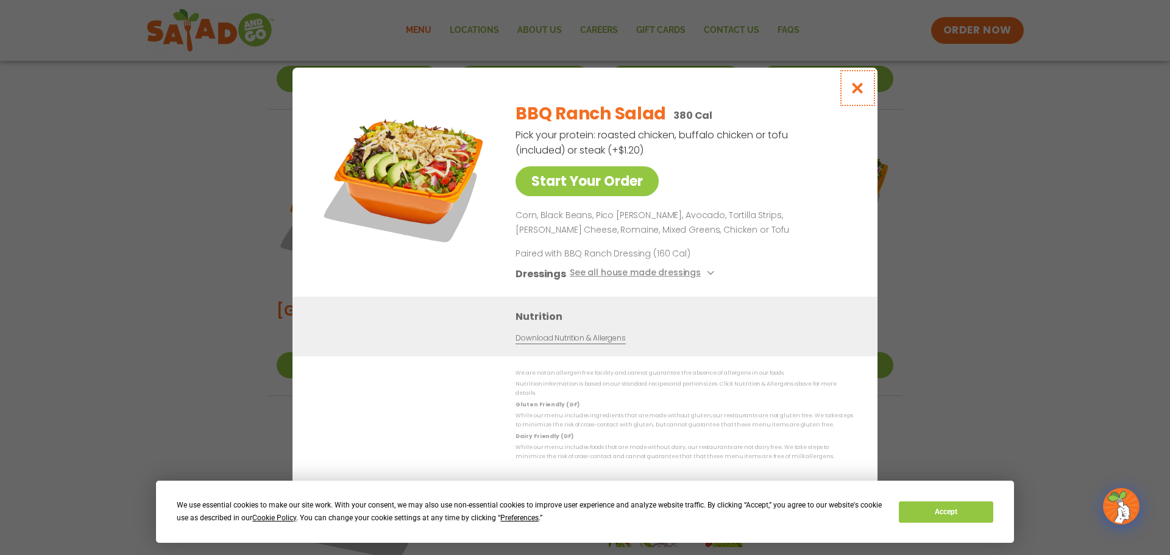
click at [855, 87] on icon "Close modal" at bounding box center [857, 88] width 15 height 13
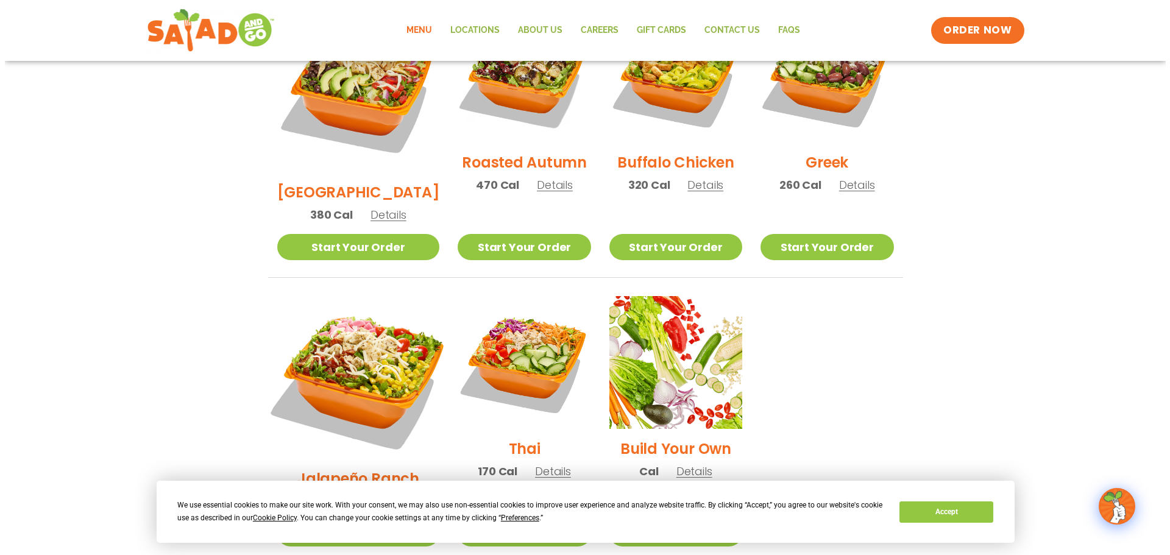
scroll to position [706, 0]
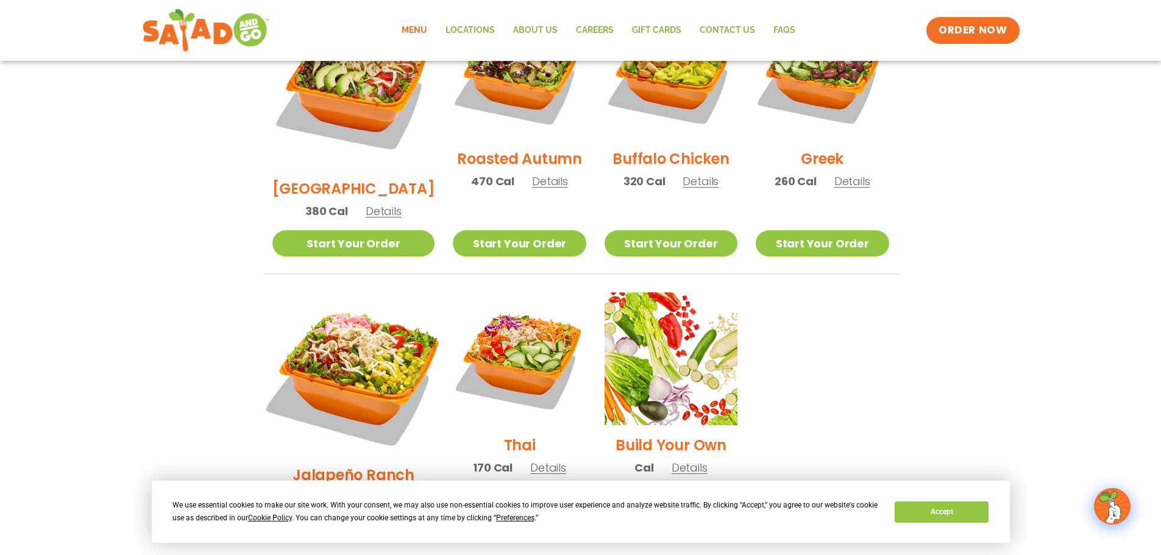
click at [381, 292] on img at bounding box center [353, 373] width 191 height 191
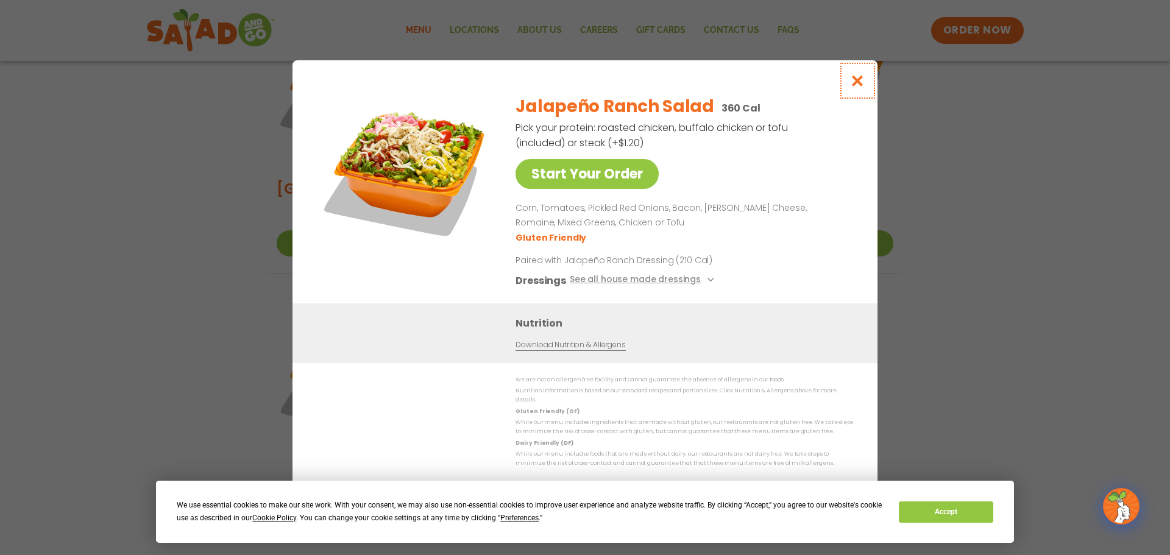
click at [851, 83] on icon "Close modal" at bounding box center [857, 80] width 15 height 13
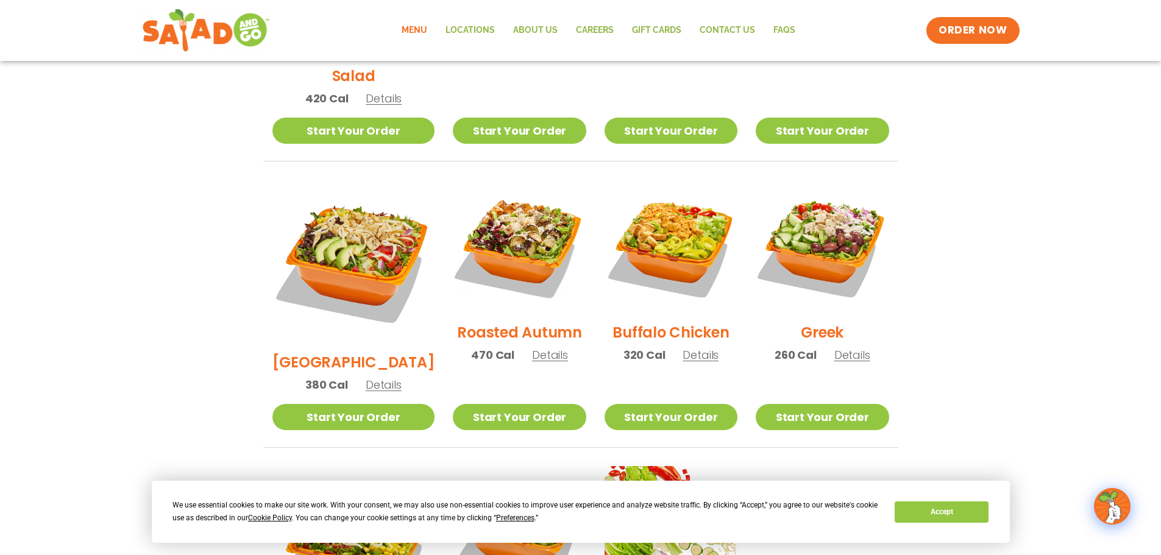
scroll to position [523, 0]
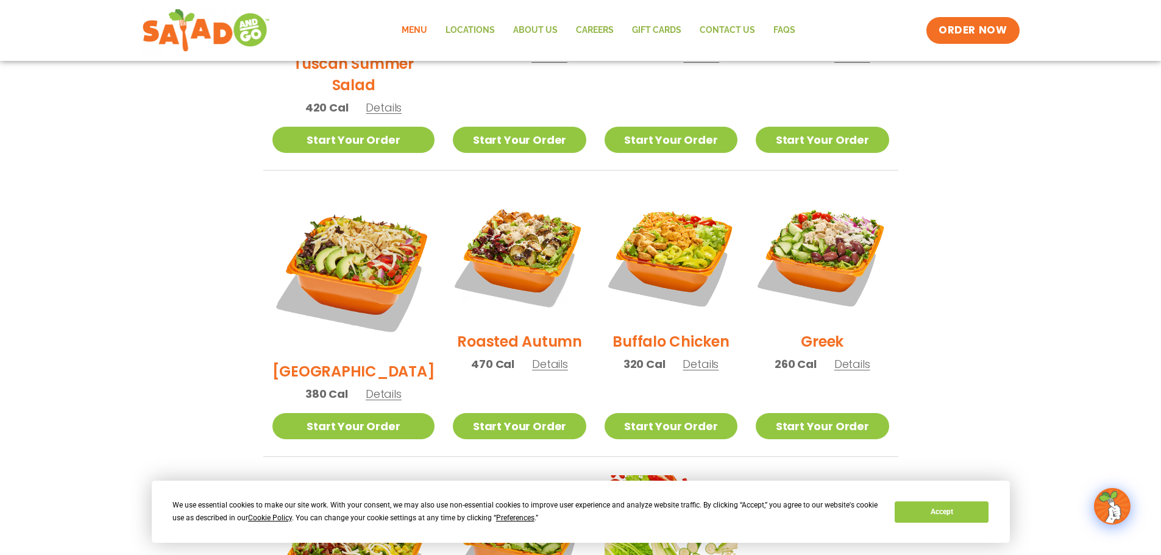
click at [356, 361] on h2 "[GEOGRAPHIC_DATA]" at bounding box center [353, 371] width 163 height 21
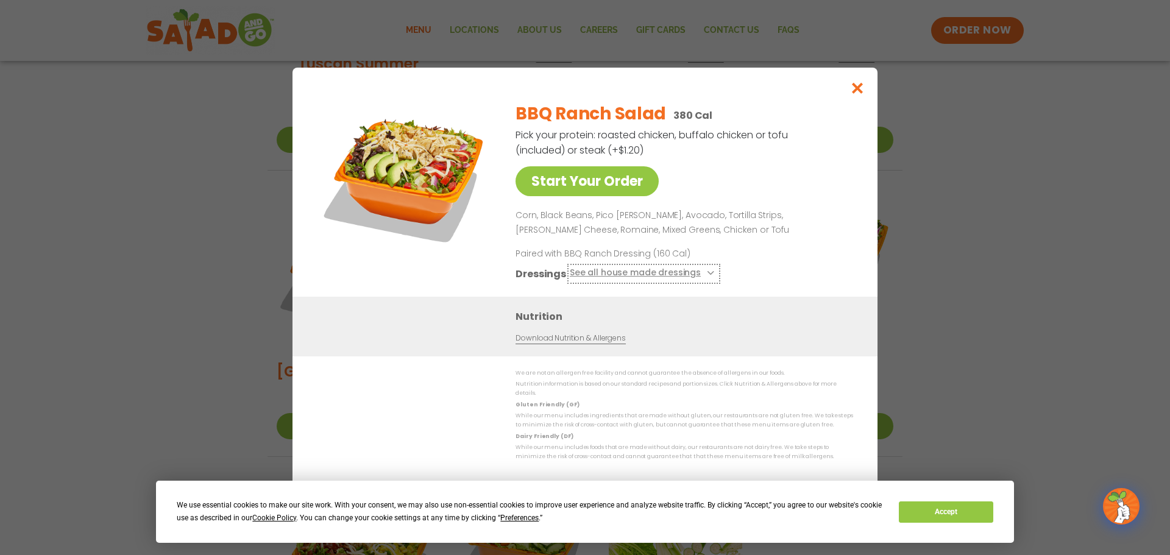
click at [648, 274] on button "See all house made dressings" at bounding box center [644, 273] width 148 height 15
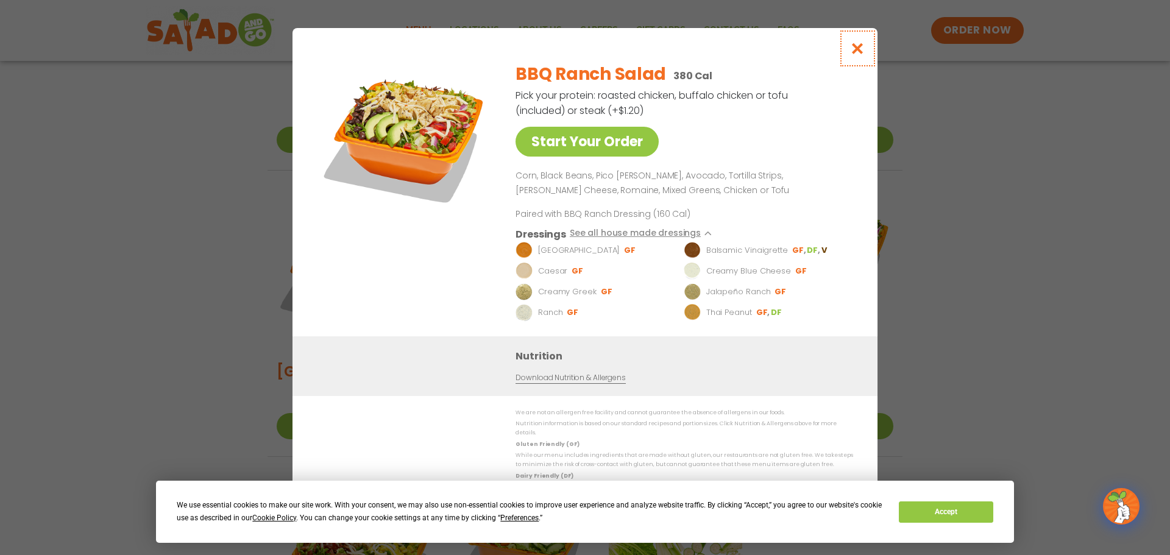
click at [862, 52] on icon "Close modal" at bounding box center [857, 48] width 15 height 13
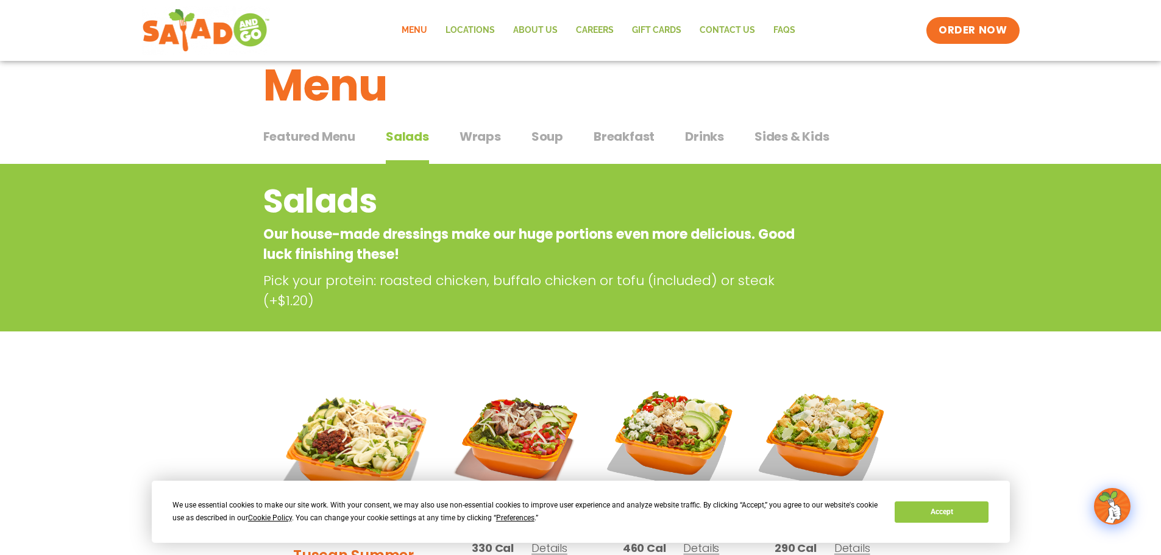
scroll to position [0, 0]
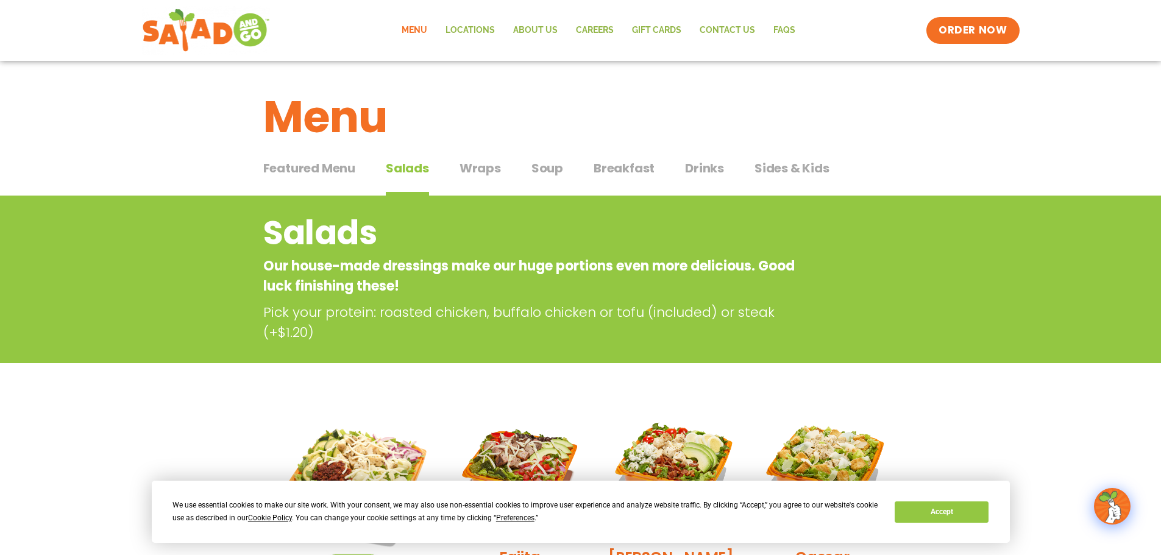
click at [618, 163] on span "Breakfast" at bounding box center [623, 168] width 61 height 18
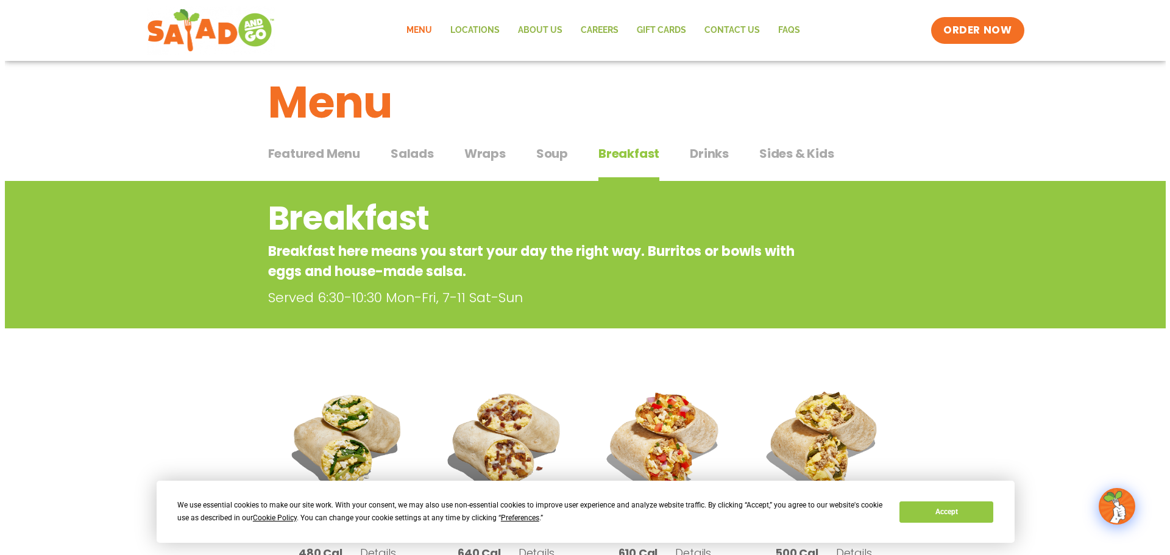
scroll to position [183, 0]
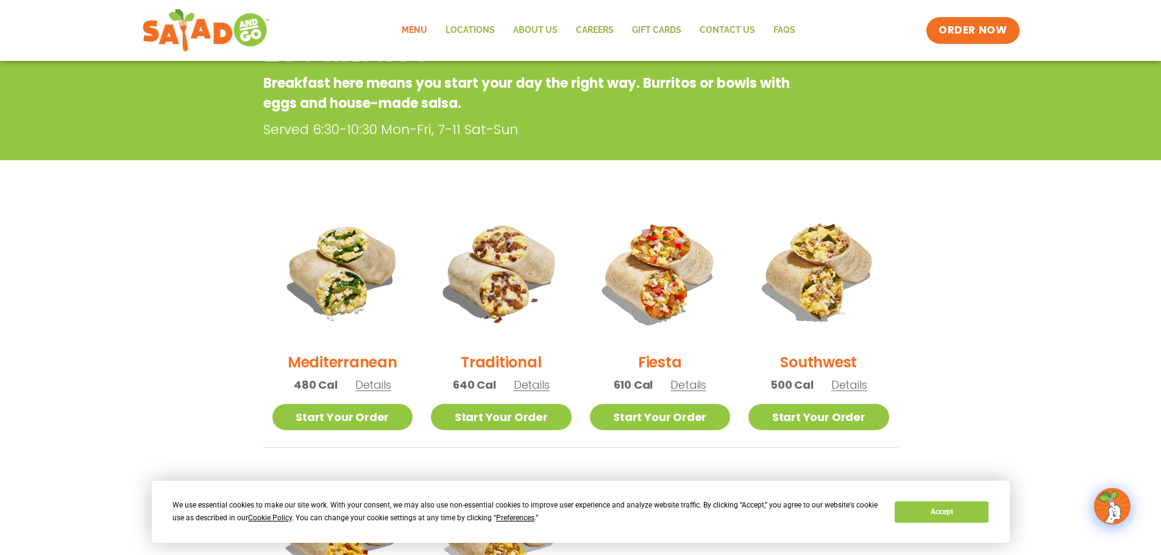
click at [498, 359] on h2 "Traditional" at bounding box center [501, 362] width 80 height 21
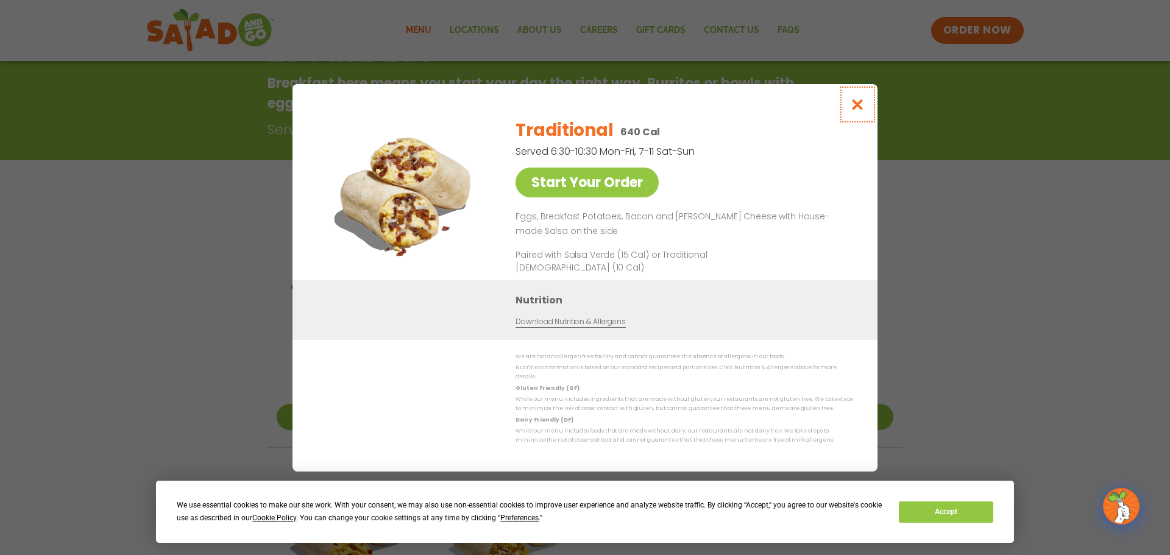
click at [849, 107] on button "Close modal" at bounding box center [858, 104] width 40 height 41
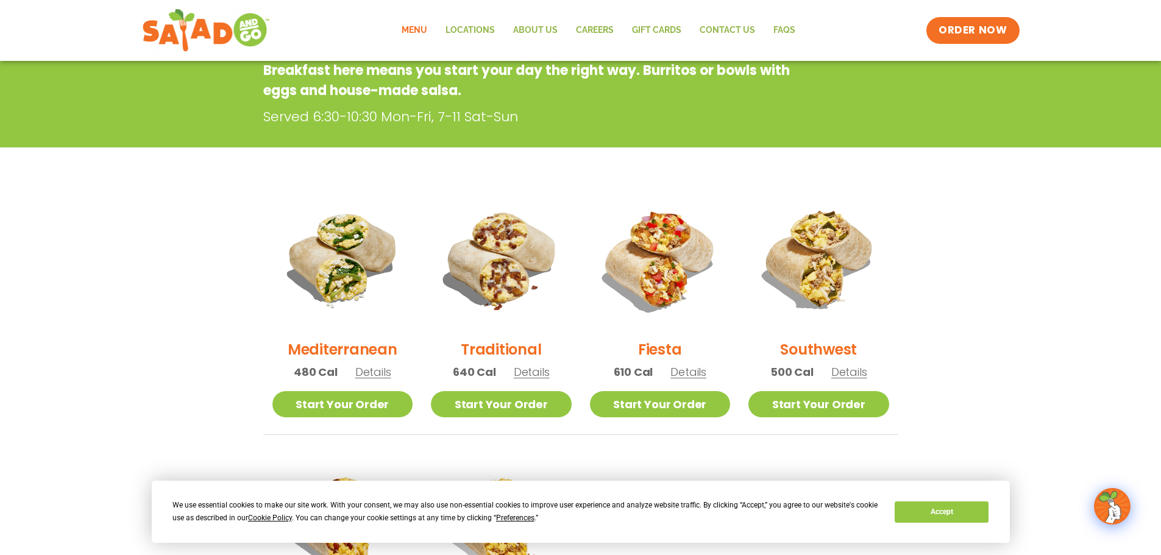
scroll to position [256, 0]
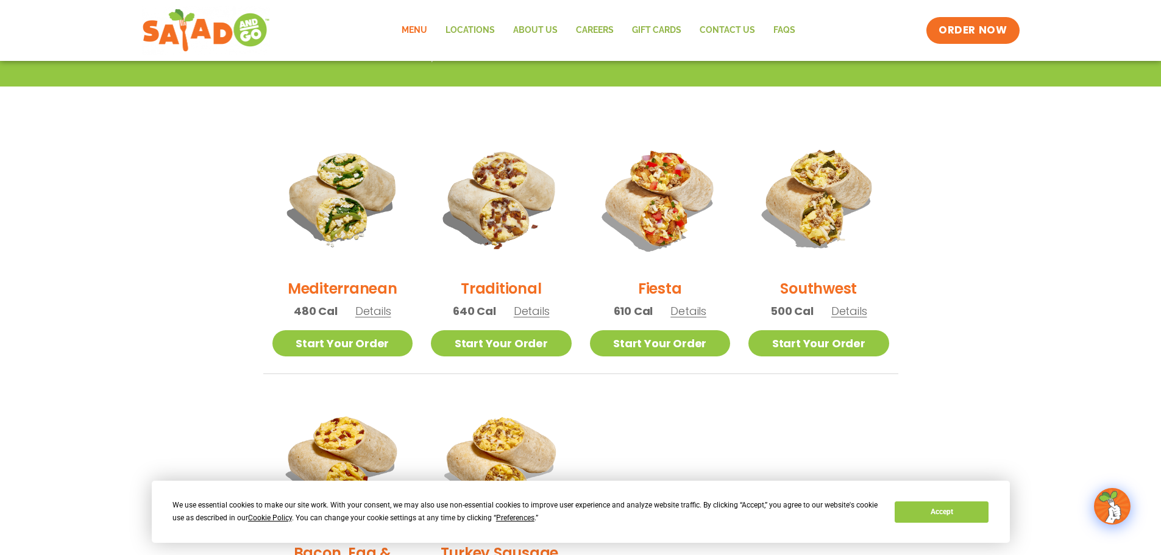
click at [661, 288] on h2 "Fiesta" at bounding box center [660, 288] width 44 height 21
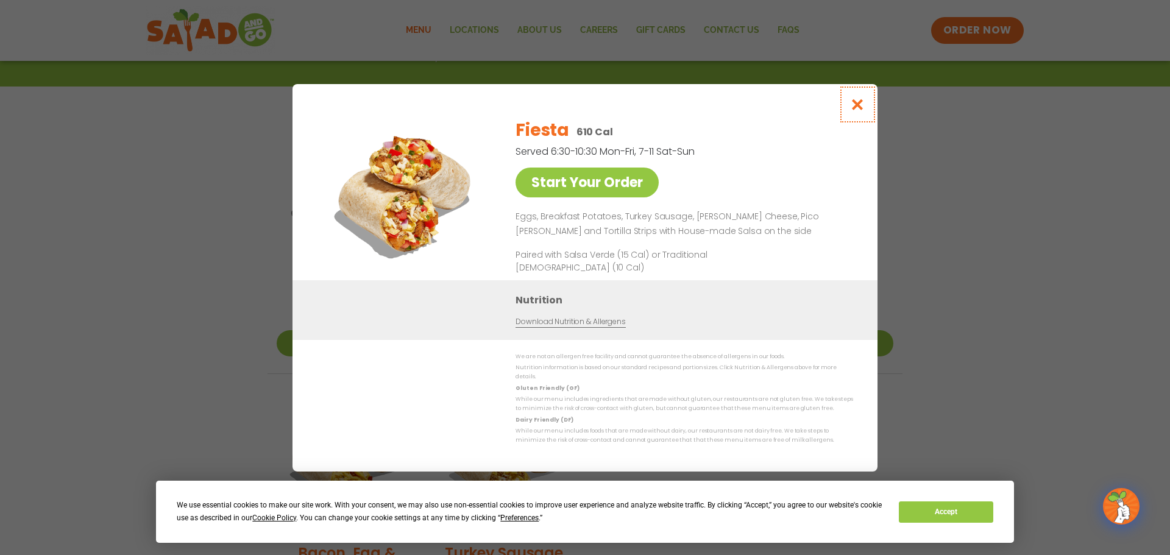
click at [861, 102] on icon "Close modal" at bounding box center [857, 104] width 15 height 13
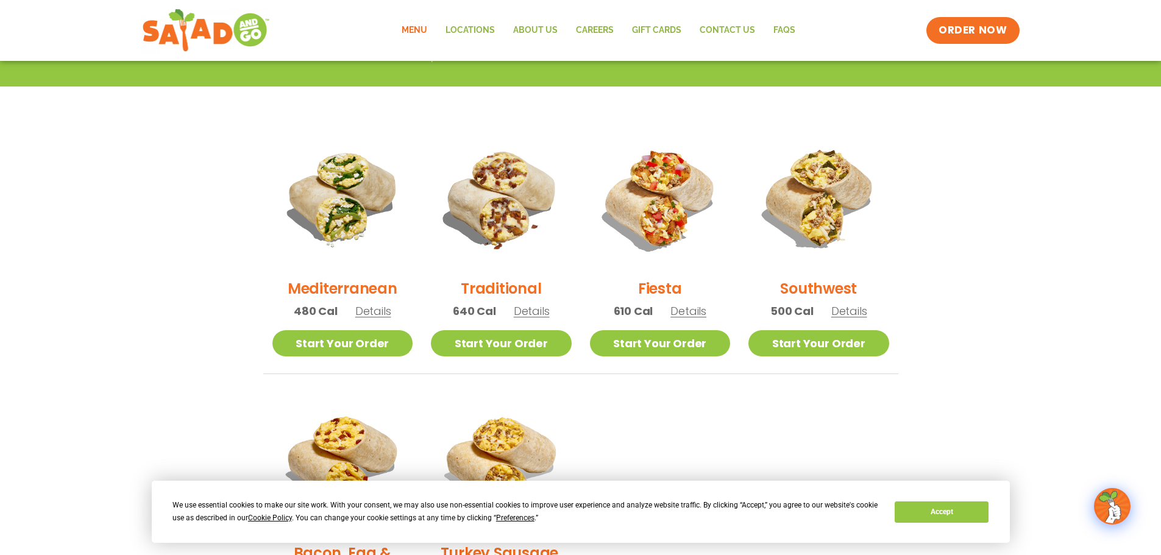
click at [528, 286] on h2 "Traditional" at bounding box center [501, 288] width 80 height 21
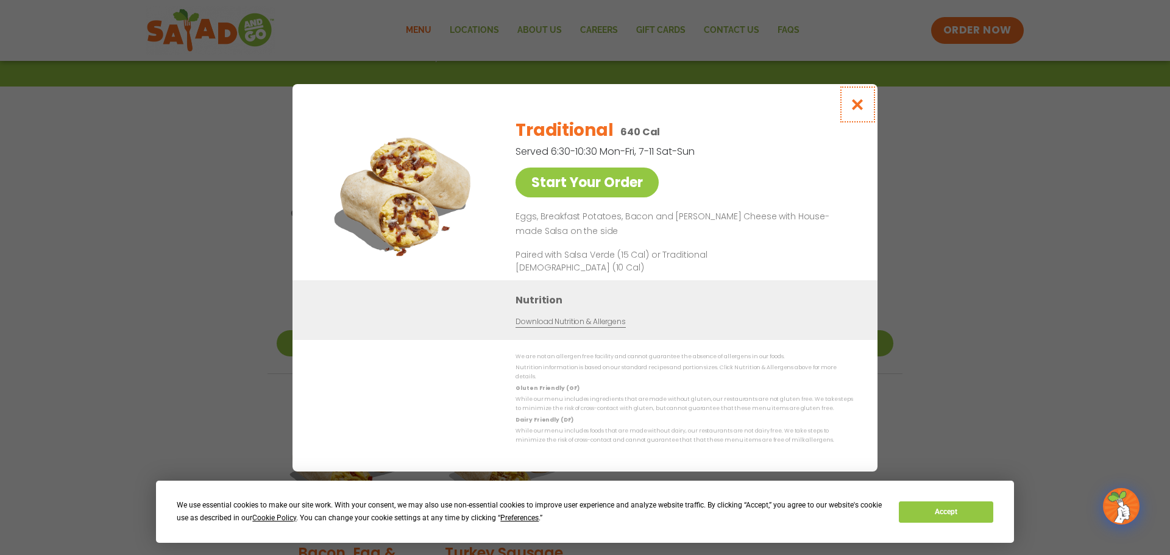
click at [850, 103] on icon "Close modal" at bounding box center [857, 104] width 15 height 13
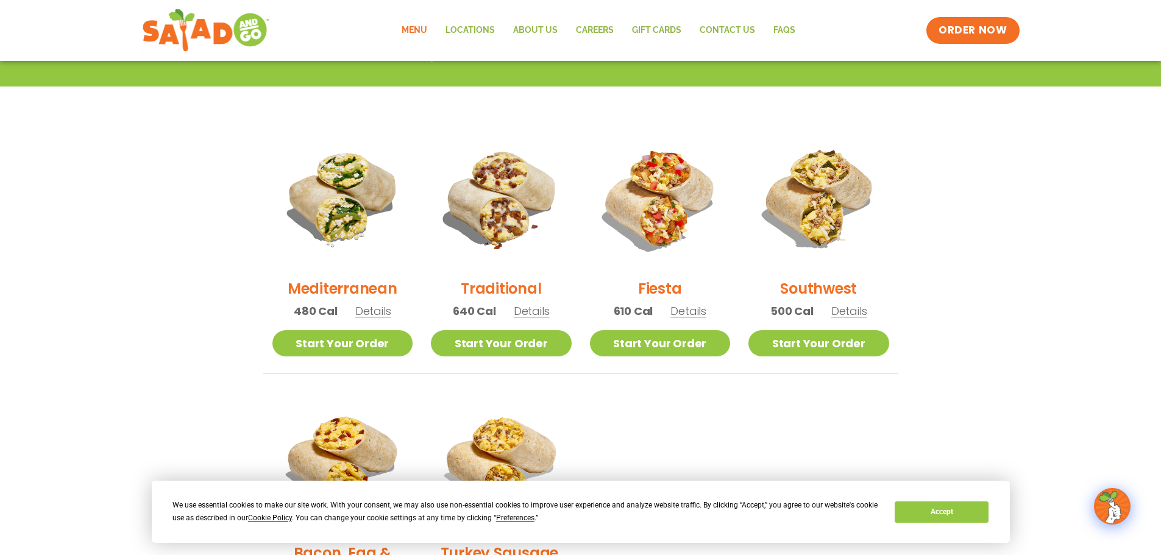
click at [670, 292] on h2 "Fiesta" at bounding box center [660, 288] width 44 height 21
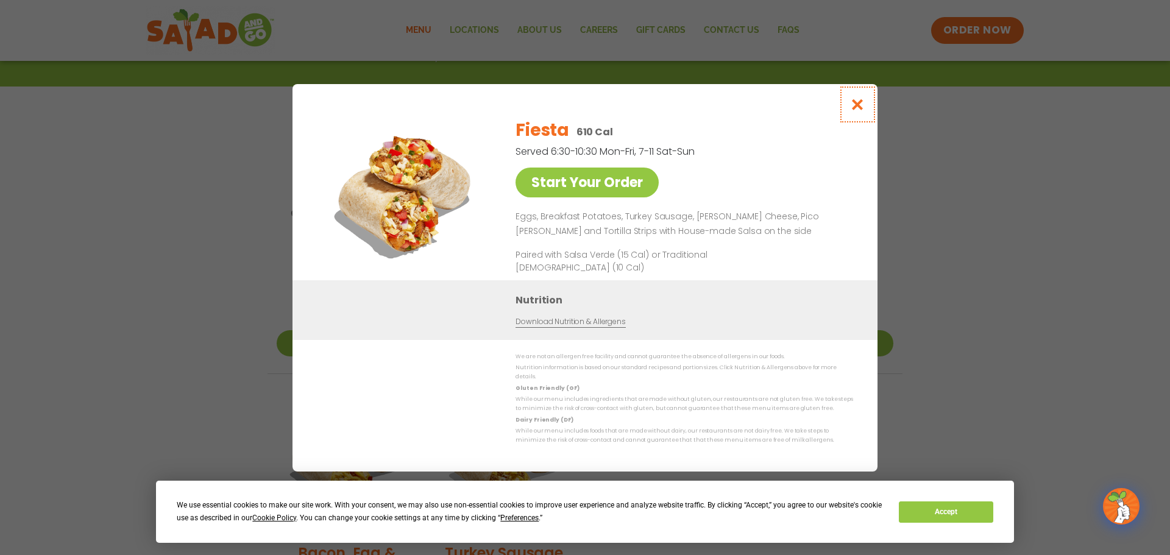
click at [855, 110] on icon "Close modal" at bounding box center [857, 104] width 15 height 13
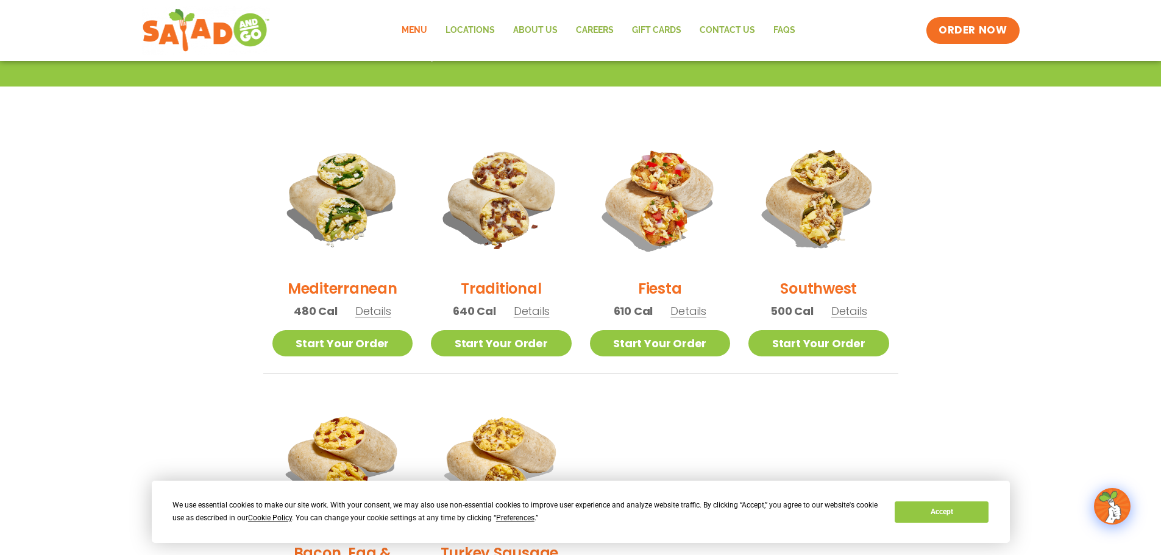
click at [486, 283] on h2 "Traditional" at bounding box center [501, 288] width 80 height 21
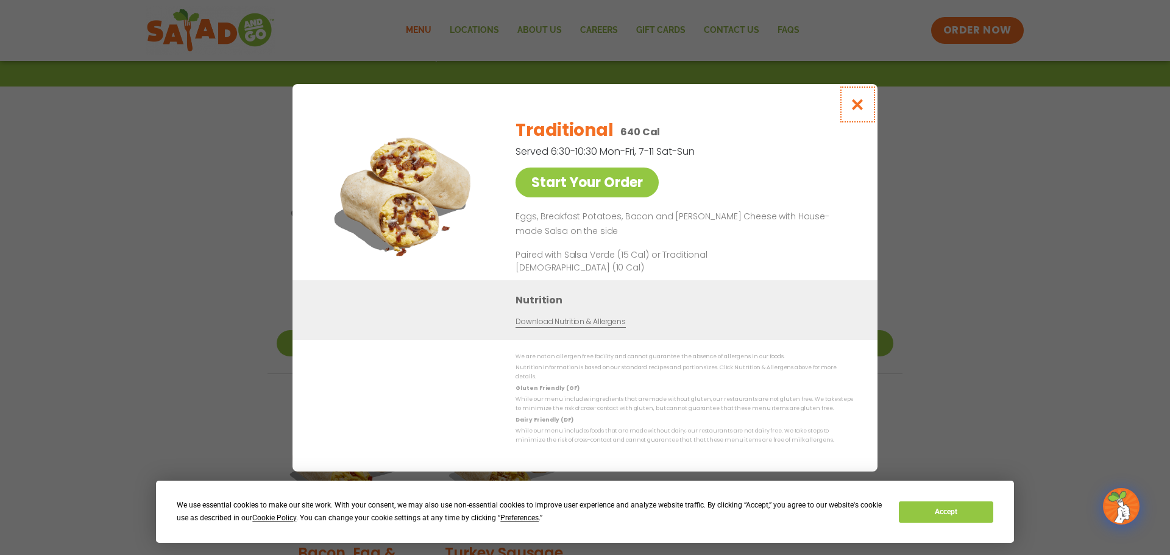
click at [854, 104] on icon "Close modal" at bounding box center [857, 104] width 15 height 13
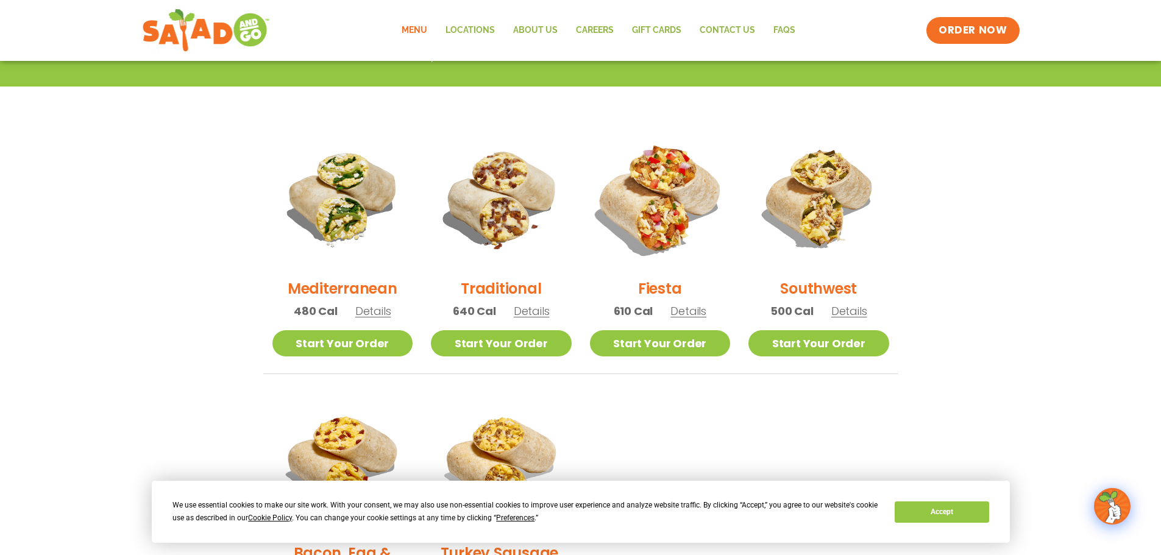
click at [670, 238] on img at bounding box center [659, 198] width 165 height 165
